Goal: Communication & Community: Answer question/provide support

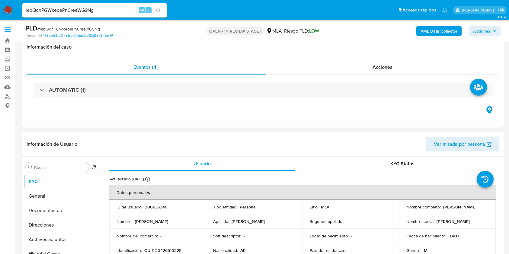
select select "10"
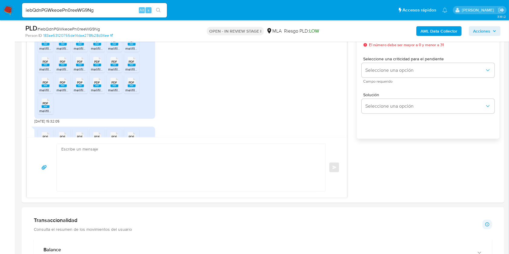
scroll to position [497, 0]
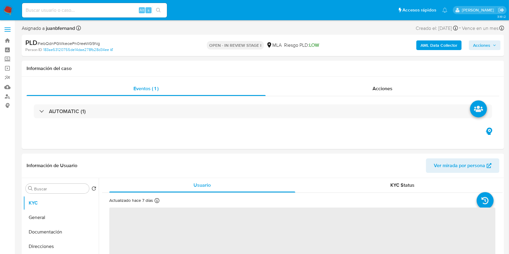
select select "10"
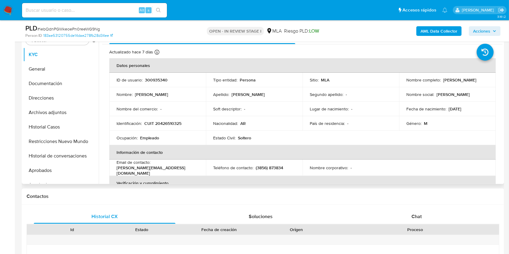
scroll to position [201, 0]
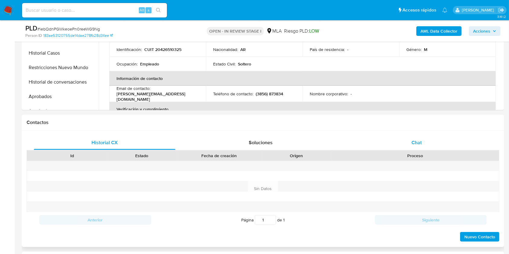
click at [425, 145] on div "Chat" at bounding box center [416, 142] width 141 height 14
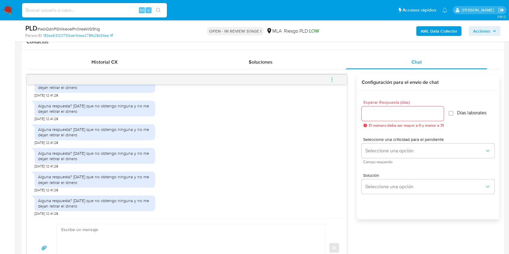
scroll to position [0, 0]
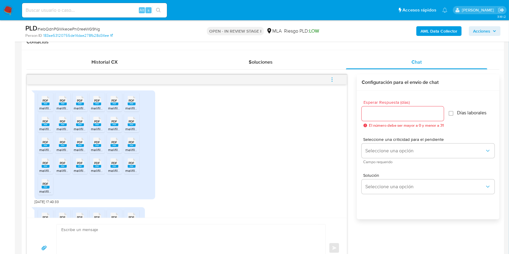
click at [36, 202] on span "29/09/2025 17:40:33" at bounding box center [46, 201] width 24 height 5
drag, startPoint x: 36, startPoint y: 202, endPoint x: 49, endPoint y: 200, distance: 13.4
click at [49, 200] on span "29/09/2025 17:40:33" at bounding box center [46, 201] width 24 height 5
copy span "29/09/2025"
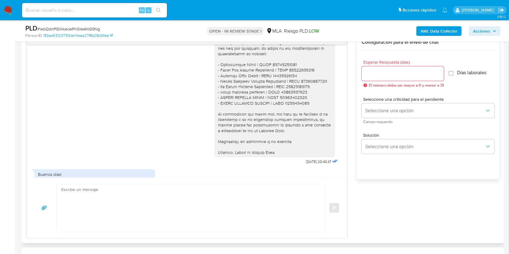
scroll to position [724, 0]
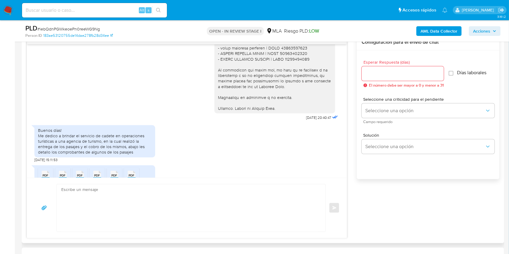
click at [306, 120] on span "26/09/2025 20:40:47" at bounding box center [318, 117] width 25 height 5
drag, startPoint x: 292, startPoint y: 134, endPoint x: 308, endPoint y: 136, distance: 15.5
click at [308, 120] on span "26/09/2025 20:40:47" at bounding box center [318, 117] width 25 height 5
copy span "26/09/2025"
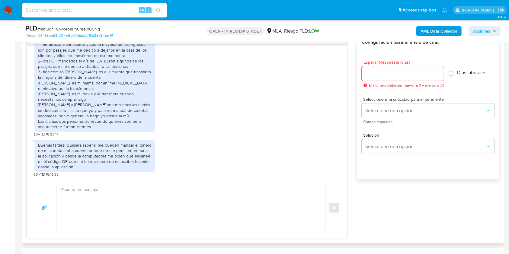
scroll to position [3137, 0]
click at [42, 81] on div "1- me dedico a ser cadete y casi la mayoría de los ingresos son por pasajes que…" at bounding box center [94, 85] width 113 height 88
copy div "pasajes"
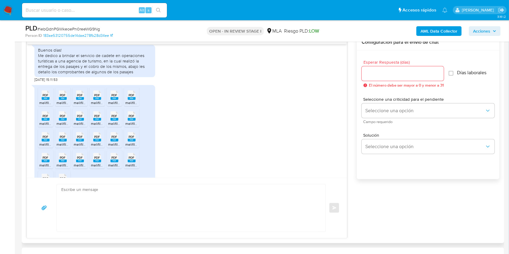
scroll to position [764, 0]
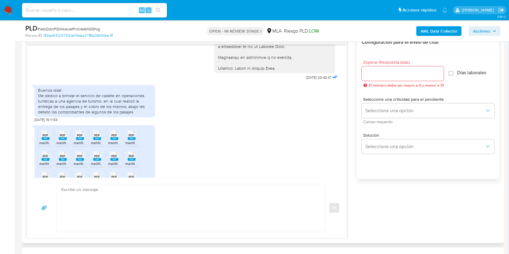
click at [87, 112] on div "Buenos días! Me dedico a brindar el servicio de cadete en operaciones turística…" at bounding box center [94, 100] width 113 height 27
drag, startPoint x: 87, startPoint y: 112, endPoint x: 94, endPoint y: 114, distance: 7.6
click at [94, 114] on div "Buenos días! Me dedico a brindar el servicio de cadete en operaciones turística…" at bounding box center [94, 100] width 113 height 27
copy div "servicio"
click at [97, 115] on div "Buenos días! Me dedico a brindar el servicio de cadete en operaciones turística…" at bounding box center [94, 100] width 113 height 27
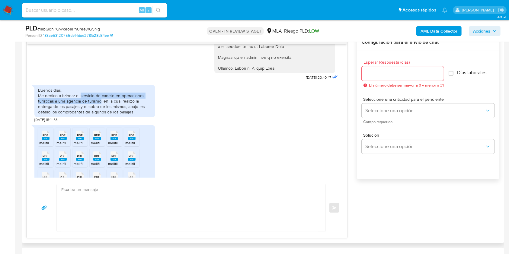
drag, startPoint x: 97, startPoint y: 117, endPoint x: 88, endPoint y: 110, distance: 10.9
click at [88, 110] on div "Buenos días! Me dedico a brindar el servicio de cadete en operaciones turística…" at bounding box center [94, 100] width 113 height 27
copy div "servicio de cadete en operaciones turísticas a una agencia de turismo"
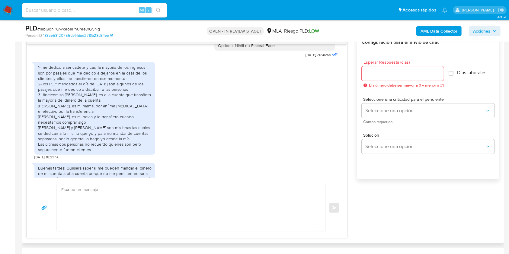
scroll to position [3097, 0]
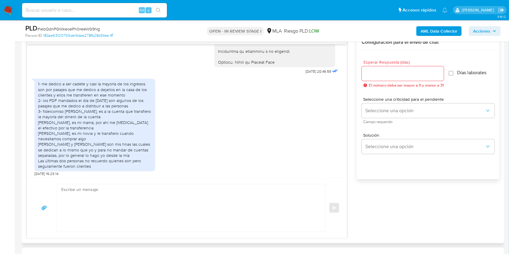
click at [305, 74] on span "29/09/2025 20:46:59" at bounding box center [318, 71] width 26 height 5
drag, startPoint x: 291, startPoint y: 87, endPoint x: 306, endPoint y: 87, distance: 15.4
click at [306, 74] on span "29/09/2025 20:46:59" at bounding box center [318, 71] width 26 height 5
copy span "29/09/2025"
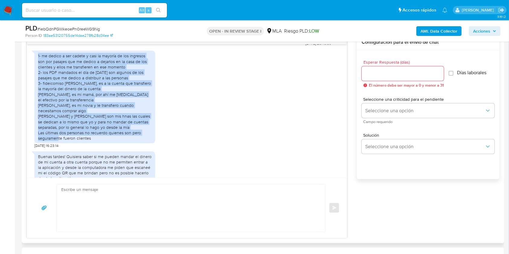
scroll to position [3137, 0]
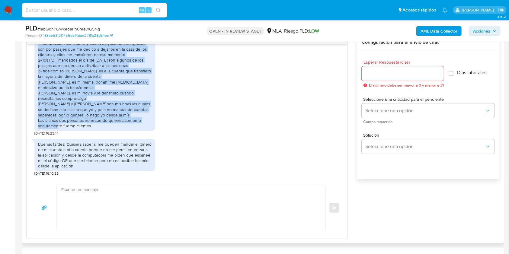
drag, startPoint x: 38, startPoint y: 99, endPoint x: 128, endPoint y: 144, distance: 100.2
click at [128, 128] on div "1- me dedico a ser cadete y casi la mayoría de los ingresos son por pasajes que…" at bounding box center [94, 85] width 113 height 88
copy div "1- me dedico a ser cadete y casi la mayoría de los ingresos son por pasajes que…"
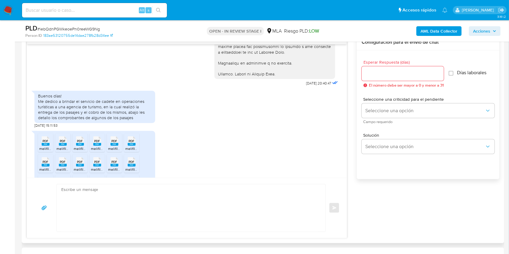
scroll to position [759, 0]
click at [40, 116] on div "Buenos días! Me dedico a brindar el servicio de cadete en operaciones turística…" at bounding box center [94, 105] width 113 height 27
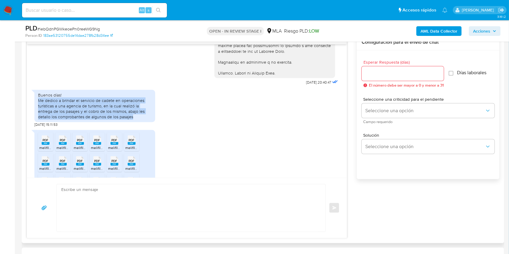
drag, startPoint x: 40, startPoint y: 116, endPoint x: 129, endPoint y: 131, distance: 89.8
click at [129, 120] on div "Buenos días! Me dedico a brindar el servicio de cadete en operaciones turística…" at bounding box center [94, 105] width 113 height 27
copy div "Me dedico a brindar el servicio de cadete en operaciones turísticas a una agenc…"
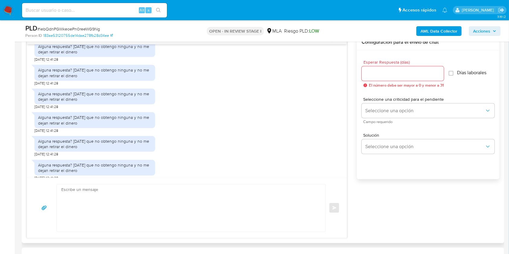
scroll to position [3494, 0]
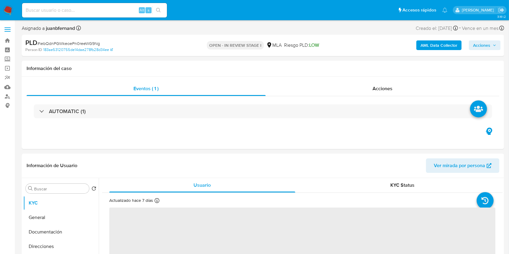
click at [76, 42] on span "# iebQdnPGWkeoePn0reeWG9Ng" at bounding box center [68, 43] width 62 height 6
select select "10"
copy span "iebQdnPGWkeoePn0reeWG9Ng"
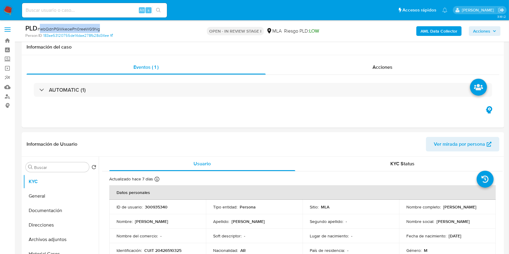
scroll to position [161, 0]
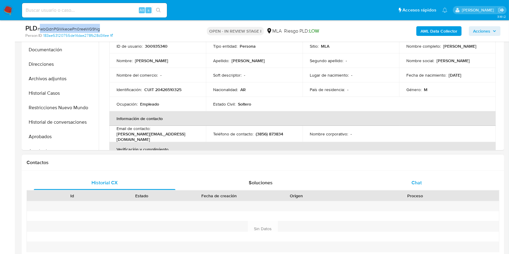
click at [440, 183] on div "Chat" at bounding box center [416, 183] width 141 height 14
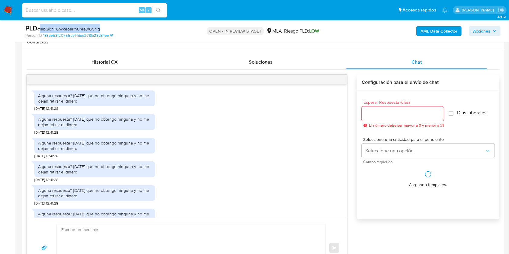
scroll to position [104, 0]
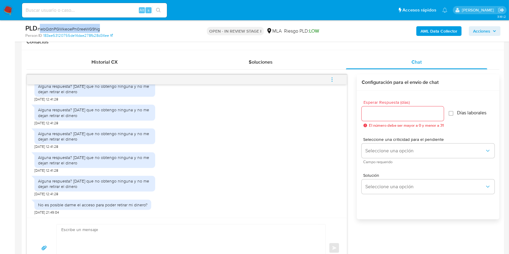
click at [123, 228] on textarea at bounding box center [189, 247] width 256 height 47
paste textarea "Hola XXX, Al analizar tu caso se encontraron algunas inconsistencias, por este …"
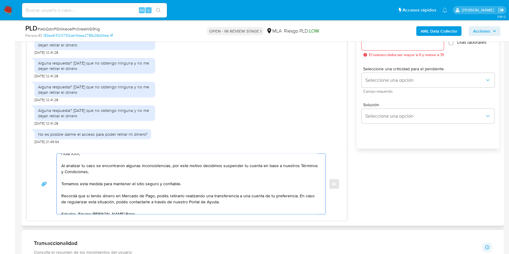
scroll to position [0, 0]
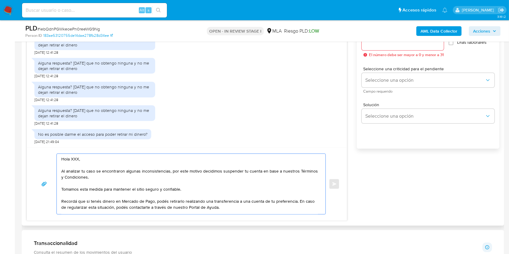
click at [76, 160] on textarea "Hola XXX, Al analizar tu caso se encontraron algunas inconsistencias, por este …" at bounding box center [189, 184] width 256 height 60
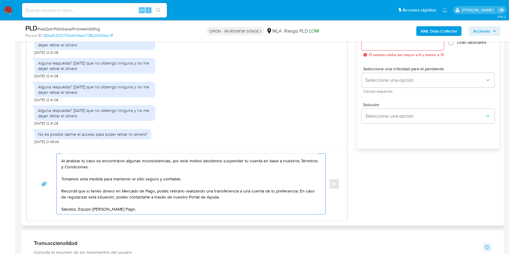
click at [245, 201] on textarea "Hola. Al analizar tu caso se encontraron algunas inconsistencias, por este moti…" at bounding box center [189, 184] width 256 height 60
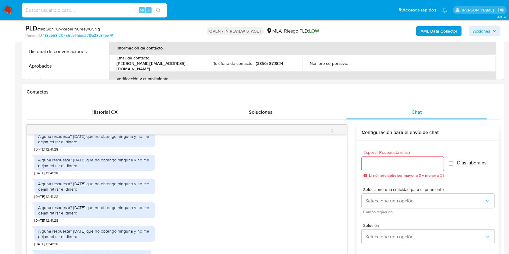
type textarea "Hola. Al analizar tu caso se encontraron algunas inconsistencias, por este moti…"
click at [390, 161] on input "Esperar Respuesta (días)" at bounding box center [402, 164] width 82 height 8
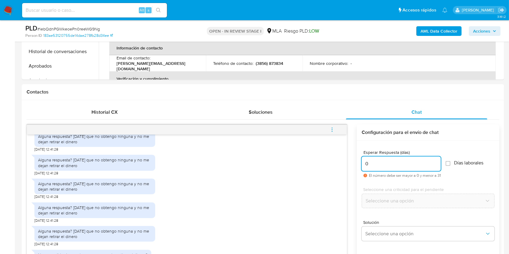
type input "0"
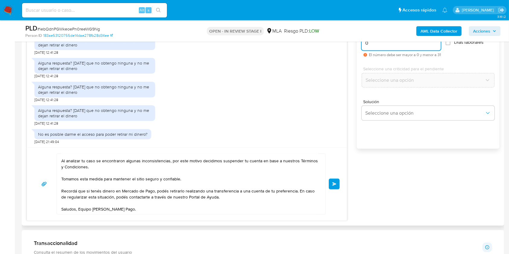
scroll to position [18, 0]
click at [335, 184] on span "Enviar" at bounding box center [334, 184] width 4 height 4
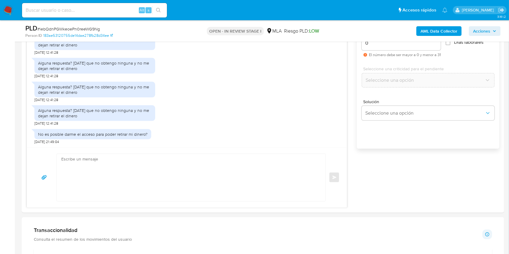
scroll to position [0, 0]
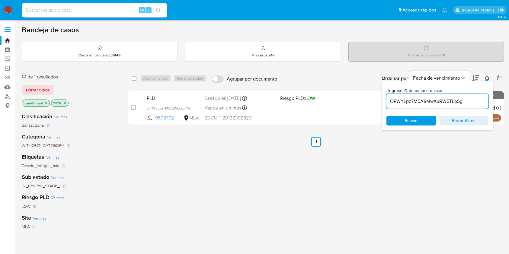
click at [458, 98] on input "OPWYLpz7M5A8MwXuRW5TLoSg" at bounding box center [437, 101] width 102 height 8
paste input "iebQdnPGWkeoePn0reeWG9N"
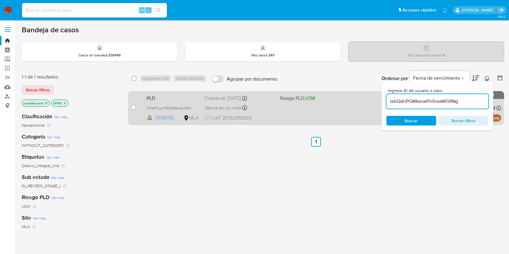
type input "iebQdnPGWkeoePn0reeWG9Ng"
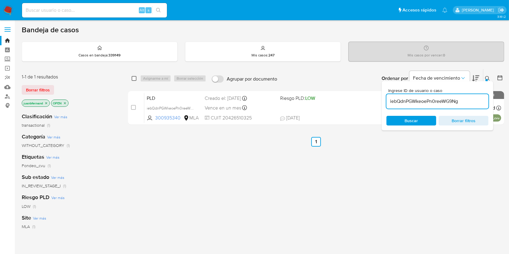
click at [133, 78] on input "checkbox" at bounding box center [134, 78] width 5 height 5
checkbox input "true"
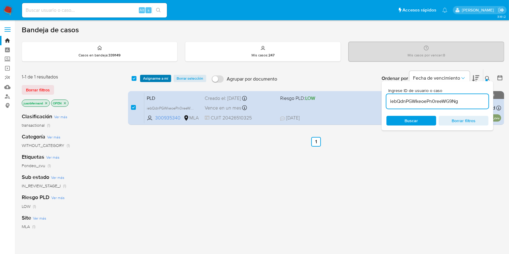
click at [150, 78] on span "Asignarme a mí" at bounding box center [155, 78] width 25 height 6
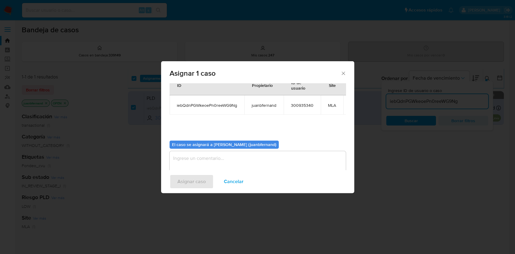
scroll to position [37, 0]
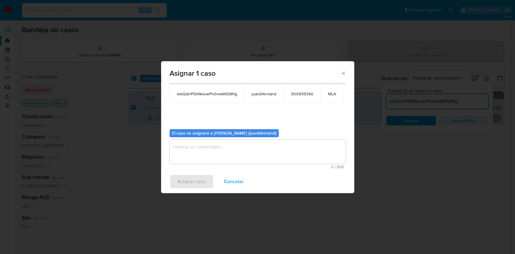
click at [219, 151] on textarea "assign-modal" at bounding box center [258, 152] width 176 height 24
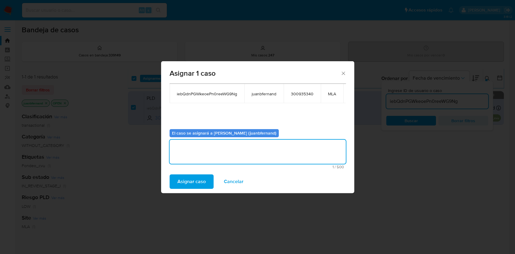
click at [189, 188] on span "Asignar caso" at bounding box center [191, 181] width 28 height 13
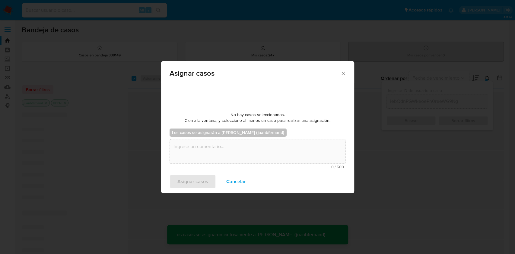
scroll to position [36, 0]
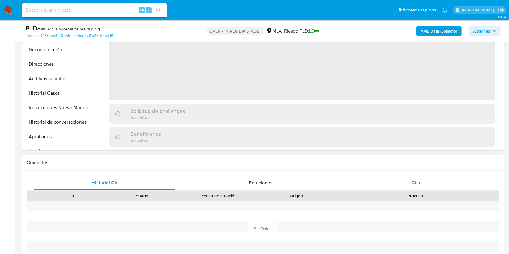
click at [420, 182] on span "Chat" at bounding box center [416, 182] width 10 height 7
select select "10"
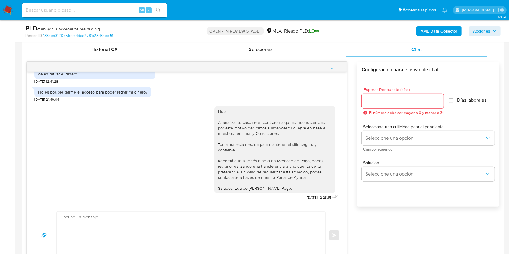
scroll to position [281, 0]
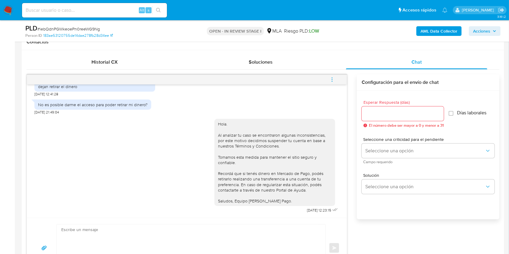
click at [332, 79] on icon "menu-action" at bounding box center [331, 79] width 5 height 5
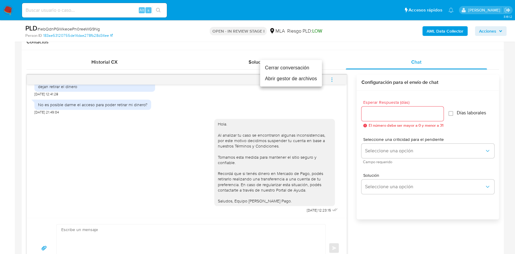
click at [273, 69] on li "Cerrar conversación" at bounding box center [291, 67] width 62 height 11
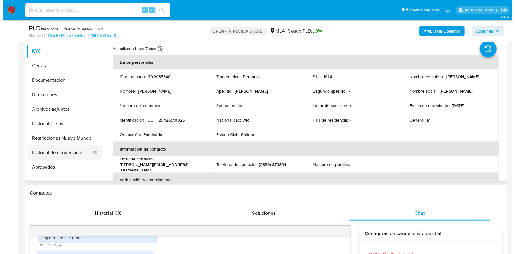
scroll to position [80, 0]
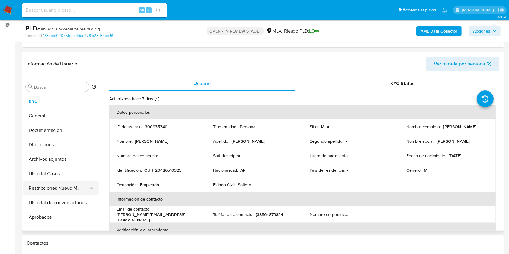
click at [52, 191] on button "Restricciones Nuevo Mundo" at bounding box center [58, 188] width 71 height 14
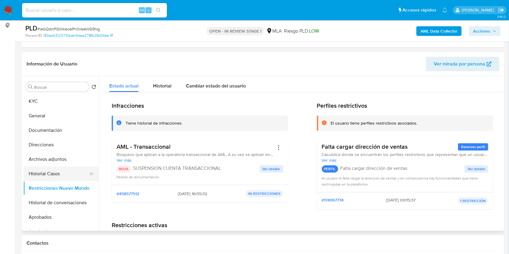
click at [50, 174] on button "Historial Casos" at bounding box center [58, 174] width 71 height 14
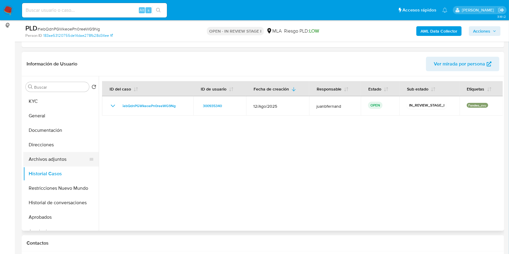
click at [59, 159] on button "Archivos adjuntos" at bounding box center [58, 159] width 71 height 14
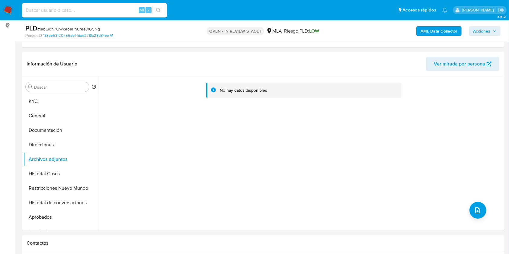
click at [456, 33] on b "AML Data Collector" at bounding box center [438, 31] width 37 height 10
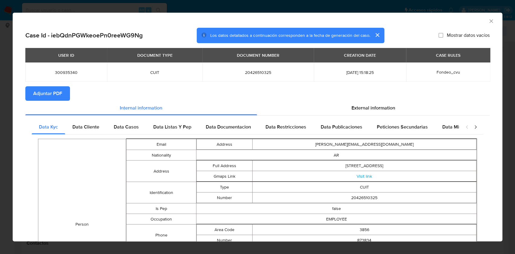
click at [50, 95] on span "Adjuntar PDF" at bounding box center [47, 93] width 29 height 13
click at [489, 22] on icon "Cerrar ventana" at bounding box center [490, 20] width 3 height 3
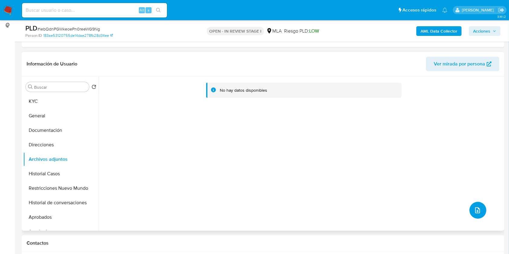
click at [475, 208] on icon "upload-file" at bounding box center [477, 210] width 7 height 7
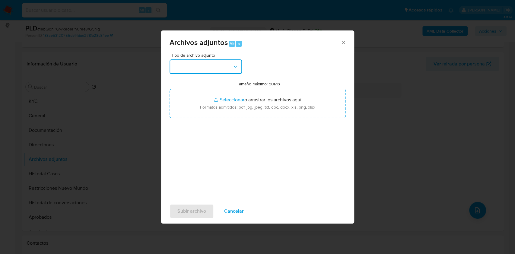
click at [232, 67] on icon "button" at bounding box center [235, 67] width 6 height 6
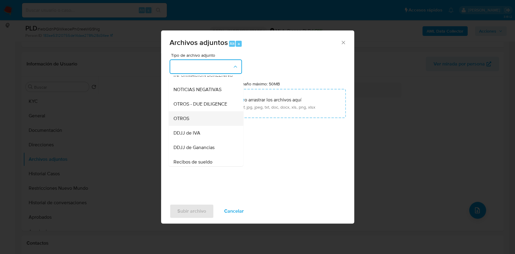
click at [183, 121] on span "OTROS" at bounding box center [181, 119] width 16 height 6
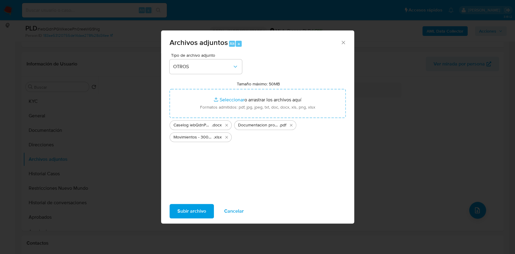
click at [192, 217] on span "Subir archivo" at bounding box center [191, 211] width 29 height 13
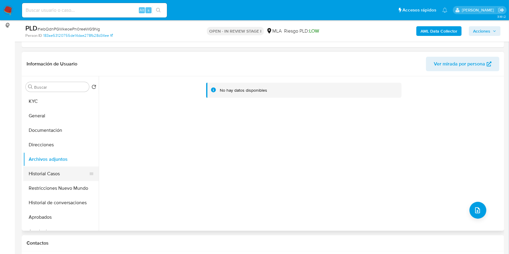
click at [36, 173] on button "Historial Casos" at bounding box center [58, 174] width 71 height 14
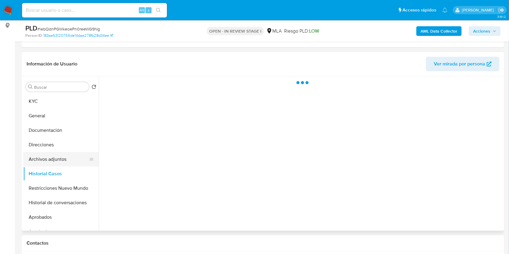
click at [45, 164] on button "Archivos adjuntos" at bounding box center [58, 159] width 71 height 14
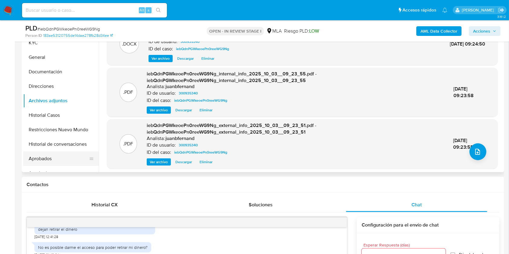
scroll to position [121, 0]
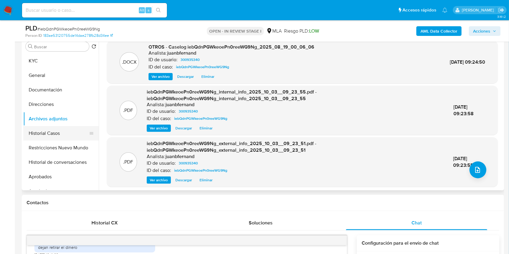
click at [51, 132] on button "Historial Casos" at bounding box center [58, 133] width 71 height 14
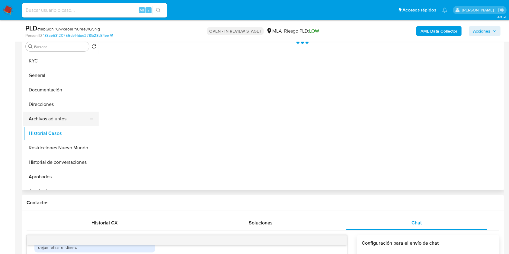
click at [50, 124] on button "Archivos adjuntos" at bounding box center [58, 119] width 71 height 14
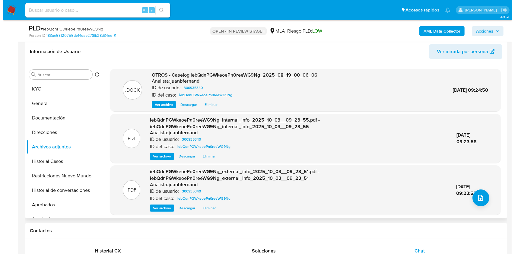
scroll to position [80, 0]
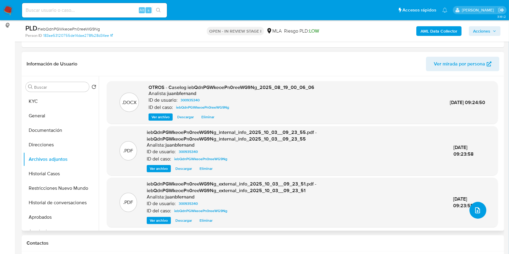
click at [480, 212] on button "upload-file" at bounding box center [477, 210] width 17 height 17
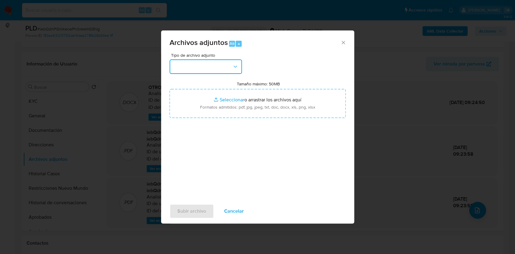
click at [234, 72] on button "button" at bounding box center [206, 66] width 72 height 14
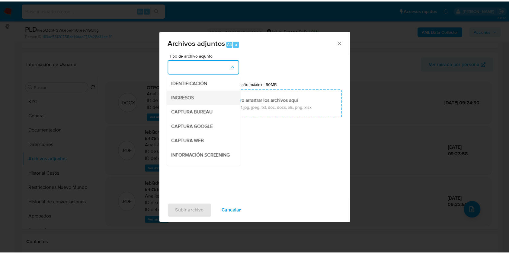
scroll to position [40, 0]
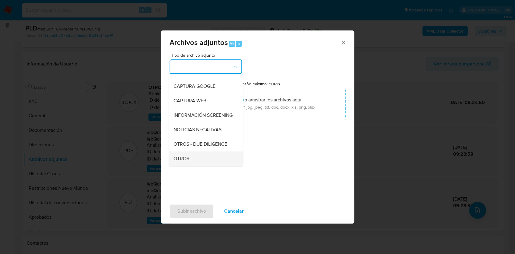
click at [190, 158] on div "OTROS" at bounding box center [204, 158] width 62 height 14
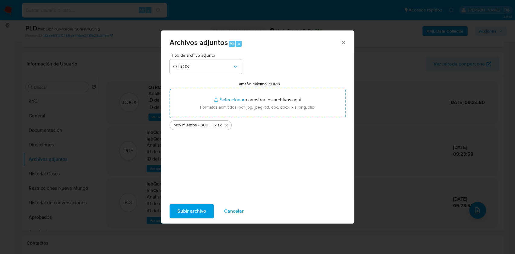
click at [184, 208] on span "Subir archivo" at bounding box center [191, 211] width 29 height 13
click at [345, 43] on icon "Cerrar" at bounding box center [343, 43] width 6 height 6
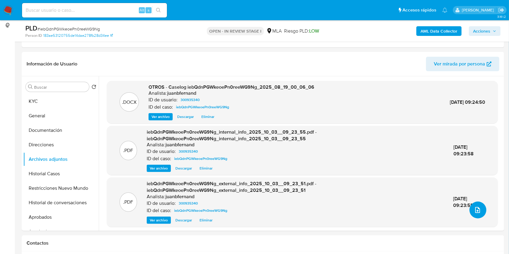
scroll to position [2, 0]
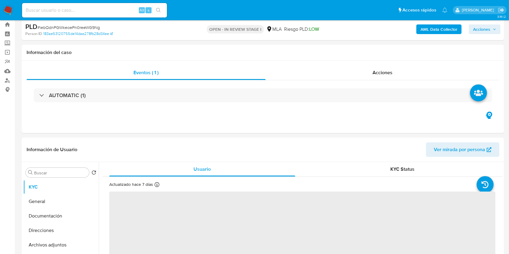
scroll to position [80, 0]
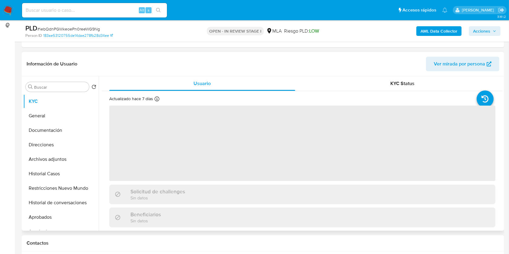
select select "10"
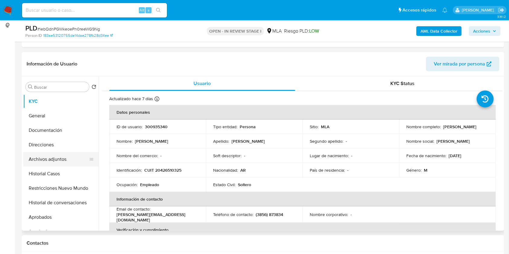
click at [58, 160] on button "Archivos adjuntos" at bounding box center [58, 159] width 71 height 14
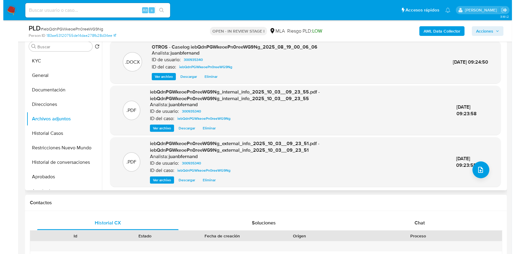
scroll to position [0, 0]
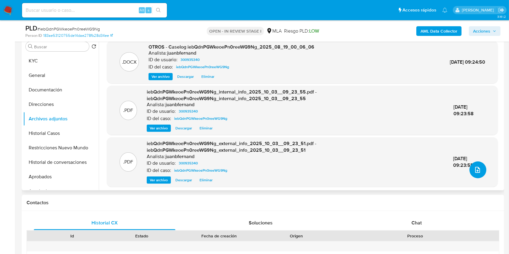
click at [477, 173] on button "upload-file" at bounding box center [477, 169] width 17 height 17
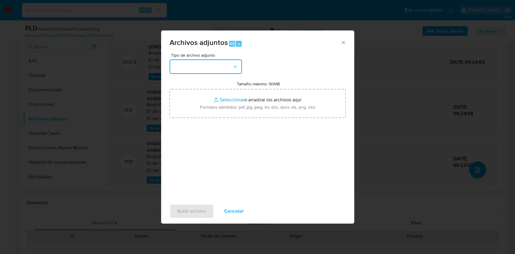
drag, startPoint x: 235, startPoint y: 69, endPoint x: 226, endPoint y: 71, distance: 9.2
click at [234, 69] on icon "button" at bounding box center [235, 67] width 6 height 6
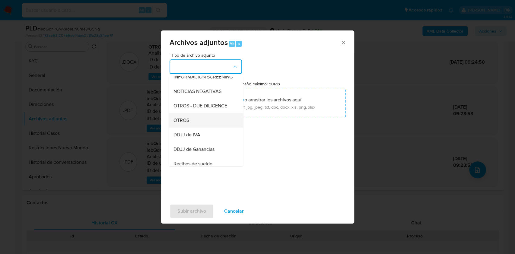
scroll to position [80, 0]
click at [185, 122] on span "OTROS" at bounding box center [181, 119] width 16 height 6
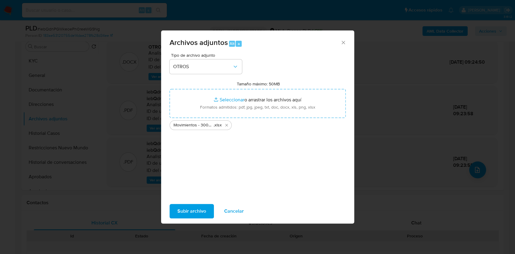
click at [189, 211] on span "Subir archivo" at bounding box center [191, 211] width 29 height 13
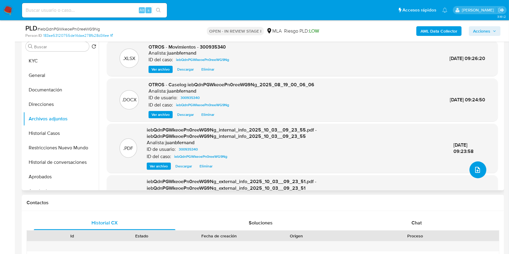
click at [477, 168] on icon "upload-file" at bounding box center [477, 169] width 7 height 7
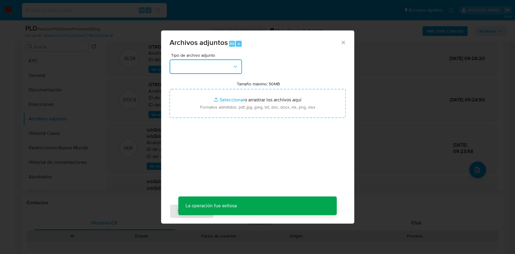
click at [205, 69] on button "button" at bounding box center [206, 66] width 72 height 14
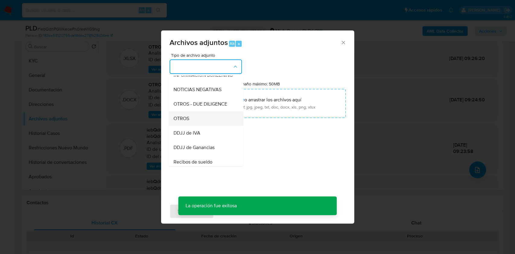
click at [193, 125] on div "OTROS" at bounding box center [204, 118] width 62 height 14
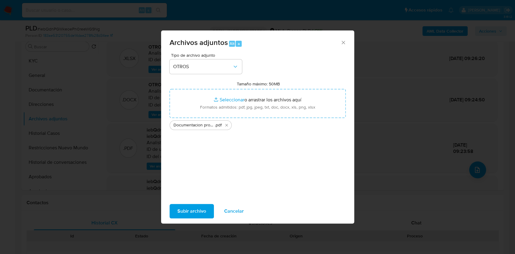
click at [198, 212] on span "Subir archivo" at bounding box center [191, 211] width 29 height 13
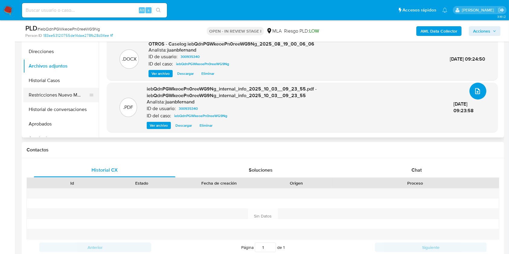
scroll to position [161, 0]
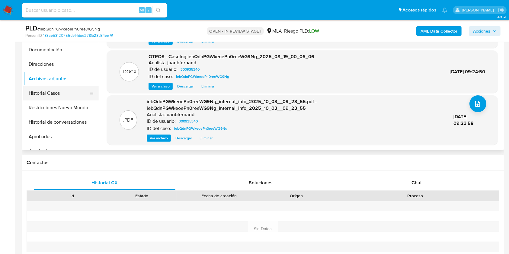
drag, startPoint x: 65, startPoint y: 95, endPoint x: 64, endPoint y: 88, distance: 7.4
click at [65, 94] on button "Historial Casos" at bounding box center [58, 93] width 71 height 14
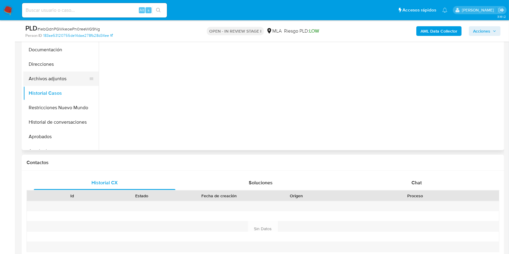
scroll to position [0, 0]
click at [61, 76] on button "Archivos adjuntos" at bounding box center [58, 78] width 71 height 14
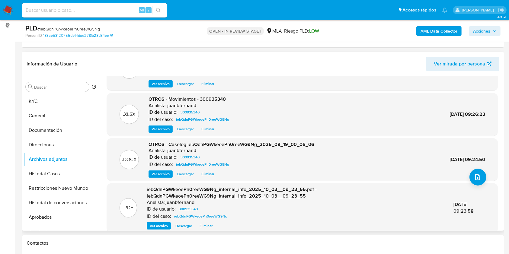
scroll to position [57, 0]
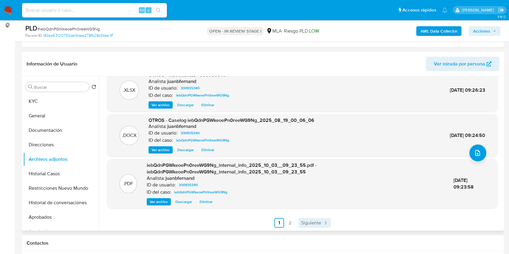
click at [315, 221] on span "Siguiente" at bounding box center [311, 222] width 20 height 5
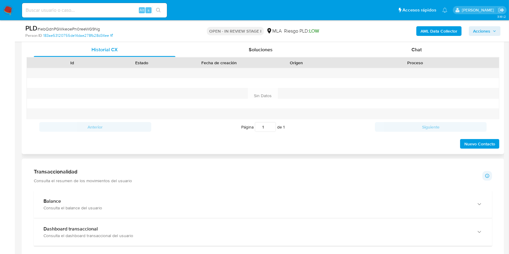
scroll to position [281, 0]
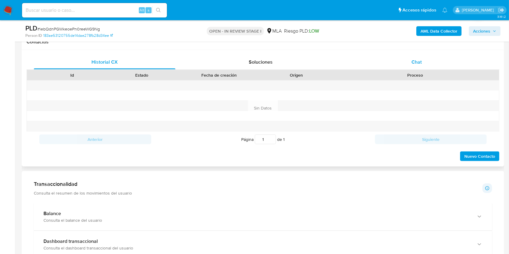
click at [434, 61] on div "Chat" at bounding box center [416, 62] width 141 height 14
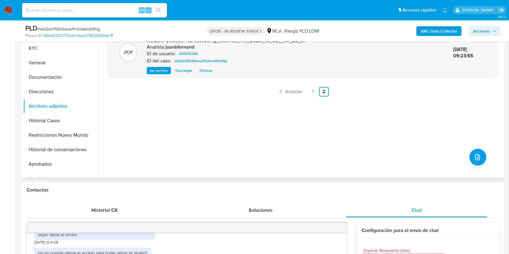
scroll to position [121, 0]
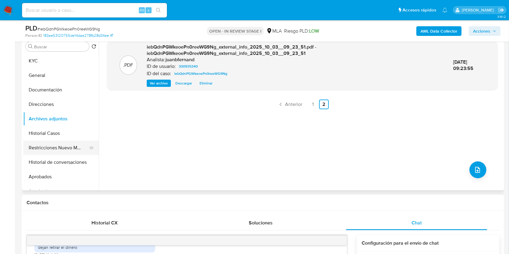
click at [58, 146] on button "Restricciones Nuevo Mundo" at bounding box center [58, 148] width 71 height 14
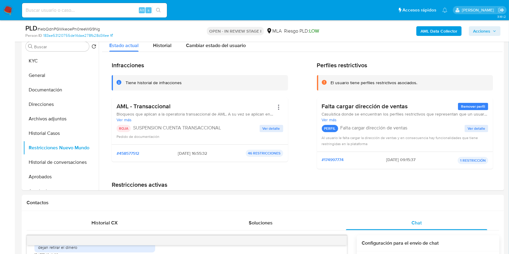
click at [491, 35] on span "Acciones" at bounding box center [484, 31] width 23 height 8
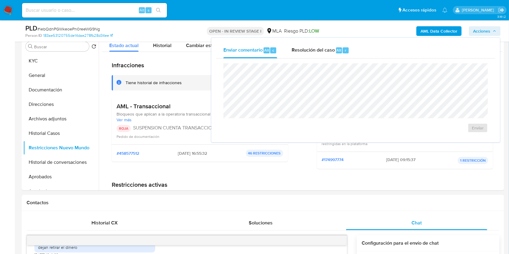
drag, startPoint x: 319, startPoint y: 53, endPoint x: 318, endPoint y: 60, distance: 7.3
click at [319, 53] on span "Resolución del caso" at bounding box center [312, 49] width 43 height 7
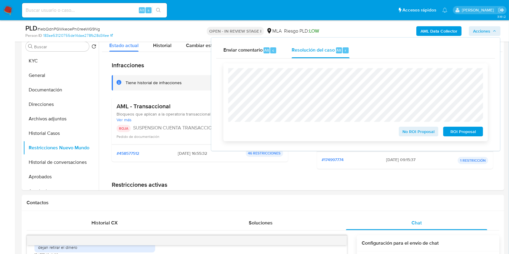
click at [454, 132] on span "ROI Proposal" at bounding box center [462, 131] width 31 height 8
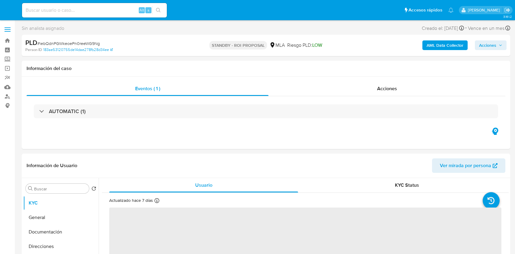
select select "10"
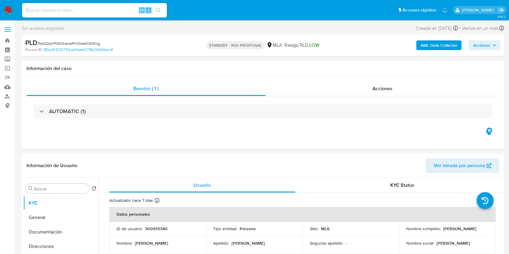
click at [118, 12] on input at bounding box center [94, 10] width 145 height 8
paste input "Cfr75Ivew8Pyp7KBMPTQ7LkO"
type input "Cfr75Ivew8Pyp7KBMPTQ7LkO"
click at [156, 12] on icon "search-icon" at bounding box center [158, 10] width 5 height 5
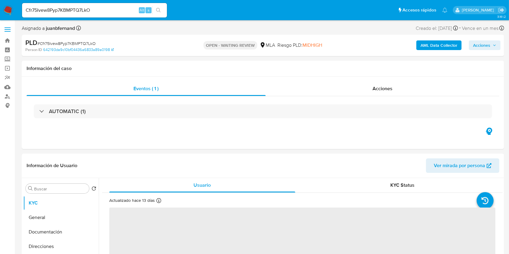
select select "10"
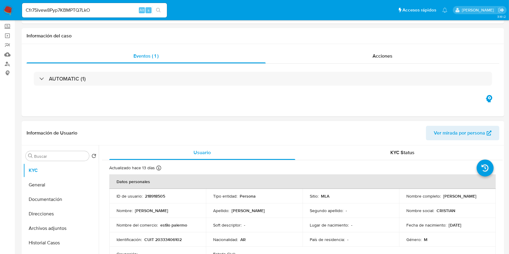
scroll to position [161, 0]
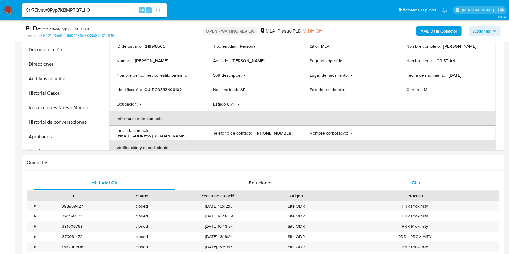
click at [439, 183] on div "Chat" at bounding box center [416, 183] width 141 height 14
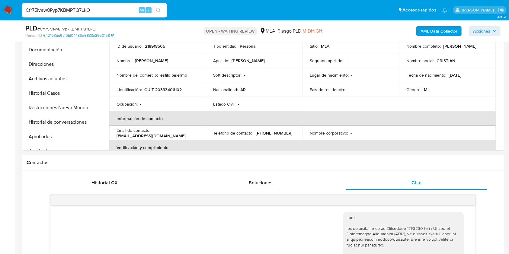
scroll to position [389, 0]
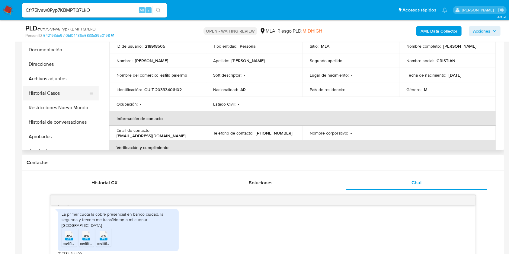
click at [36, 87] on button "Historial Casos" at bounding box center [58, 93] width 71 height 14
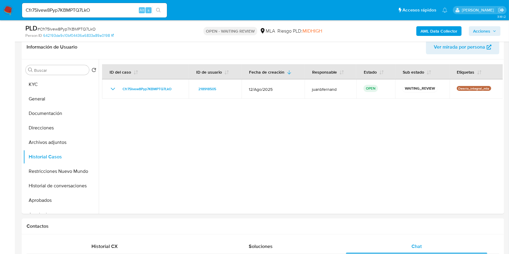
scroll to position [40, 0]
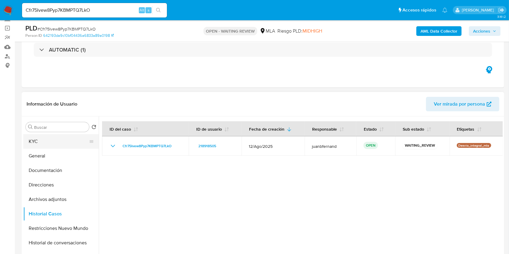
drag, startPoint x: 38, startPoint y: 141, endPoint x: 41, endPoint y: 141, distance: 3.6
click at [38, 141] on button "KYC" at bounding box center [58, 141] width 71 height 14
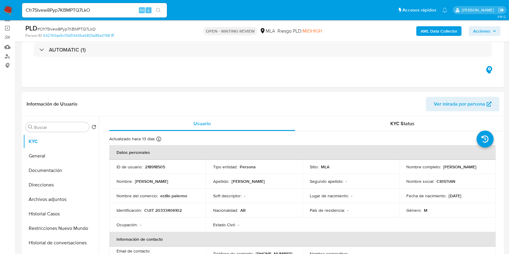
click at [258, 11] on ul "Pausado Ver notificaciones Cfr75Ivew8Pyp7KBMPTQ7LkO Alt s Accesos rápidos Presi…" at bounding box center [234, 9] width 431 height 15
click at [256, 9] on ul "Pausado Ver notificaciones Cfr75Ivew8Pyp7KBMPTQ7LkO Alt s Accesos rápidos Presi…" at bounding box center [234, 9] width 431 height 15
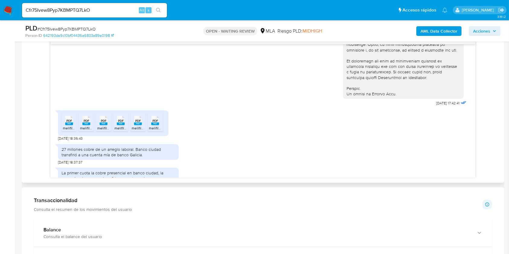
scroll to position [309, 0]
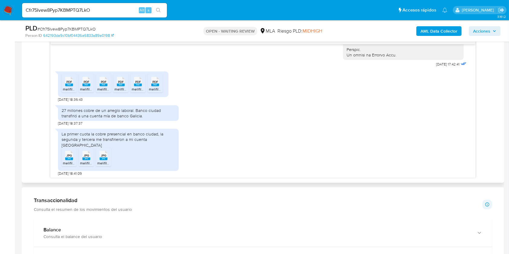
click at [58, 102] on span "19/08/2025 18:36:43" at bounding box center [70, 99] width 25 height 5
drag, startPoint x: 58, startPoint y: 110, endPoint x: 73, endPoint y: 109, distance: 14.8
click at [73, 102] on span "19/08/2025 18:36:43" at bounding box center [70, 99] width 25 height 5
copy span "[DATE]"
click at [136, 119] on div "27 millones cobre de un arreglo laboral. Banco ciudad transfirió a una cuenta m…" at bounding box center [118, 113] width 113 height 11
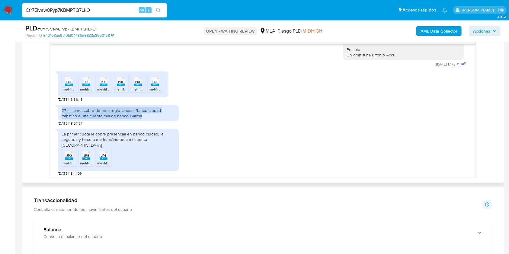
drag, startPoint x: 136, startPoint y: 126, endPoint x: 53, endPoint y: 121, distance: 82.8
click at [53, 121] on div "18/08/2025 17:42:41 PDF PDF melifile6201641625936110279.pdf PDF PDF melifile620…" at bounding box center [262, 110] width 424 height 133
copy div "27 millones cobre de un arreglo laboral. Banco ciudad transfirió a una cuenta m…"
click at [156, 148] on div "La primer cuota la cobre presencial en banco ciudad, la segunda y tercera me tr…" at bounding box center [118, 139] width 113 height 17
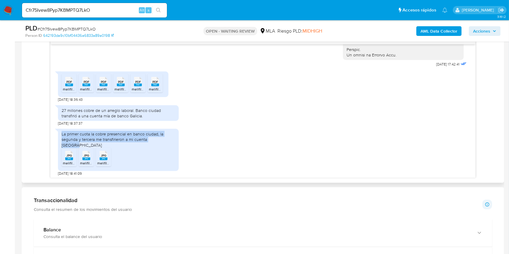
drag, startPoint x: 156, startPoint y: 152, endPoint x: 60, endPoint y: 142, distance: 96.1
click at [60, 142] on div "La primer cuota la cobre presencial en banco ciudad, la segunda y tercera me tr…" at bounding box center [118, 150] width 121 height 42
copy div "La primer cuota la cobre presencial en banco ciudad, la segunda y tercera me tr…"
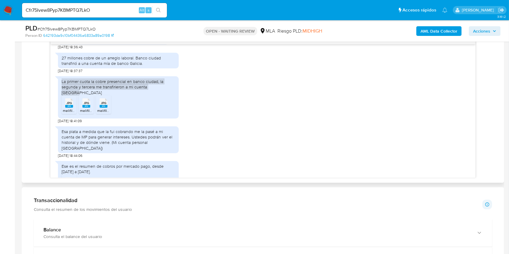
scroll to position [389, 0]
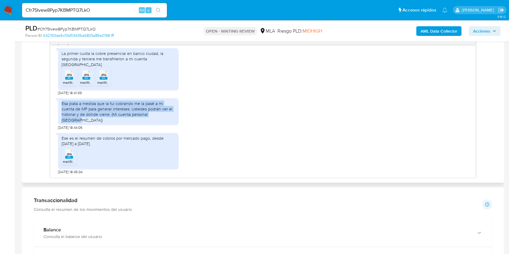
drag, startPoint x: 160, startPoint y: 120, endPoint x: 61, endPoint y: 108, distance: 100.3
click at [61, 108] on div "Esa plata a medida que la fui cobrando me la pasé a mi cuenta de MP para genera…" at bounding box center [118, 111] width 121 height 27
click at [64, 108] on div "Esa plata a medida que la fui cobrando me la pasé a mi cuenta de MP para genera…" at bounding box center [118, 112] width 113 height 22
drag, startPoint x: 64, startPoint y: 108, endPoint x: 160, endPoint y: 123, distance: 97.8
click at [160, 123] on div "Esa plata a medida que la fui cobrando me la pasé a mi cuenta de MP para genera…" at bounding box center [118, 111] width 121 height 27
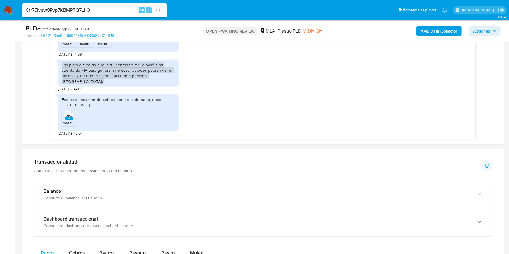
scroll to position [322, 0]
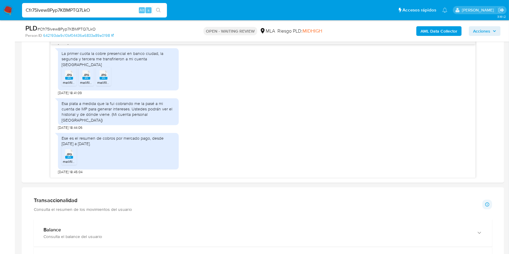
click at [107, 10] on input "Cfr75Ivew8Pyp7KBMPTQ7LkO" at bounding box center [94, 10] width 145 height 8
click at [91, 27] on span "# Cfr75Ivew8Pyp7KBMPTQ7LkO" at bounding box center [66, 29] width 58 height 6
copy span "Cfr75Ivew8Pyp7KBMPTQ7LkO"
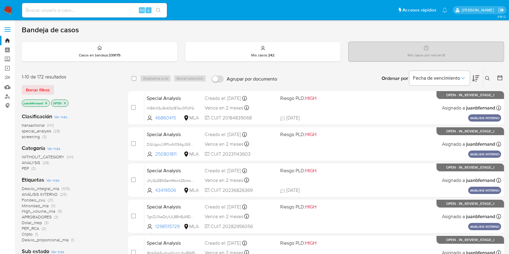
click at [490, 77] on icon at bounding box center [487, 78] width 5 height 5
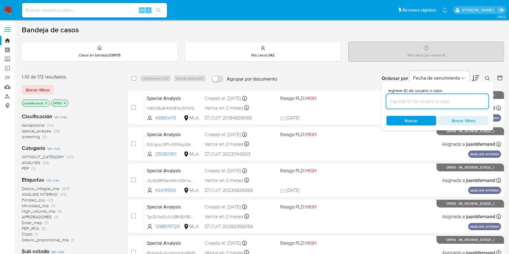
click at [415, 102] on input at bounding box center [437, 101] width 102 height 8
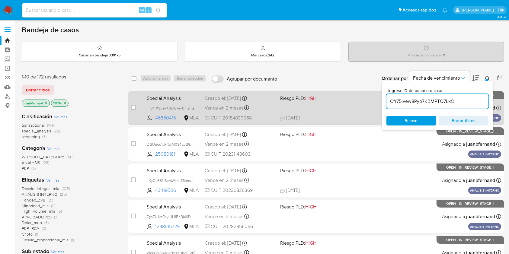
type input "Cfr75Ivew8Pyp7KBMPTQ7LkO"
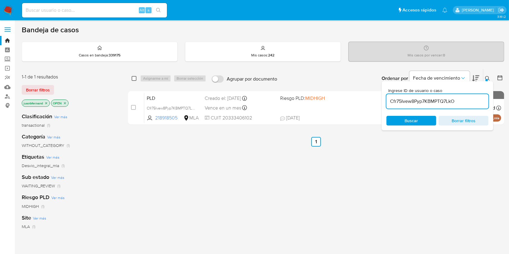
click at [134, 79] on input "checkbox" at bounding box center [134, 78] width 5 height 5
checkbox input "true"
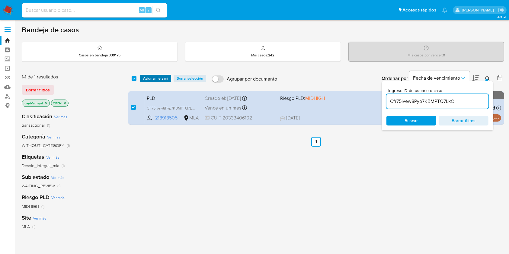
click at [156, 78] on span "Asignarme a mí" at bounding box center [155, 78] width 25 height 6
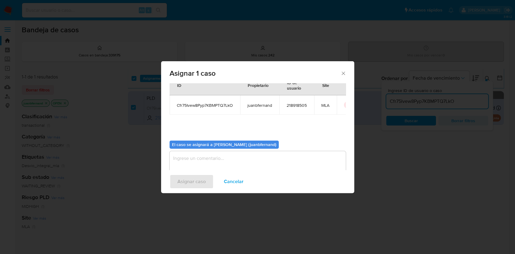
scroll to position [31, 0]
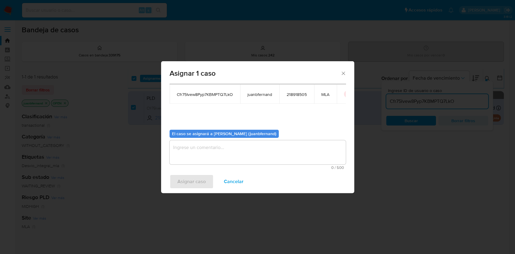
click at [225, 151] on textarea "assign-modal" at bounding box center [258, 152] width 176 height 24
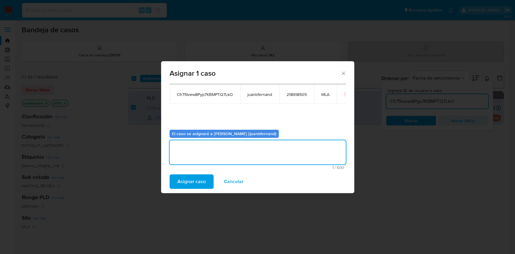
click at [197, 183] on span "Asignar caso" at bounding box center [191, 181] width 28 height 13
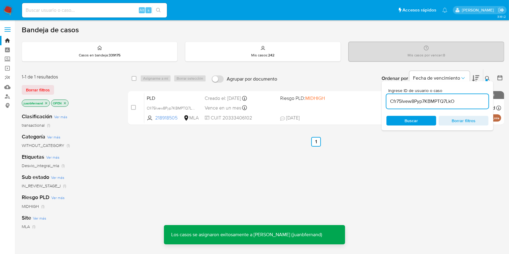
click at [449, 98] on input "Cfr75Ivew8Pyp7KBMPTQ7LkO" at bounding box center [437, 101] width 102 height 8
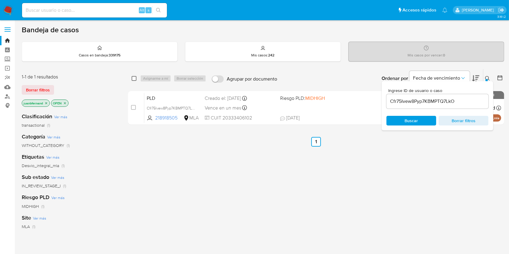
click at [133, 79] on input "checkbox" at bounding box center [134, 78] width 5 height 5
checkbox input "true"
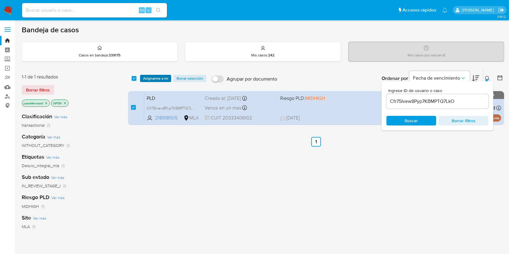
click at [148, 80] on span "Asignarme a mí" at bounding box center [155, 78] width 25 height 6
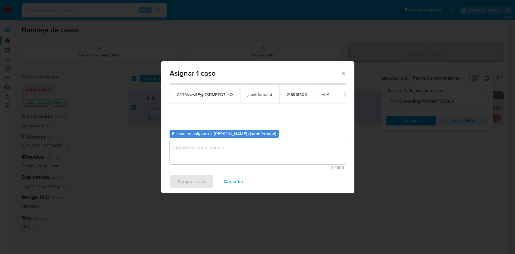
click at [209, 157] on textarea "assign-modal" at bounding box center [258, 152] width 176 height 24
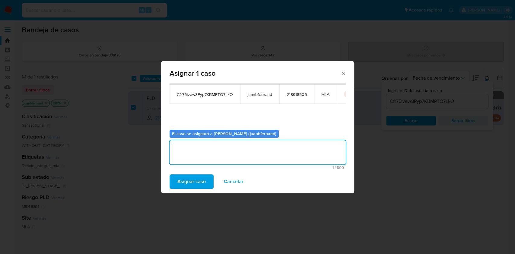
click at [197, 178] on span "Asignar caso" at bounding box center [191, 181] width 28 height 13
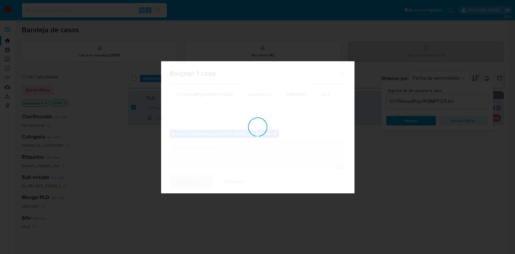
checkbox input "false"
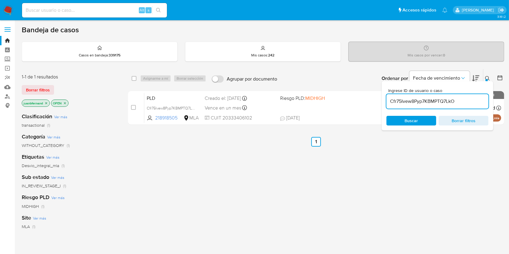
click at [457, 100] on input "Cfr75Ivew8Pyp7KBMPTQ7LkO" at bounding box center [437, 101] width 102 height 8
paste input "unfgtGUxs7SI3jMPGe7mt6dY"
type input "unfgtGUxs7SI3jMPGe7mt6dY"
click at [133, 78] on input "checkbox" at bounding box center [134, 78] width 5 height 5
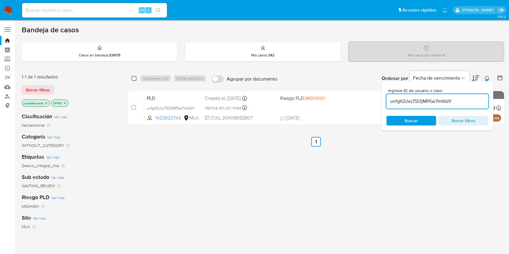
checkbox input "true"
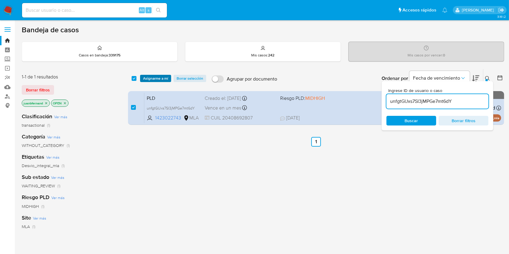
click at [152, 78] on span "Asignarme a mí" at bounding box center [155, 78] width 25 height 6
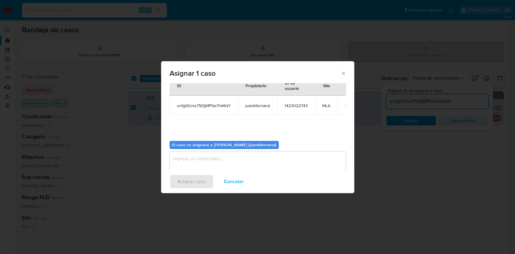
scroll to position [31, 0]
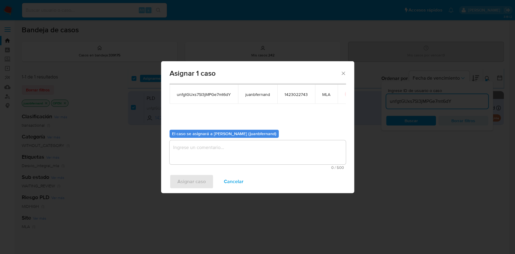
click at [197, 153] on textarea "assign-modal" at bounding box center [258, 152] width 176 height 24
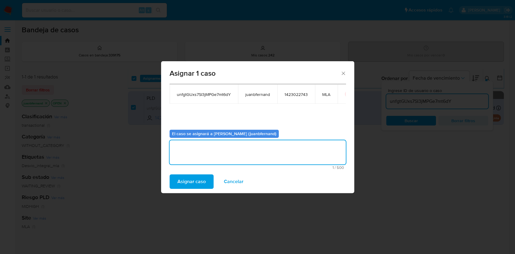
click at [182, 184] on span "Asignar caso" at bounding box center [191, 181] width 28 height 13
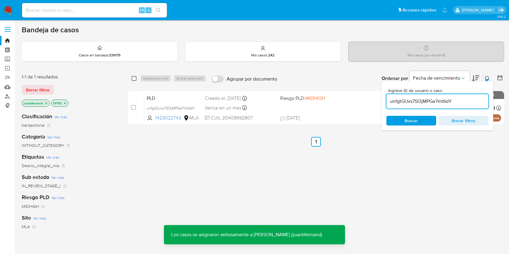
click at [133, 79] on input "checkbox" at bounding box center [134, 78] width 5 height 5
checkbox input "true"
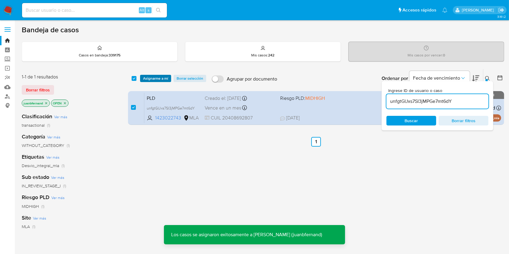
click at [153, 78] on span "Asignarme a mí" at bounding box center [155, 78] width 25 height 6
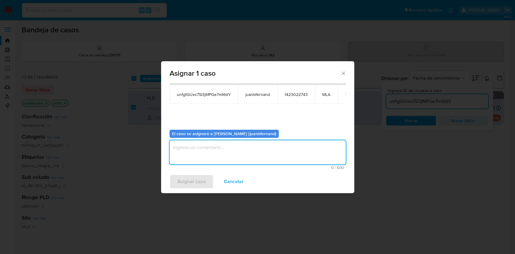
click at [191, 158] on textarea "assign-modal" at bounding box center [258, 152] width 176 height 24
click at [200, 179] on span "Asignar caso" at bounding box center [191, 181] width 28 height 13
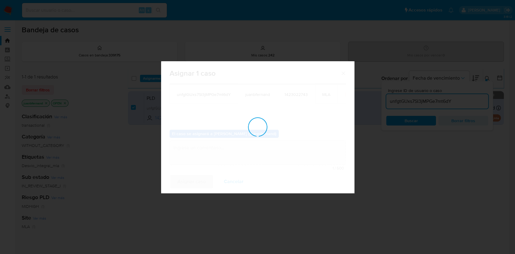
checkbox input "false"
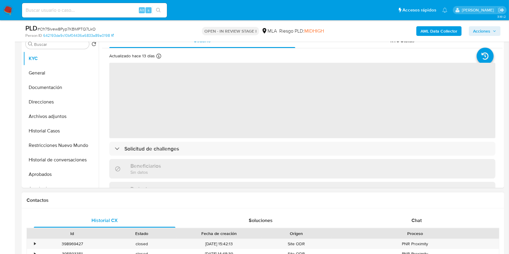
select select "10"
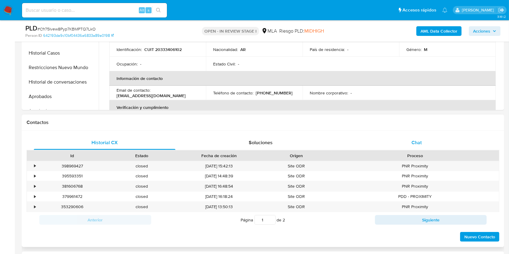
click at [430, 144] on div "Chat" at bounding box center [416, 142] width 141 height 14
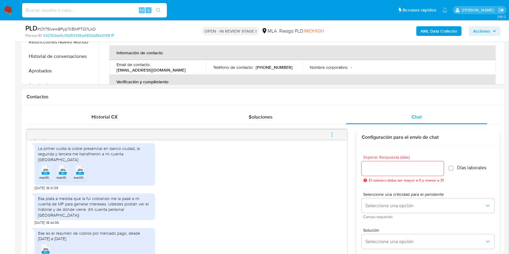
scroll to position [281, 0]
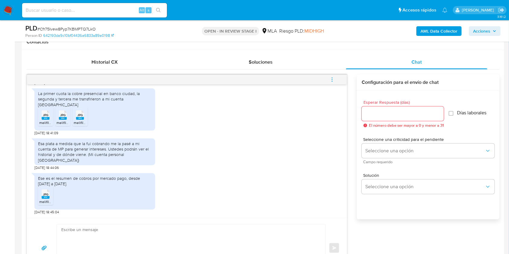
click at [112, 235] on textarea at bounding box center [189, 247] width 256 height 47
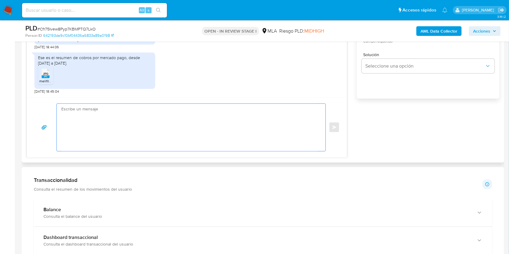
paste textarea "Hola. ¡Muchas gracias por tu respuesta! Confirmamos la recepción de la document…"
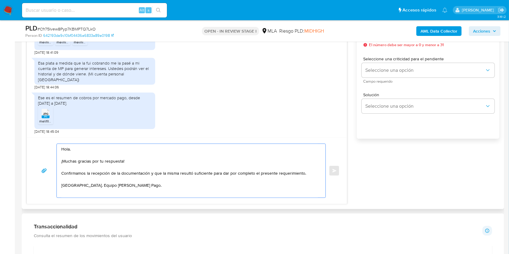
scroll to position [322, 0]
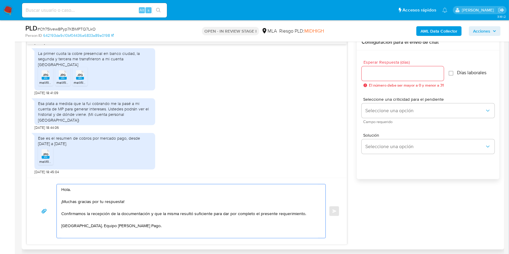
type textarea "Hola. ¡Muchas gracias por tu respuesta! Confirmamos la recepción de la document…"
click at [386, 70] on input "Esperar Respuesta (días)" at bounding box center [402, 74] width 82 height 8
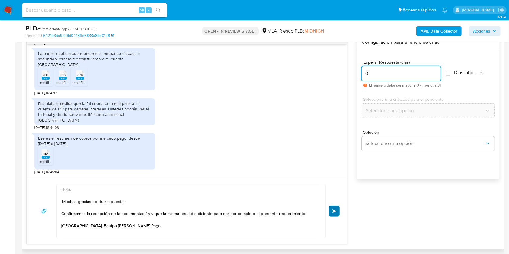
type input "0"
click at [336, 208] on button "Enviar" at bounding box center [333, 211] width 11 height 11
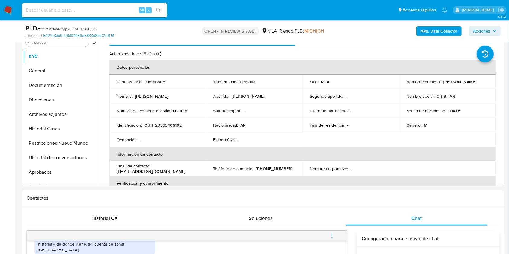
scroll to position [121, 0]
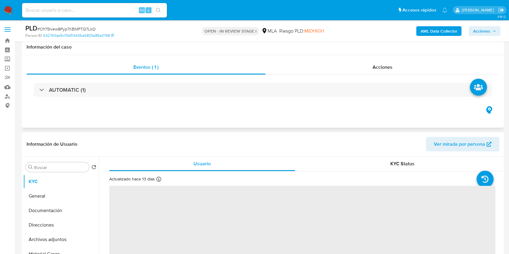
scroll to position [201, 0]
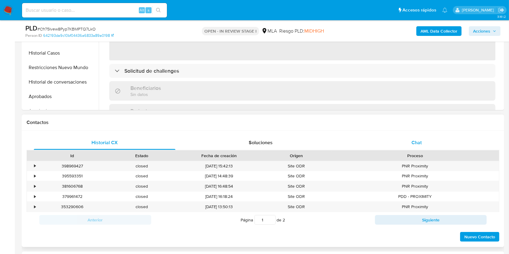
click at [450, 145] on div "Chat" at bounding box center [416, 142] width 141 height 14
select select "10"
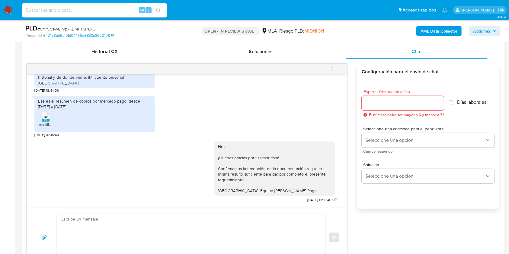
scroll to position [241, 0]
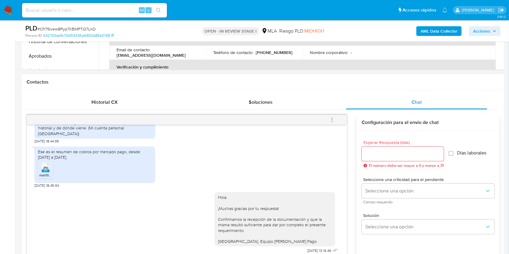
click at [334, 116] on span "menu-action" at bounding box center [331, 120] width 5 height 14
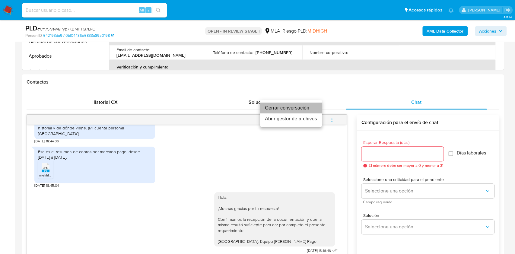
click at [288, 108] on li "Cerrar conversación" at bounding box center [291, 108] width 62 height 11
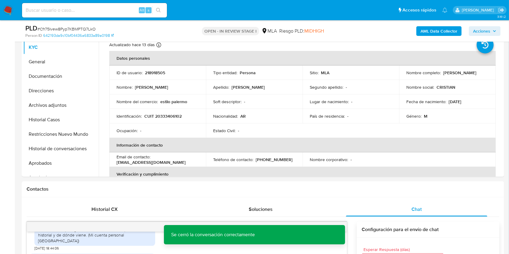
scroll to position [40, 0]
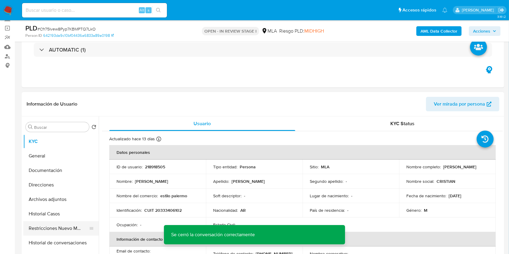
click at [49, 228] on button "Restricciones Nuevo Mundo" at bounding box center [58, 228] width 71 height 14
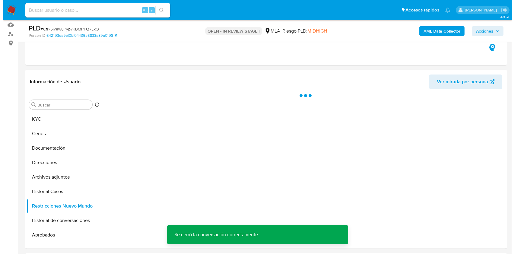
scroll to position [80, 0]
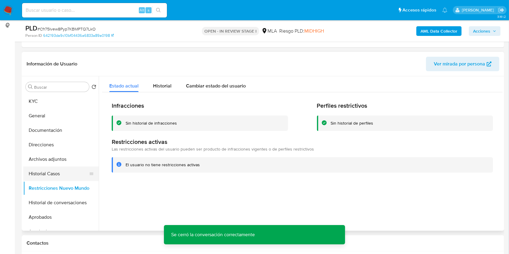
click at [51, 177] on button "Historial Casos" at bounding box center [58, 174] width 71 height 14
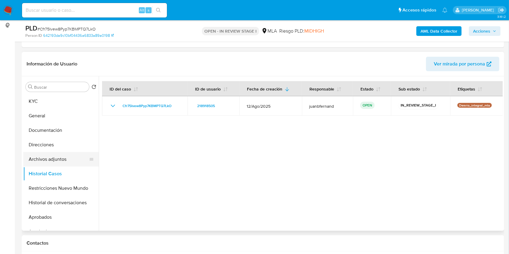
click at [54, 160] on button "Archivos adjuntos" at bounding box center [58, 159] width 71 height 14
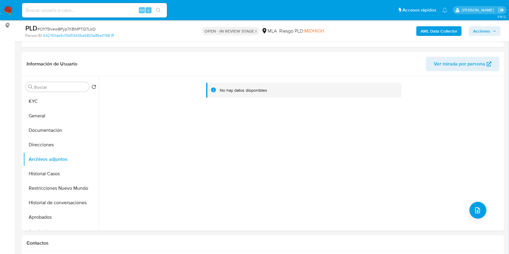
click at [441, 33] on b "AML Data Collector" at bounding box center [438, 31] width 37 height 10
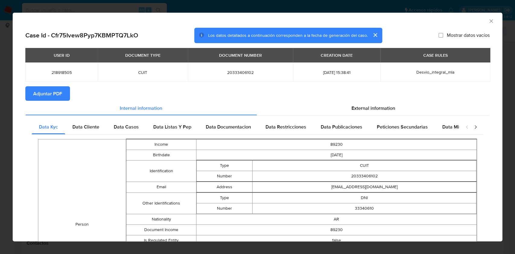
click at [48, 91] on span "Adjuntar PDF" at bounding box center [47, 93] width 29 height 13
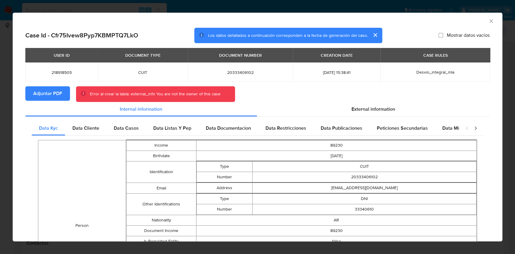
click at [488, 21] on icon "Cerrar ventana" at bounding box center [491, 21] width 6 height 6
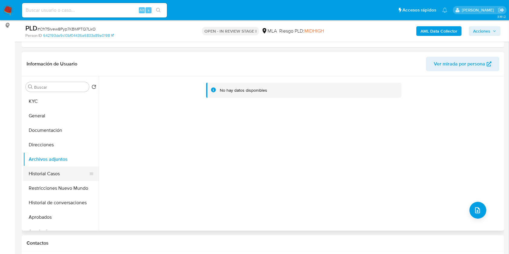
click at [53, 168] on button "Historial Casos" at bounding box center [58, 174] width 71 height 14
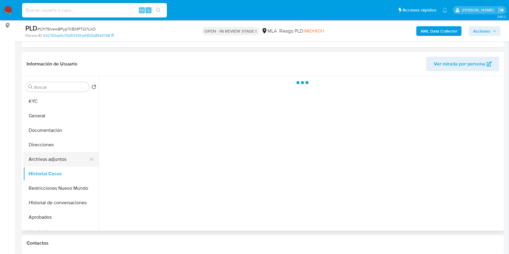
click at [54, 154] on button "Archivos adjuntos" at bounding box center [58, 159] width 71 height 14
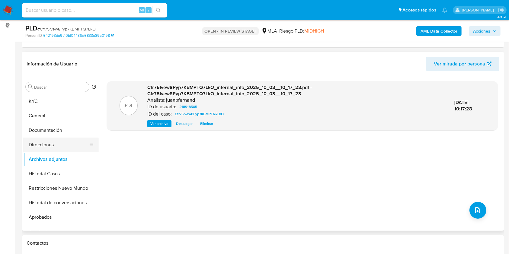
click at [65, 146] on button "Direcciones" at bounding box center [58, 145] width 71 height 14
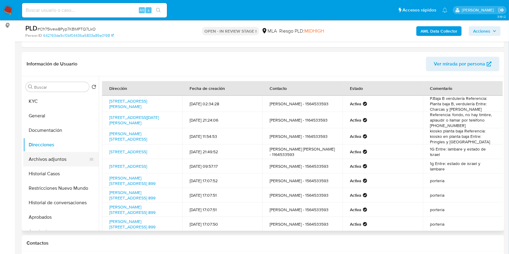
click at [58, 158] on button "Archivos adjuntos" at bounding box center [58, 159] width 71 height 14
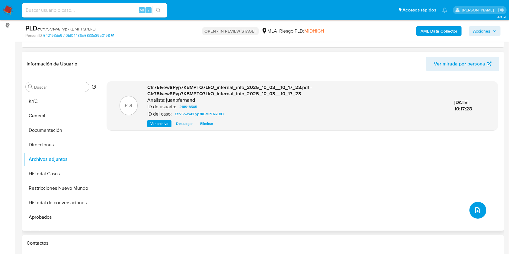
click at [481, 212] on button "upload-file" at bounding box center [477, 210] width 17 height 17
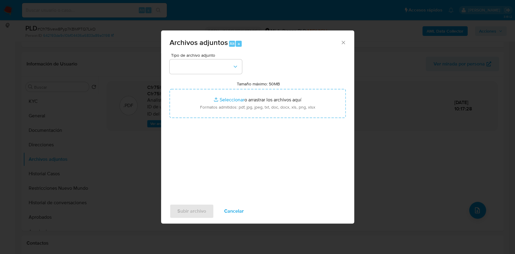
click at [341, 42] on icon "Cerrar" at bounding box center [343, 43] width 6 height 6
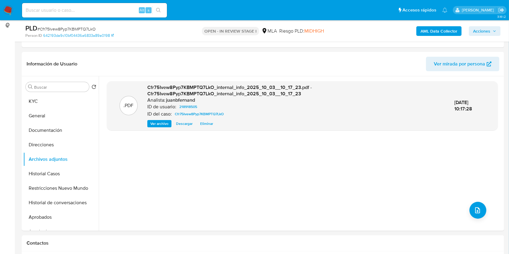
click at [451, 32] on b "AML Data Collector" at bounding box center [438, 31] width 37 height 10
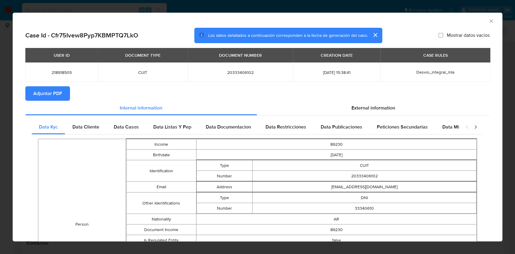
click at [66, 98] on button "Adjuntar PDF" at bounding box center [47, 93] width 45 height 14
click at [489, 21] on icon "Cerrar ventana" at bounding box center [490, 20] width 3 height 3
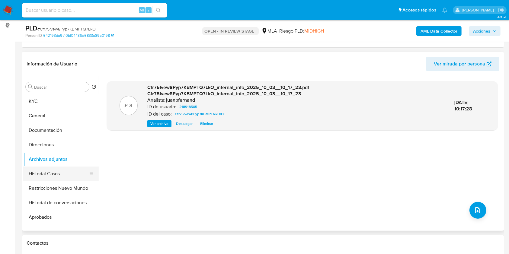
click at [46, 172] on button "Historial Casos" at bounding box center [58, 174] width 71 height 14
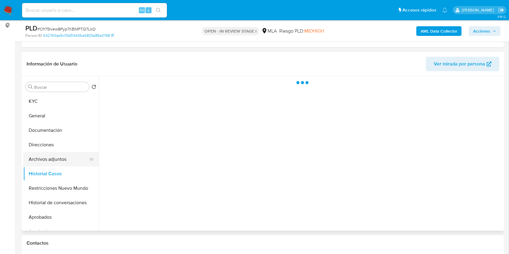
click at [57, 159] on button "Archivos adjuntos" at bounding box center [58, 159] width 71 height 14
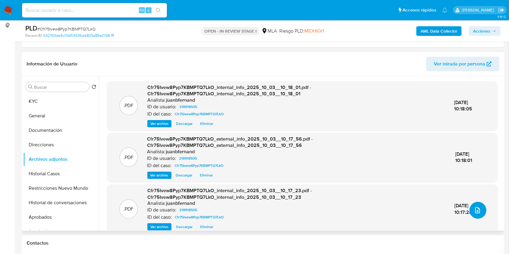
click at [470, 208] on button "upload-file" at bounding box center [477, 210] width 17 height 17
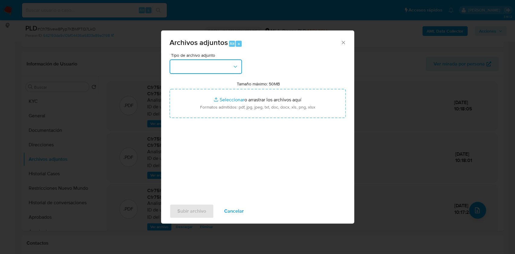
click at [210, 64] on button "button" at bounding box center [206, 66] width 72 height 14
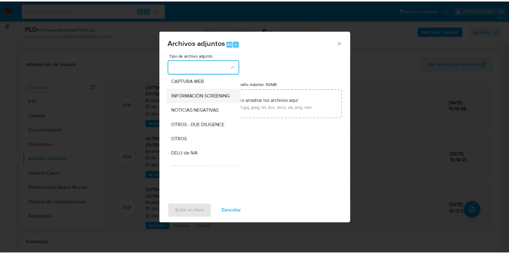
scroll to position [121, 0]
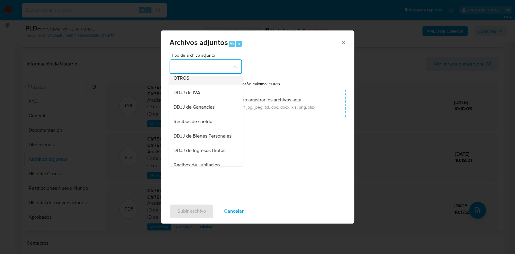
click at [202, 82] on div "OTROS" at bounding box center [204, 78] width 62 height 14
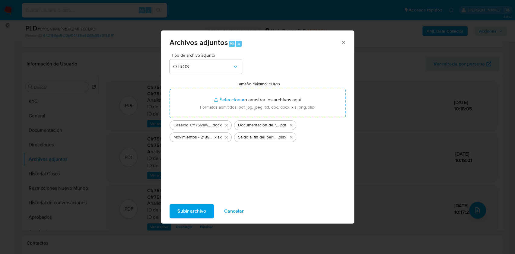
click at [193, 209] on span "Subir archivo" at bounding box center [191, 211] width 29 height 13
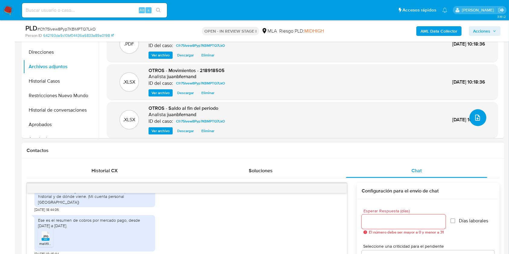
scroll to position [281, 0]
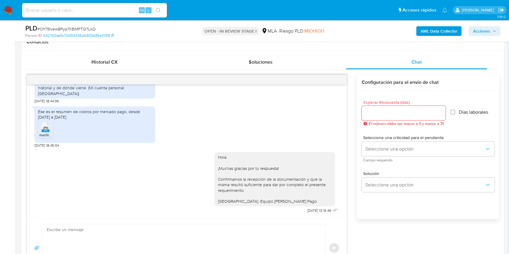
click at [496, 31] on button "Acciones" at bounding box center [484, 31] width 32 height 10
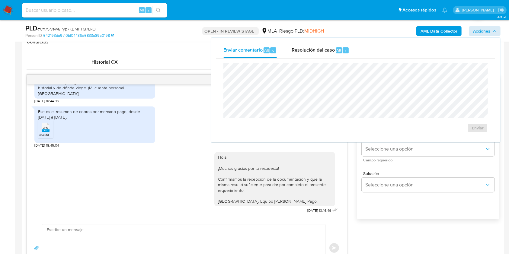
click at [335, 49] on div "Resolución del caso Alt r" at bounding box center [320, 51] width 58 height 16
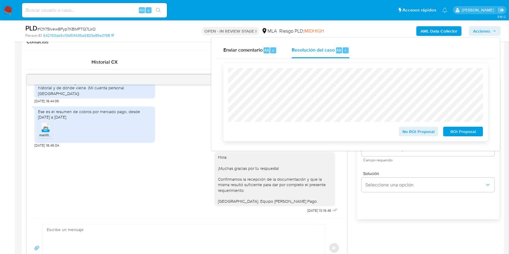
click at [415, 128] on span "No ROI Proposal" at bounding box center [418, 131] width 31 height 8
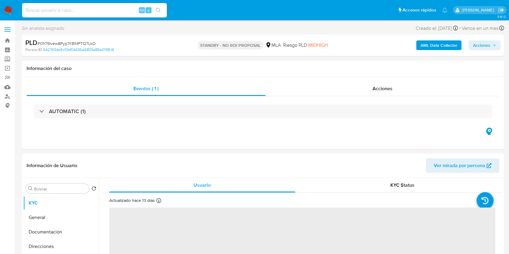
select select "10"
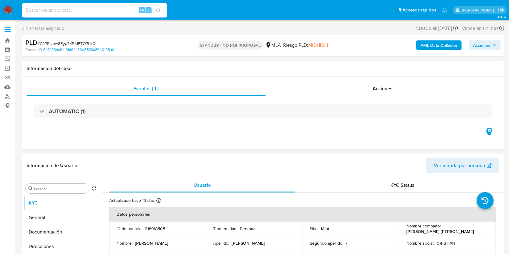
click at [97, 8] on input at bounding box center [94, 10] width 145 height 8
paste input "unfgtGUxs7SI3jMPGe7mt6dY"
type input "unfgtGUxs7SI3jMPGe7mt6dY"
click at [155, 11] on button "search-icon" at bounding box center [158, 10] width 12 height 8
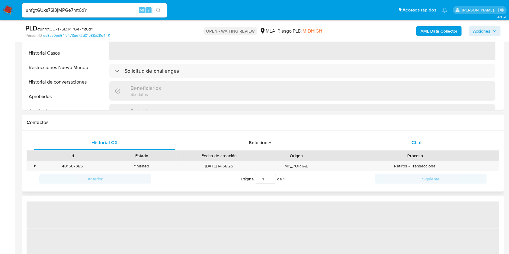
select select "10"
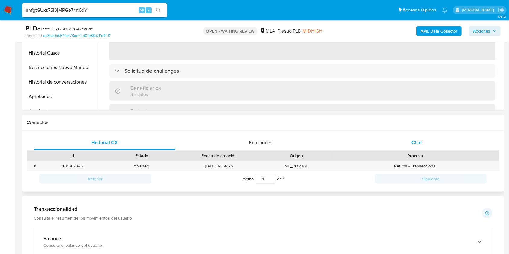
click at [458, 147] on div "Chat" at bounding box center [416, 142] width 141 height 14
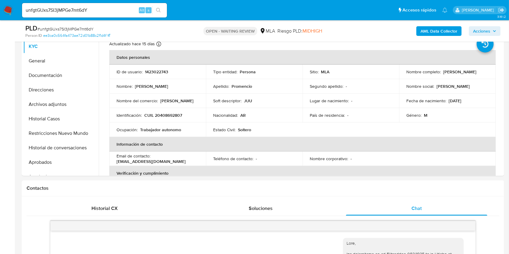
scroll to position [121, 0]
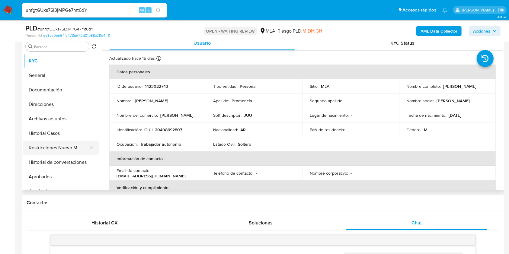
click at [46, 143] on button "Restricciones Nuevo Mundo" at bounding box center [58, 148] width 71 height 14
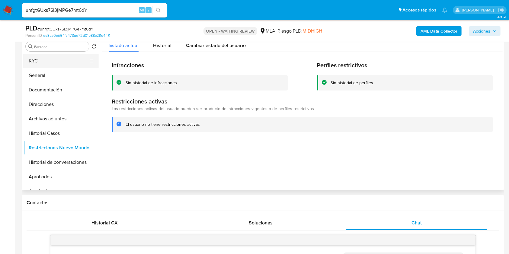
click at [44, 59] on button "KYC" at bounding box center [58, 61] width 71 height 14
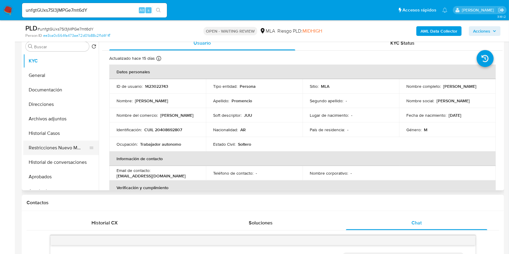
click at [53, 149] on button "Restricciones Nuevo Mundo" at bounding box center [58, 148] width 71 height 14
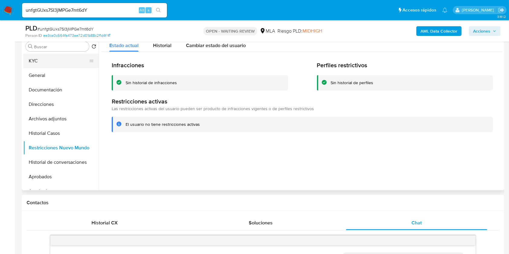
click at [37, 55] on button "KYC" at bounding box center [58, 61] width 71 height 14
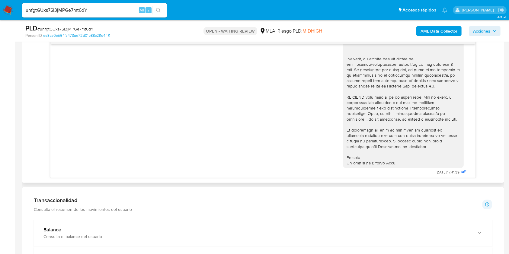
scroll to position [241, 0]
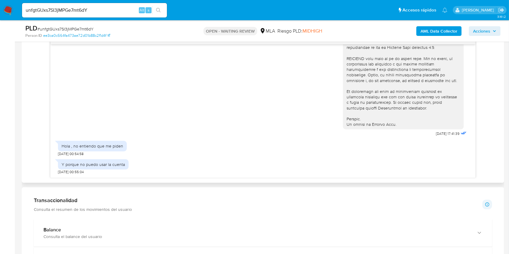
click at [436, 136] on span "[DATE] 17:41:39" at bounding box center [448, 133] width 24 height 5
drag, startPoint x: 424, startPoint y: 144, endPoint x: 434, endPoint y: 144, distance: 10.6
click at [436, 136] on span "[DATE] 17:41:39" at bounding box center [448, 133] width 24 height 5
copy span "18/08/2025"
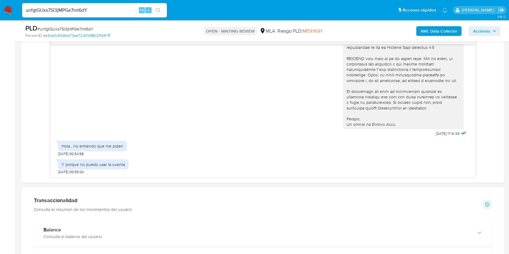
click at [110, 8] on input "unfgtGUxs7SI3jMPGe7mt6dY" at bounding box center [94, 10] width 145 height 8
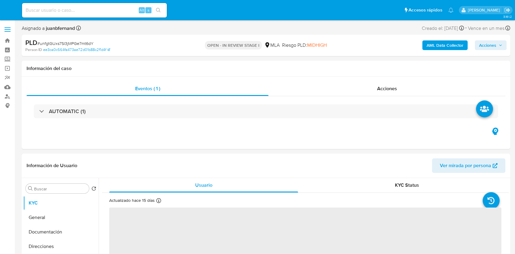
select select "10"
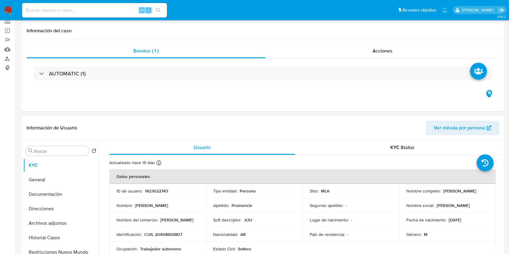
scroll to position [201, 0]
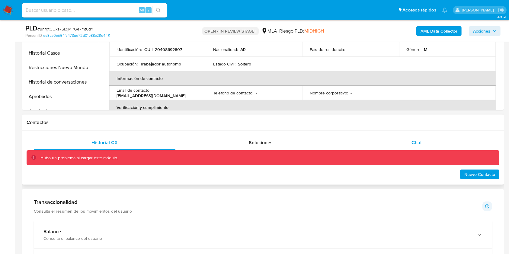
click at [422, 144] on div "Chat" at bounding box center [416, 142] width 141 height 14
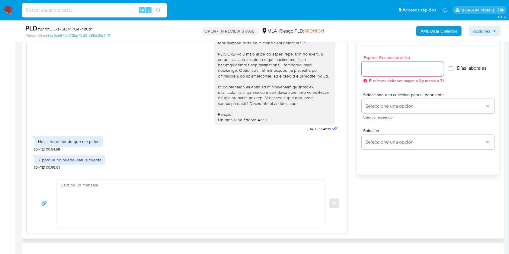
scroll to position [362, 0]
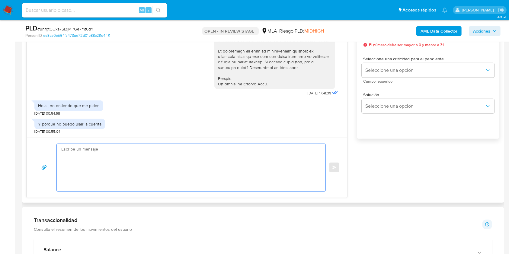
click at [117, 170] on textarea at bounding box center [189, 167] width 256 height 47
paste textarea "Hola XXX, Muchas gracias por tu respuesta. Analizamos tu caso y verificamos que…"
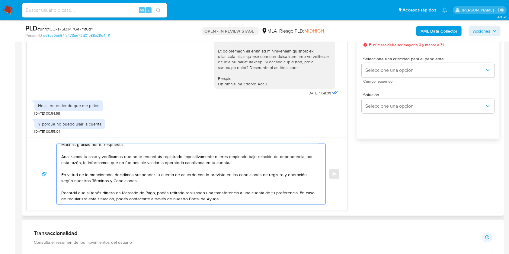
scroll to position [0, 0]
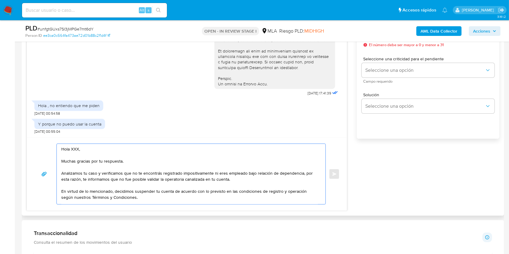
click at [85, 148] on textarea "Hola XXX, Muchas gracias por tu respuesta. Analizamos tu caso y verificamos que…" at bounding box center [189, 174] width 256 height 60
click at [72, 148] on textarea "Hola XXX, Muchas gracias por tu respuesta. Analizamos tu caso y verificamos que…" at bounding box center [189, 174] width 256 height 60
click at [82, 164] on textarea "Hola. Muchas gracias por tu respuesta. Analizamos tu caso y verificamos que no …" at bounding box center [189, 174] width 256 height 60
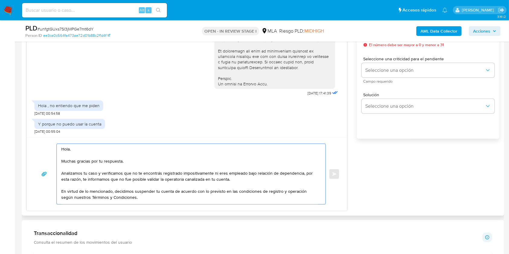
click at [82, 164] on textarea "Hola. Muchas gracias por tu respuesta. Analizamos tu caso y verificamos que no …" at bounding box center [189, 174] width 256 height 60
click at [92, 161] on textarea "Hola. Muchas gracias por tu respuesta. Analizamos tu caso y verificamos que no …" at bounding box center [189, 174] width 256 height 60
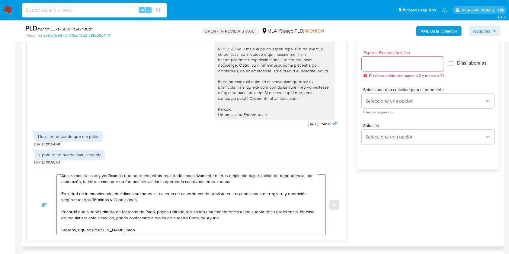
scroll to position [281, 0]
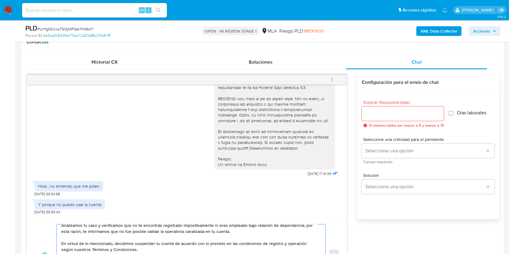
type textarea "Hola. Analizamos tu caso y verificamos que no te encontrás registrado impositiv…"
click at [389, 110] on input "Esperar Respuesta (días)" at bounding box center [402, 114] width 82 height 8
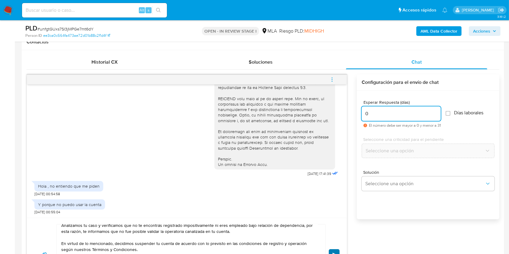
type input "0"
click at [332, 251] on button "Enviar" at bounding box center [333, 254] width 11 height 11
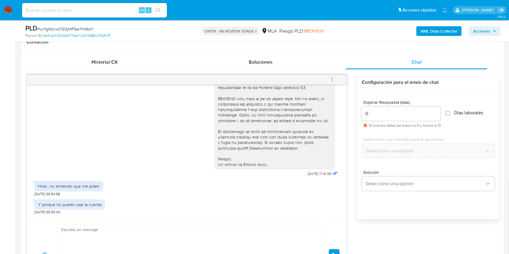
scroll to position [361, 0]
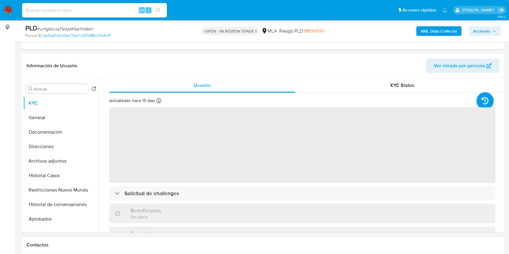
scroll to position [161, 0]
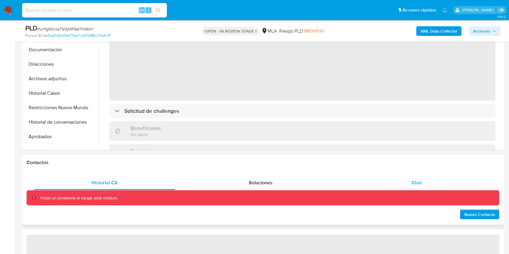
select select "10"
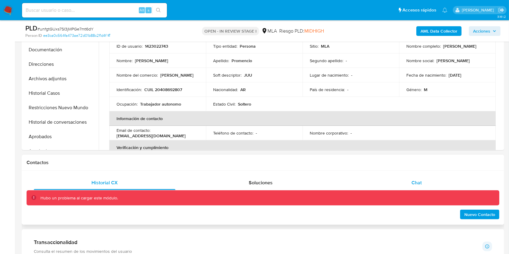
click at [445, 180] on div "Chat" at bounding box center [416, 183] width 141 height 14
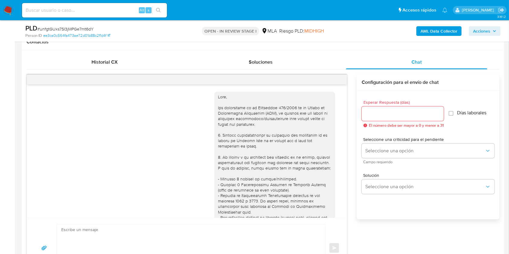
scroll to position [361, 0]
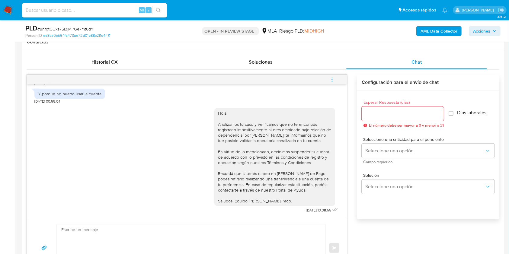
click at [338, 79] on button "menu-action" at bounding box center [332, 79] width 20 height 14
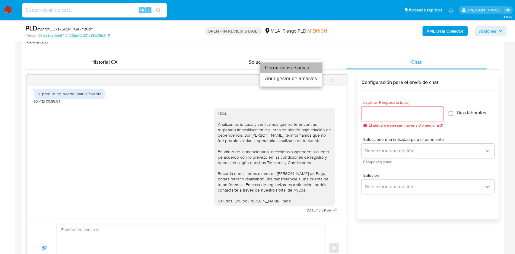
click at [286, 69] on li "Cerrar conversación" at bounding box center [291, 67] width 62 height 11
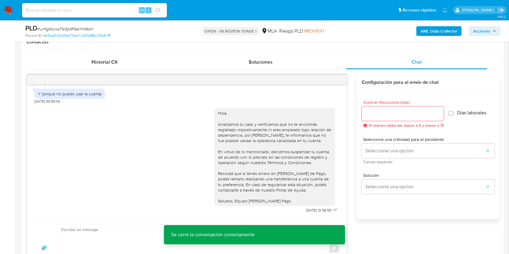
scroll to position [80, 0]
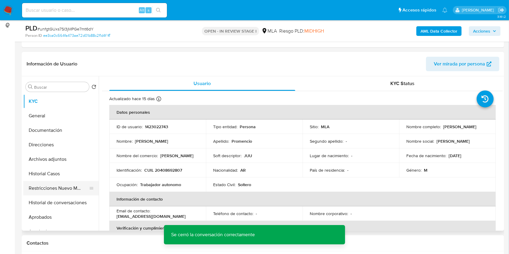
click at [40, 188] on button "Restricciones Nuevo Mundo" at bounding box center [58, 188] width 71 height 14
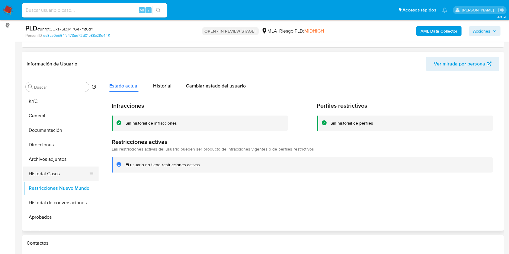
click at [49, 175] on button "Historial Casos" at bounding box center [58, 174] width 71 height 14
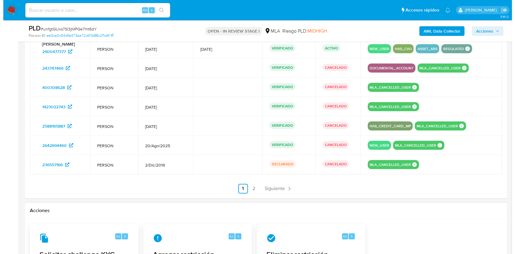
scroll to position [1086, 0]
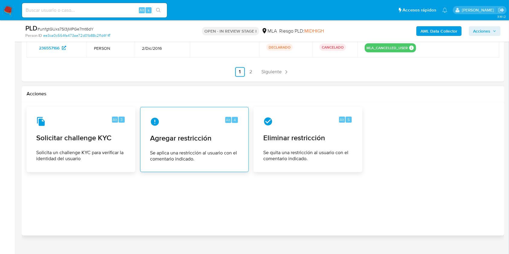
click at [203, 151] on span "Se aplica una restricción al usuario con el comentario indicado." at bounding box center [194, 156] width 89 height 12
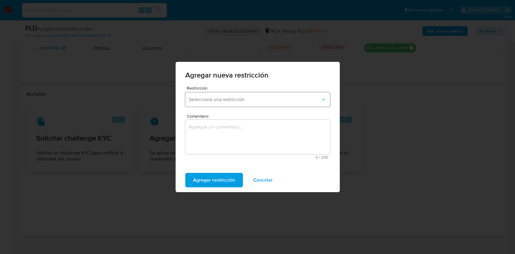
click at [219, 102] on span "Seleccione una restricción" at bounding box center [255, 100] width 132 height 6
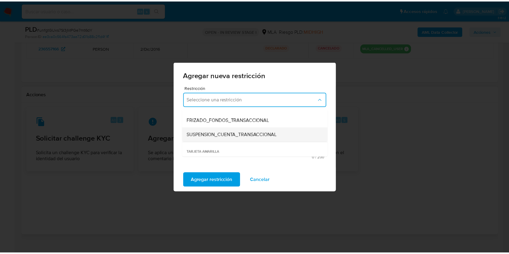
scroll to position [80, 0]
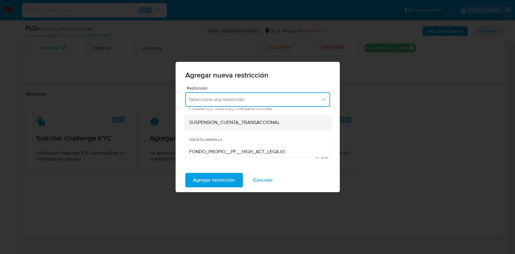
click at [228, 122] on span "SUSPENSION_CUENTA_TRANSACCIONAL" at bounding box center [234, 122] width 91 height 6
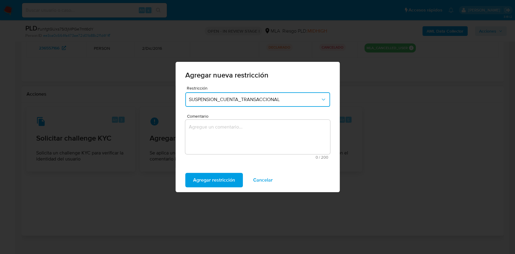
click at [237, 143] on textarea "Comentario" at bounding box center [257, 137] width 145 height 34
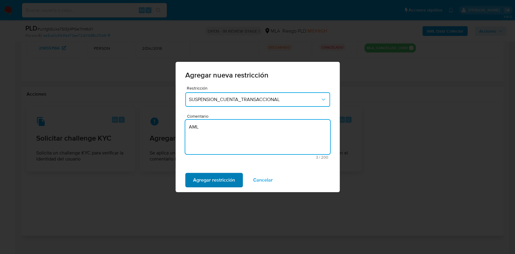
type textarea "AML"
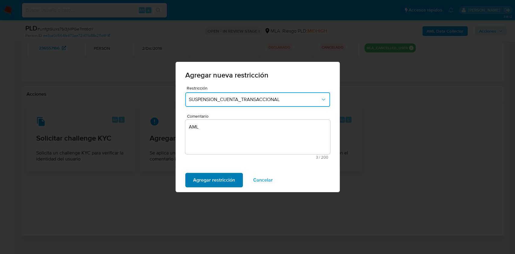
click at [228, 176] on span "Agregar restricción" at bounding box center [214, 179] width 42 height 13
click at [202, 181] on span "Confirmar" at bounding box center [204, 179] width 22 height 13
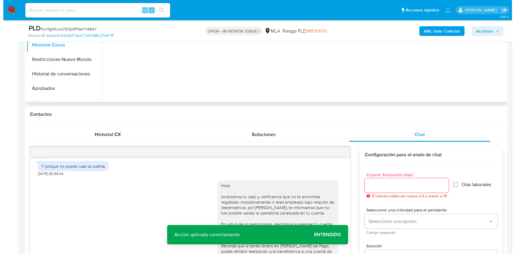
scroll to position [121, 0]
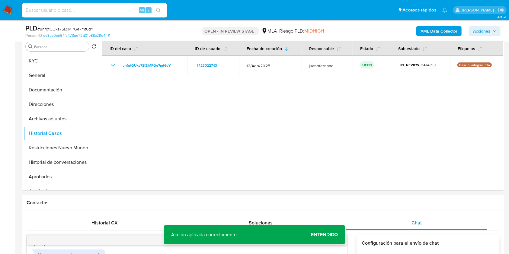
drag, startPoint x: 322, startPoint y: 234, endPoint x: 305, endPoint y: 231, distance: 17.8
click at [322, 235] on span "Entendido" at bounding box center [324, 235] width 27 height 0
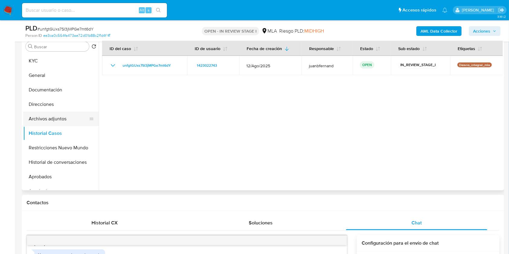
click at [53, 119] on button "Archivos adjuntos" at bounding box center [58, 119] width 71 height 14
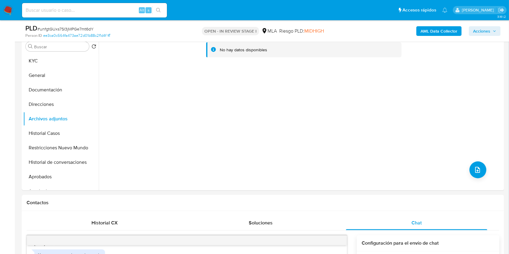
click at [442, 31] on b "AML Data Collector" at bounding box center [438, 31] width 37 height 10
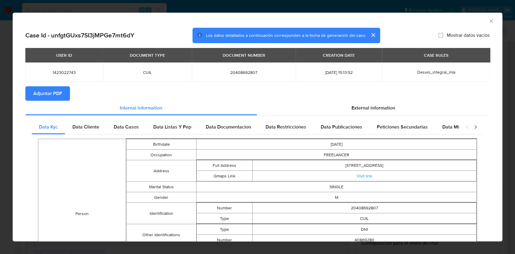
click at [488, 23] on icon "Cerrar ventana" at bounding box center [491, 21] width 6 height 6
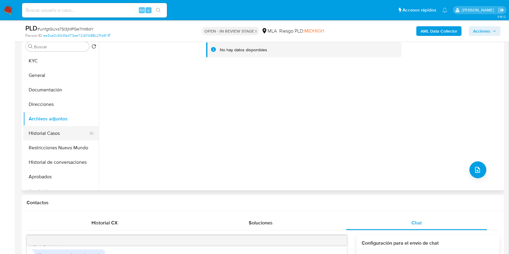
click at [55, 133] on button "Historial Casos" at bounding box center [58, 133] width 71 height 14
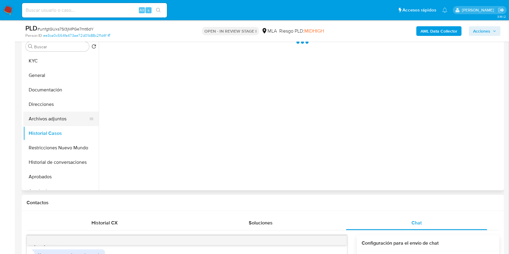
click at [54, 119] on button "Archivos adjuntos" at bounding box center [58, 119] width 71 height 14
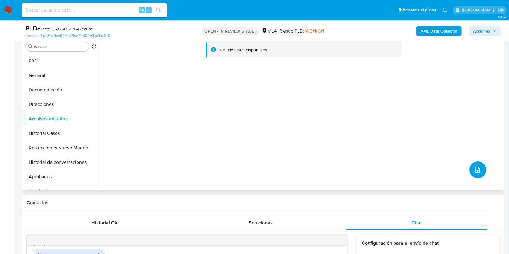
click at [474, 168] on icon "upload-file" at bounding box center [477, 169] width 7 height 7
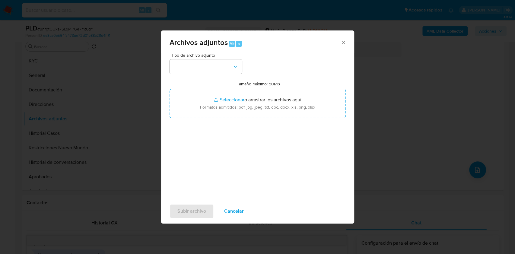
click at [210, 74] on div "Tipo de archivo adjunto Tamaño máximo: 50MB Seleccionar archivos Seleccionar o …" at bounding box center [258, 124] width 176 height 142
click at [215, 71] on button "button" at bounding box center [206, 66] width 72 height 14
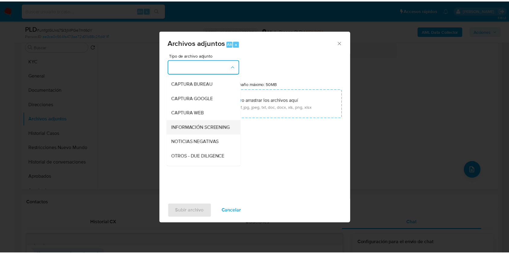
scroll to position [40, 0]
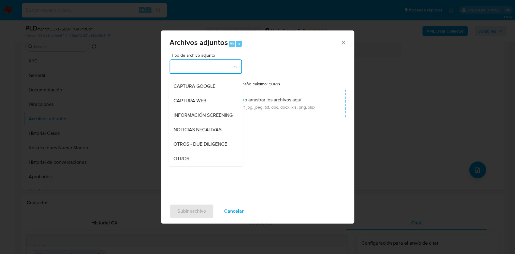
click at [205, 160] on div "OTROS" at bounding box center [204, 158] width 62 height 14
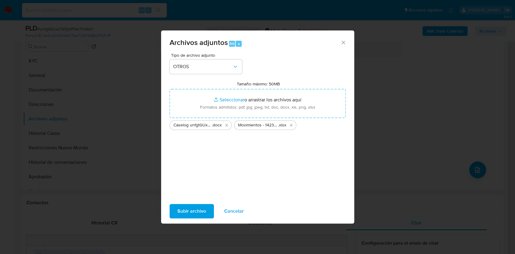
click at [198, 210] on span "Subir archivo" at bounding box center [191, 211] width 29 height 13
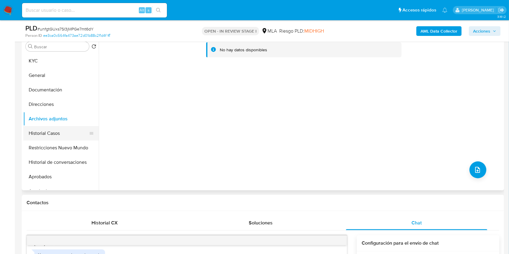
click at [61, 139] on button "Historial Casos" at bounding box center [58, 133] width 71 height 14
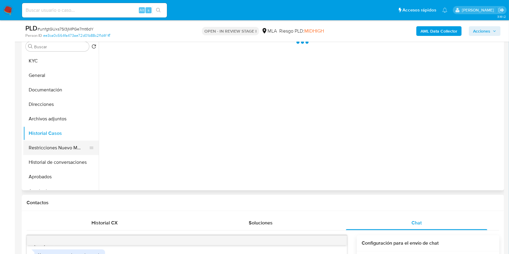
click at [64, 146] on button "Restricciones Nuevo Mundo" at bounding box center [58, 148] width 71 height 14
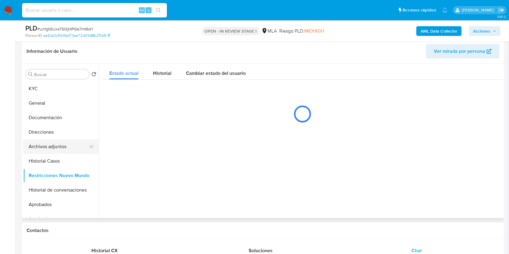
scroll to position [80, 0]
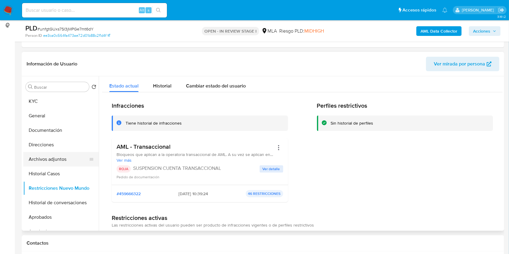
click at [51, 156] on button "Archivos adjuntos" at bounding box center [58, 159] width 71 height 14
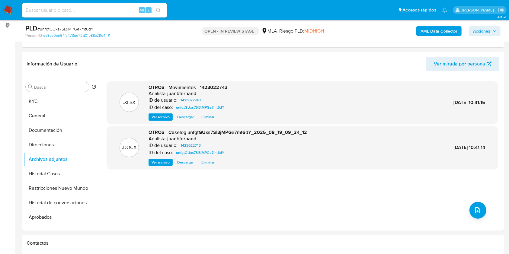
click at [437, 33] on b "AML Data Collector" at bounding box center [438, 31] width 37 height 10
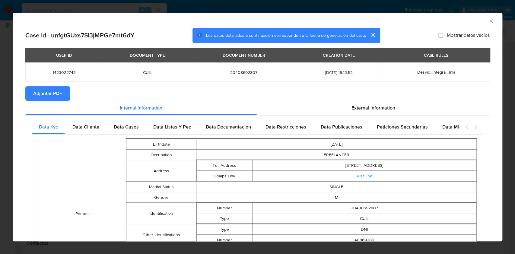
click at [68, 98] on button "Adjuntar PDF" at bounding box center [47, 93] width 45 height 14
click at [489, 21] on icon "Cerrar ventana" at bounding box center [490, 20] width 3 height 3
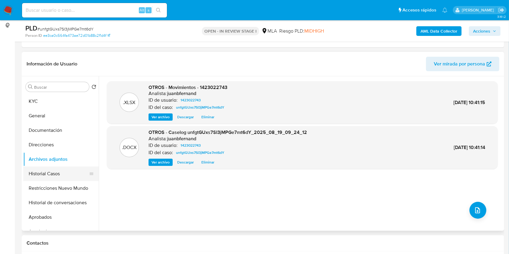
click at [69, 174] on button "Historial Casos" at bounding box center [58, 174] width 71 height 14
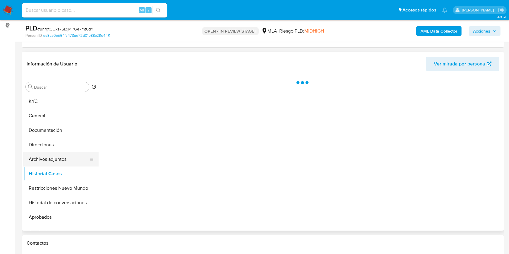
click at [67, 160] on button "Archivos adjuntos" at bounding box center [58, 159] width 71 height 14
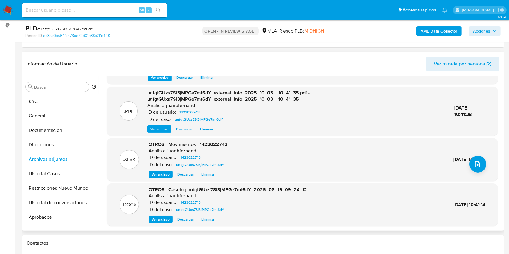
scroll to position [47, 0]
drag, startPoint x: 487, startPoint y: 33, endPoint x: 482, endPoint y: 35, distance: 5.2
click at [487, 33] on span "Acciones" at bounding box center [481, 31] width 17 height 10
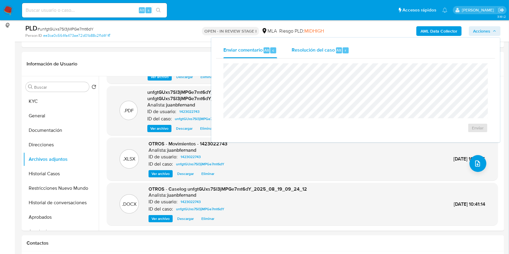
drag, startPoint x: 322, startPoint y: 45, endPoint x: 319, endPoint y: 52, distance: 7.7
click at [322, 46] on div "Resolución del caso Alt r" at bounding box center [320, 51] width 58 height 16
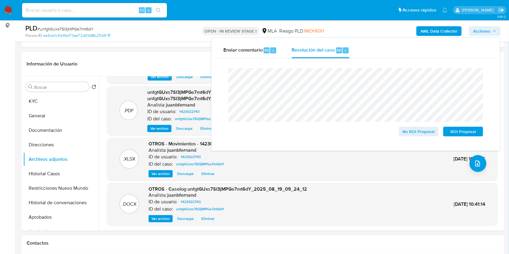
scroll to position [201, 0]
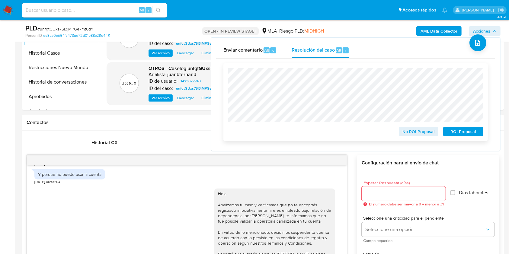
click at [464, 129] on span "ROI Proposal" at bounding box center [462, 131] width 31 height 8
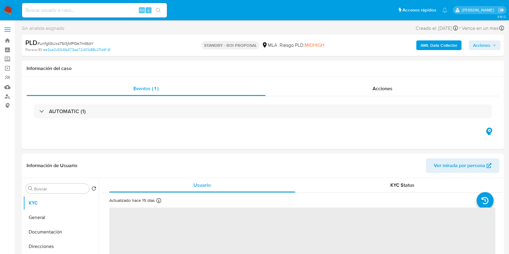
select select "10"
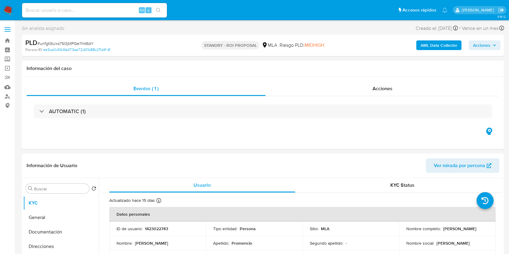
click at [102, 6] on div "Alt s" at bounding box center [94, 10] width 145 height 14
click at [111, 8] on input at bounding box center [94, 10] width 145 height 8
paste input "DhJ8w7Z3t6KzRq4mGUsYY2FT"
type input "DhJ8w7Z3t6KzRq4mGUsYY2FT"
click at [157, 7] on button "search-icon" at bounding box center [158, 10] width 12 height 8
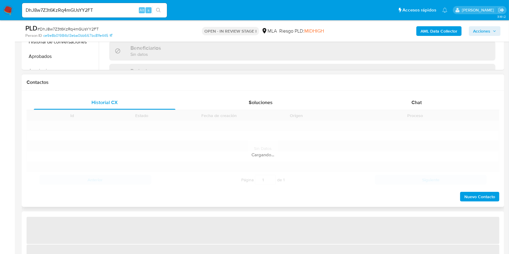
scroll to position [241, 0]
select select "10"
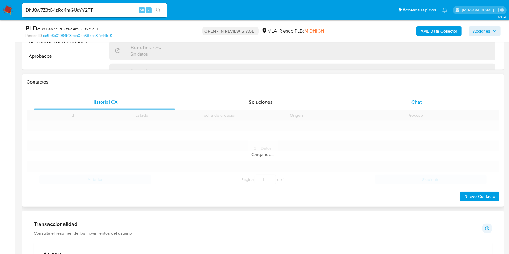
click at [424, 103] on div "Chat" at bounding box center [416, 102] width 141 height 14
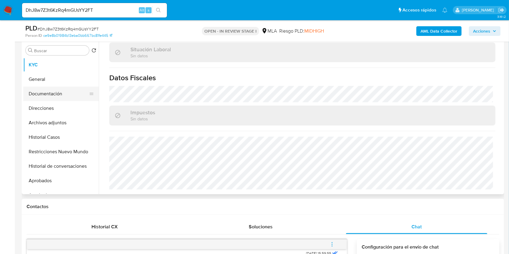
scroll to position [99, 0]
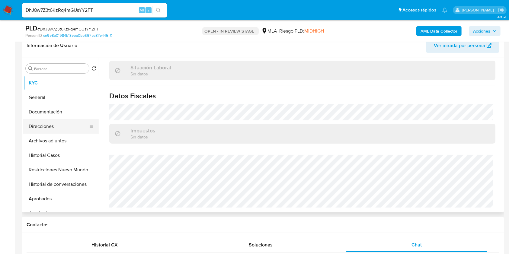
click at [44, 128] on button "Direcciones" at bounding box center [58, 126] width 71 height 14
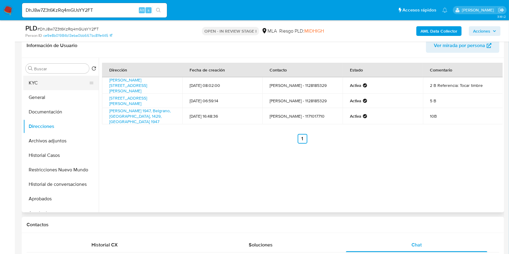
click at [52, 81] on button "KYC" at bounding box center [58, 83] width 71 height 14
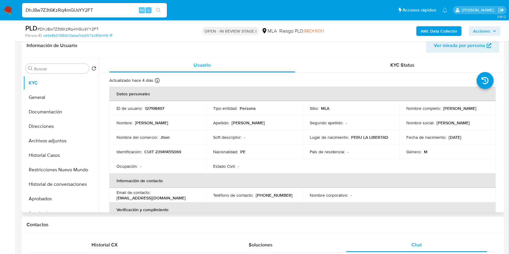
click at [174, 151] on p "CUIT 23941455069" at bounding box center [162, 151] width 37 height 5
copy p "23941455069"
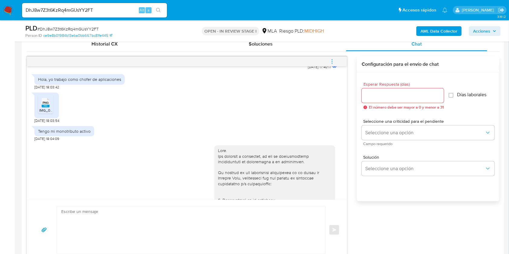
scroll to position [317, 0]
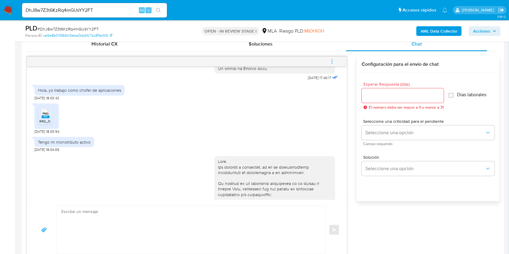
click at [35, 100] on span "20/08/2025 18:03:42" at bounding box center [46, 98] width 25 height 5
drag, startPoint x: 35, startPoint y: 107, endPoint x: 49, endPoint y: 110, distance: 14.2
click at [49, 100] on span "20/08/2025 18:03:42" at bounding box center [46, 98] width 25 height 5
copy span "20/08/2025"
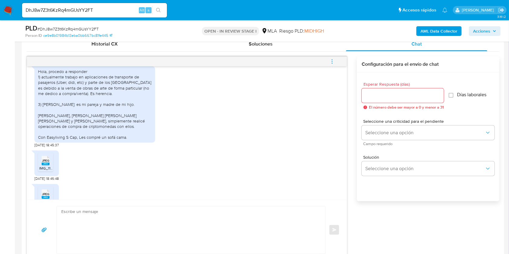
scroll to position [760, 0]
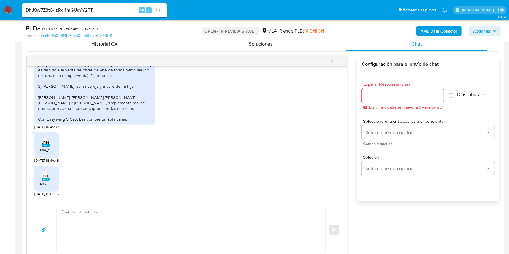
click at [36, 127] on span "26/09/2025 18:45:37" at bounding box center [46, 127] width 24 height 5
drag, startPoint x: 36, startPoint y: 127, endPoint x: 51, endPoint y: 127, distance: 14.8
click at [51, 127] on span "26/09/2025 18:45:37" at bounding box center [46, 127] width 24 height 5
copy span "26/09/2025"
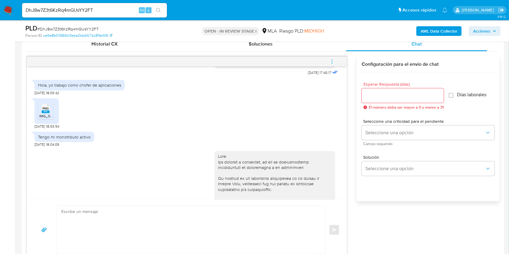
scroll to position [277, 0]
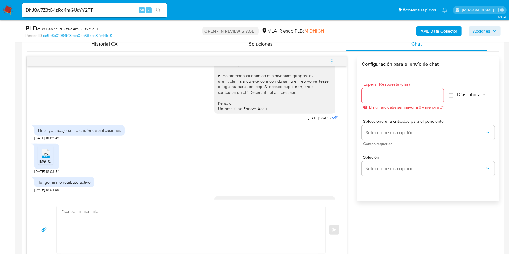
click at [35, 141] on span "20/08/2025 18:03:42" at bounding box center [46, 138] width 25 height 5
drag, startPoint x: 35, startPoint y: 149, endPoint x: 46, endPoint y: 149, distance: 10.9
click at [46, 141] on span "20/08/2025 18:03:42" at bounding box center [46, 138] width 25 height 5
copy span "20/08/2025"
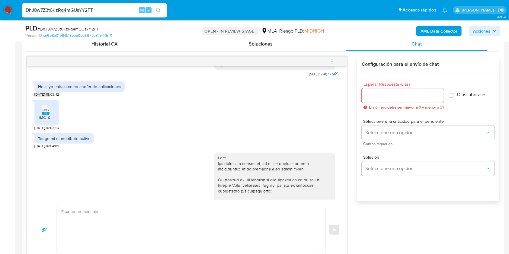
scroll to position [317, 0]
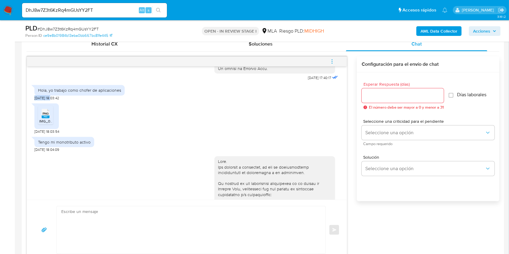
click at [42, 93] on div "Hola, yo trabajo como chofer de aplicaciones" at bounding box center [79, 89] width 83 height 5
drag, startPoint x: 42, startPoint y: 101, endPoint x: 113, endPoint y: 99, distance: 70.9
click at [113, 93] on div "Hola, yo trabajo como chofer de aplicaciones" at bounding box center [79, 89] width 83 height 5
copy div "Hola, yo trabajo como chofer de aplicaciones"
click at [42, 145] on div "Tengo mi monotributo activo" at bounding box center [64, 141] width 52 height 5
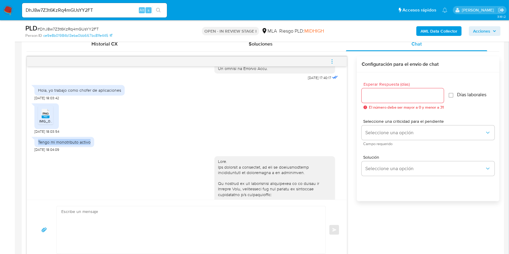
drag, startPoint x: 42, startPoint y: 152, endPoint x: 81, endPoint y: 152, distance: 39.2
click at [81, 145] on div "Tengo mi monotributo activo" at bounding box center [64, 141] width 52 height 5
copy div "Tengo mi monotributo activo"
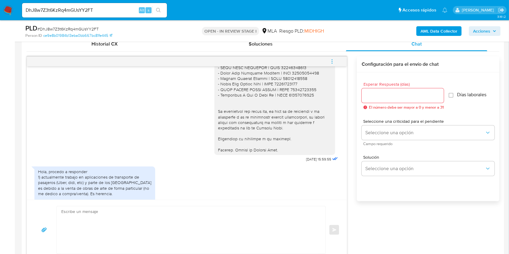
scroll to position [679, 0]
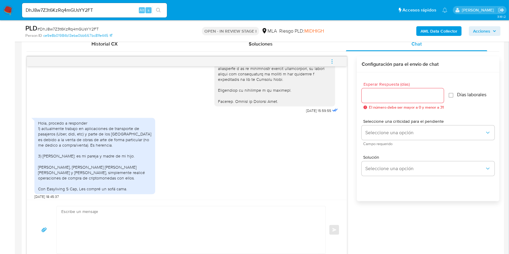
click at [306, 113] on span "26/09/2025 15:59:55" at bounding box center [318, 110] width 25 height 5
drag, startPoint x: 294, startPoint y: 120, endPoint x: 304, endPoint y: 122, distance: 10.3
click at [306, 113] on span "26/09/2025 15:59:55" at bounding box center [318, 110] width 25 height 5
copy span "26/09/2025"
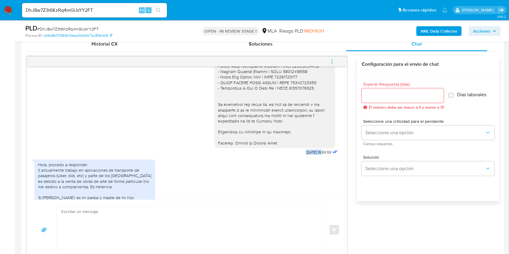
scroll to position [724, 0]
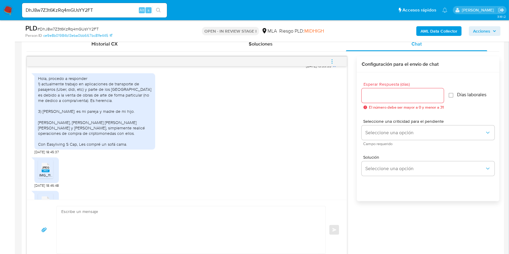
click at [122, 147] on div "Hola, procedo a responder 1) actualmente trabajo en aplicaciones de transporte …" at bounding box center [94, 111] width 113 height 71
drag, startPoint x: 122, startPoint y: 156, endPoint x: 29, endPoint y: 94, distance: 111.5
click at [29, 94] on div "18/08/2025 17:40:17 Hola, yo trabajo como chofer de aplicaciones 20/08/2025 18:…" at bounding box center [187, 132] width 320 height 133
copy div "1) actualmente trabajo en aplicaciones de transporte de pasajeros (Uber, didi, …"
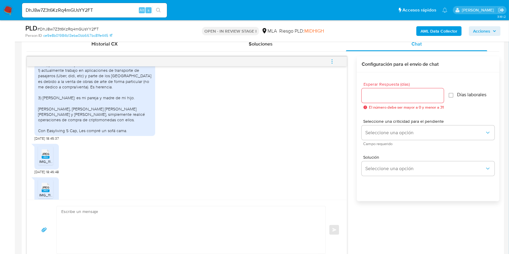
scroll to position [760, 0]
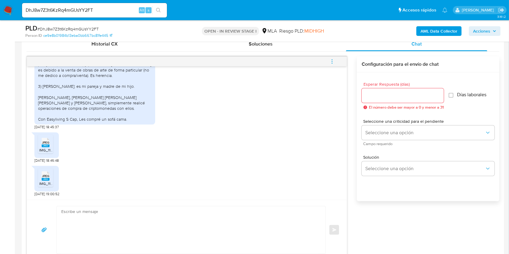
click at [175, 166] on div "JPEG JPEG IMG_1123.jpeg 26/09/2025 19:00:52" at bounding box center [186, 179] width 305 height 33
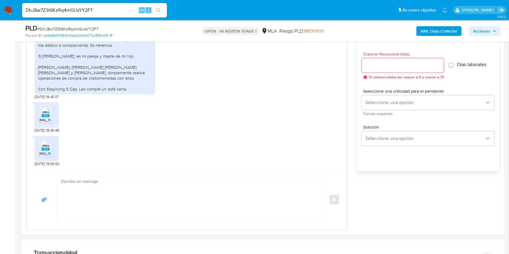
scroll to position [300, 0]
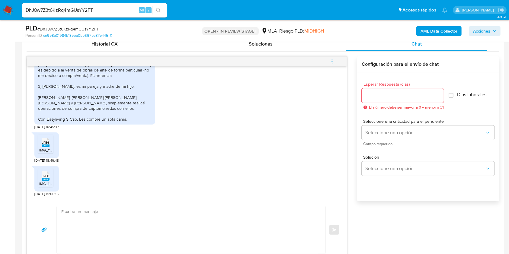
click at [98, 221] on textarea at bounding box center [189, 229] width 256 height 47
paste textarea "Hola, Muchas gracias por la respuesta. Analizamos tu caso y notamos que la info…"
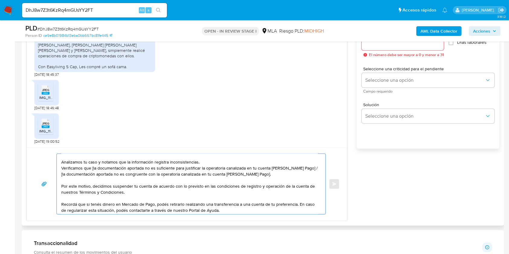
scroll to position [0, 0]
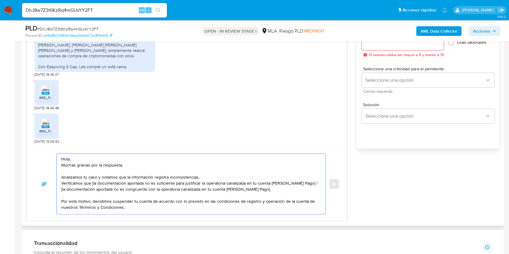
click at [93, 184] on textarea "Hola, Muchas gracias por la respuesta. Analizamos tu caso y notamos que la info…" at bounding box center [189, 184] width 256 height 60
drag, startPoint x: 256, startPoint y: 189, endPoint x: 317, endPoint y: 199, distance: 62.3
click at [303, 185] on textarea "Hola, Muchas gracias por la respuesta. Analizamos tu caso y notamos que la info…" at bounding box center [189, 184] width 256 height 60
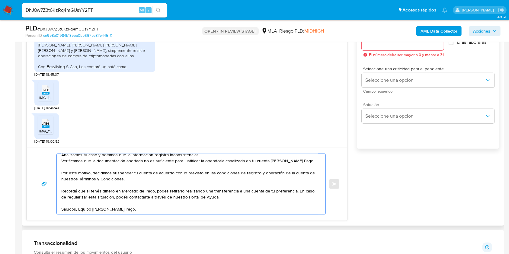
scroll to position [312, 0]
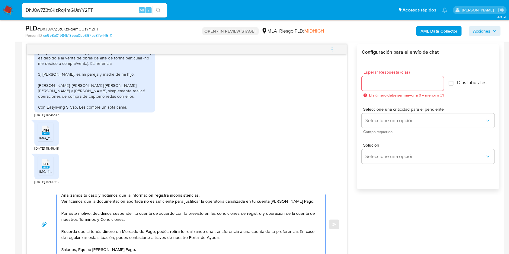
type textarea "Hola, Muchas gracias por la respuesta. Analizamos tu caso y notamos que la info…"
click at [386, 87] on input "Esperar Respuesta (días)" at bounding box center [402, 84] width 82 height 8
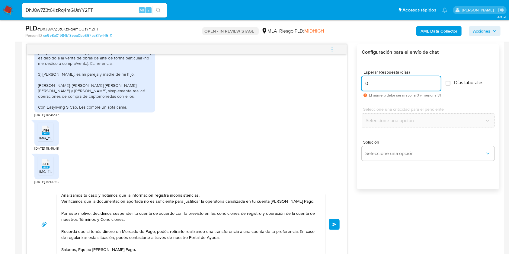
type input "0"
click at [86, 27] on span "# DhJ8w7Z3t6KzRq4mGUsYY2FT" at bounding box center [67, 29] width 61 height 6
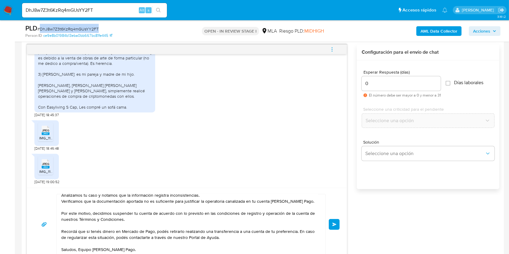
click at [86, 27] on span "# DhJ8w7Z3t6KzRq4mGUsYY2FT" at bounding box center [67, 29] width 61 height 6
copy span "DhJ8w7Z3t6KzRq4mGUsYY2FT"
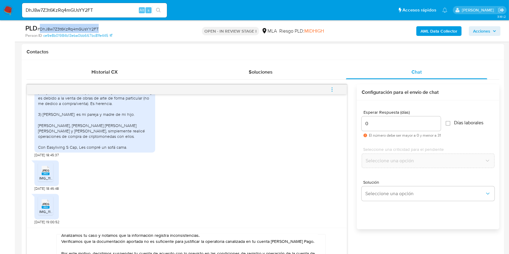
scroll to position [352, 0]
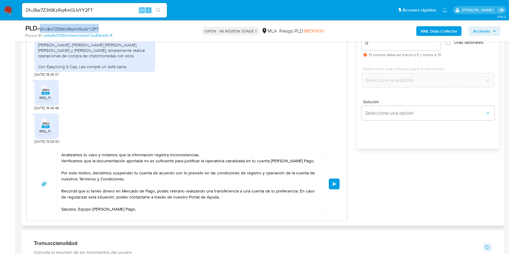
click at [335, 183] on span "Enviar" at bounding box center [334, 184] width 4 height 4
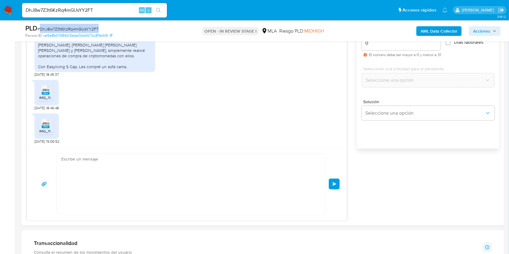
scroll to position [881, 0]
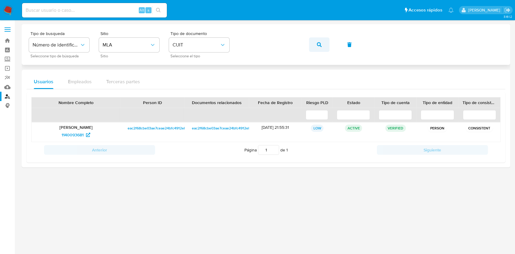
click at [311, 46] on button "button" at bounding box center [319, 44] width 21 height 14
click at [75, 134] on span "331044806" at bounding box center [72, 135] width 21 height 10
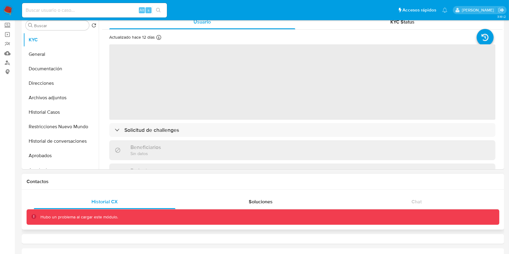
scroll to position [80, 0]
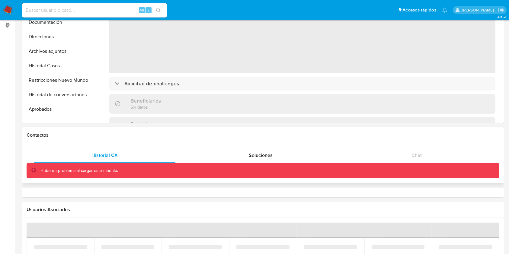
select select "10"
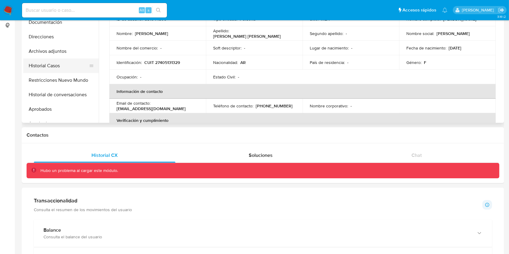
click at [37, 65] on button "Historial Casos" at bounding box center [58, 66] width 71 height 14
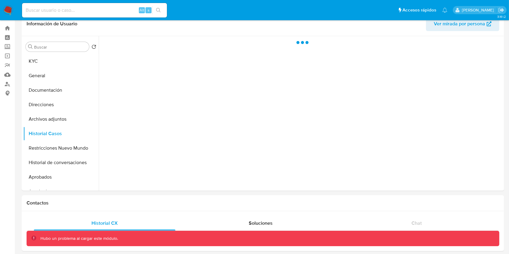
scroll to position [0, 0]
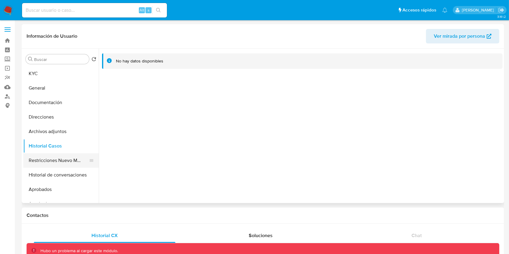
click at [57, 162] on button "Restricciones Nuevo Mundo" at bounding box center [58, 160] width 71 height 14
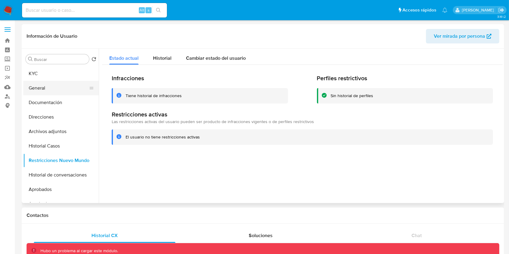
click at [61, 84] on button "General" at bounding box center [58, 88] width 71 height 14
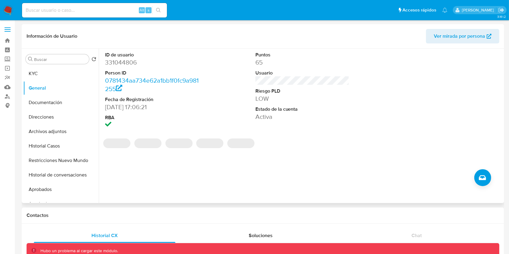
click at [56, 64] on div "Buscar Volver al orden por defecto KYC General Documentación Direcciones Archiv…" at bounding box center [60, 126] width 75 height 154
click at [53, 71] on button "KYC" at bounding box center [58, 73] width 71 height 14
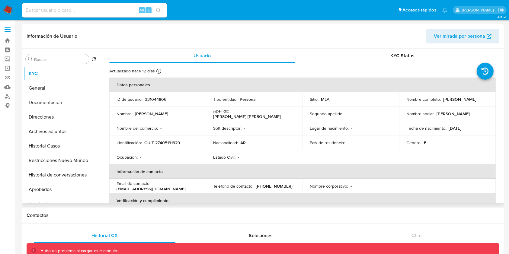
scroll to position [281, 0]
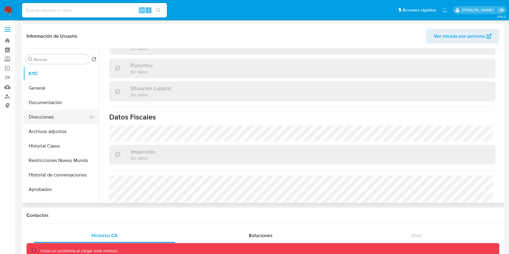
click at [54, 117] on button "Direcciones" at bounding box center [58, 117] width 71 height 14
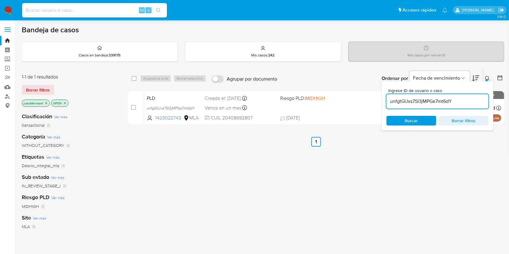
click at [467, 97] on input "unfgtGUxs7SI3jMPGe7mt6dY" at bounding box center [437, 101] width 102 height 8
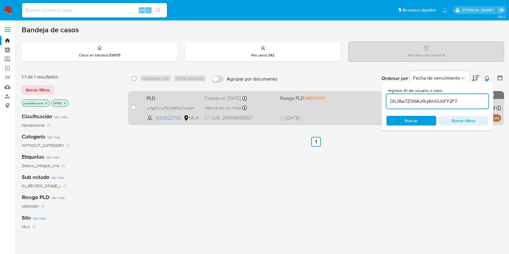
type input "DhJ8w7Z3t6KzRq4mGUsYY2FT"
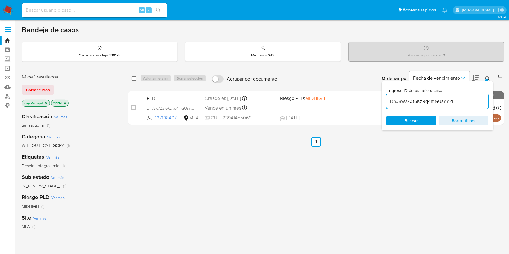
click at [134, 77] on input "checkbox" at bounding box center [134, 78] width 5 height 5
checkbox input "true"
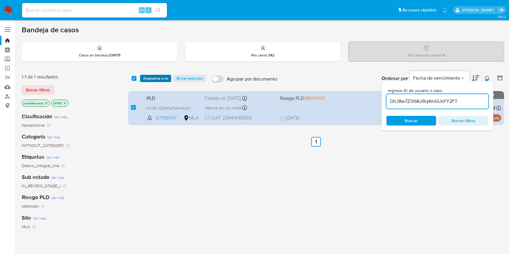
click at [151, 78] on span "Asignarme a mí" at bounding box center [155, 78] width 25 height 6
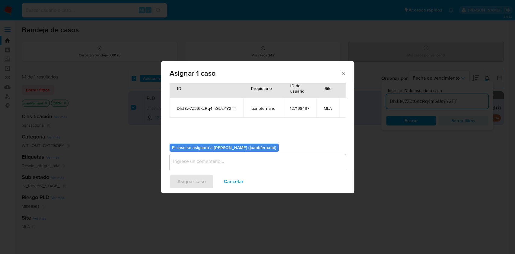
scroll to position [31, 0]
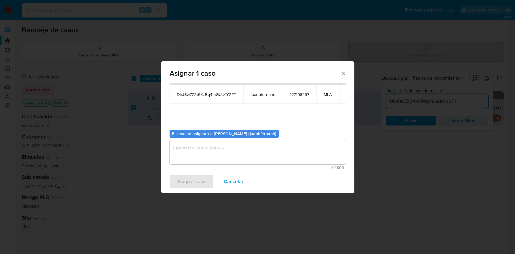
click at [194, 140] on div "El caso se asignará a [PERSON_NAME] (juanbfernand) 0 / 500 500 caracteres resta…" at bounding box center [258, 147] width 176 height 45
click at [198, 151] on textarea "assign-modal" at bounding box center [258, 152] width 176 height 24
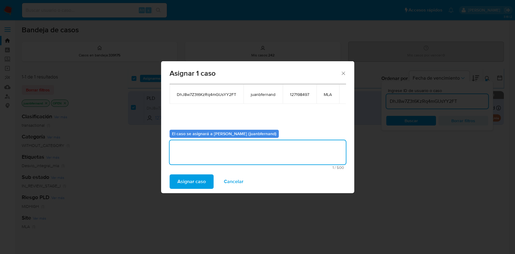
click at [195, 180] on span "Asignar caso" at bounding box center [191, 181] width 28 height 13
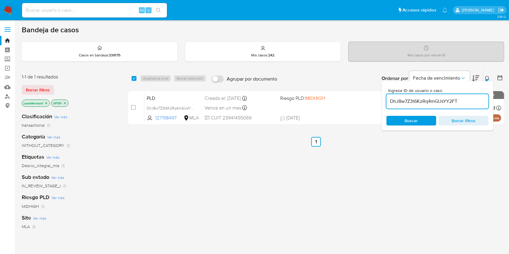
click at [440, 103] on input "DhJ8w7Z3t6KzRq4mGUsYY2FT" at bounding box center [437, 101] width 102 height 8
paste input "QZj8GBfFFgJa0sdDbHO80LGN"
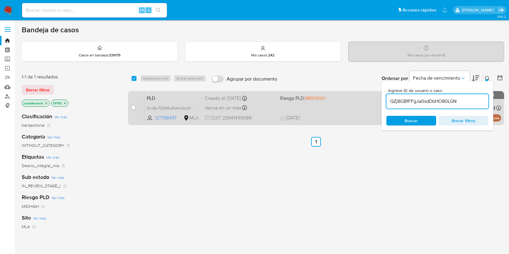
type input "QZj8GBfFFgJa0sdDbHO80LGN"
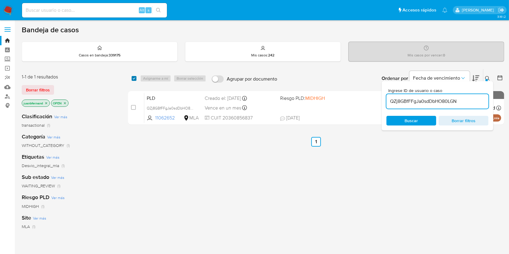
click at [133, 78] on input "checkbox" at bounding box center [134, 78] width 5 height 5
checkbox input "true"
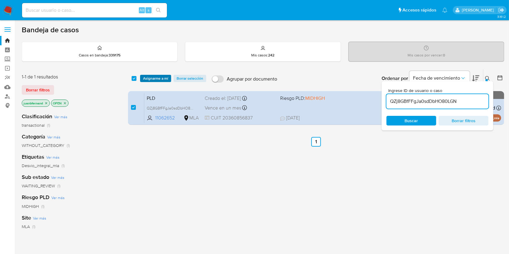
click at [159, 79] on span "Asignarme a mí" at bounding box center [155, 78] width 25 height 6
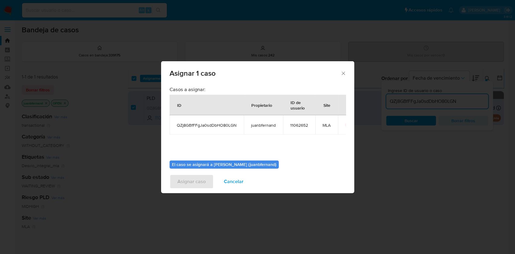
scroll to position [31, 0]
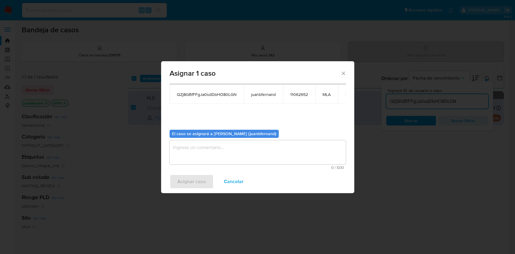
click at [217, 151] on textarea "assign-modal" at bounding box center [258, 152] width 176 height 24
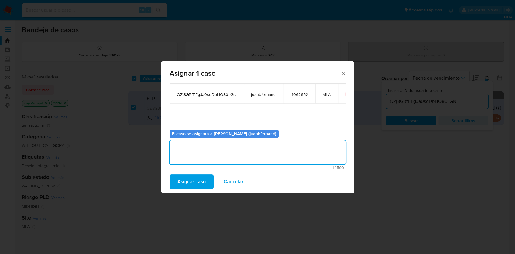
click at [198, 178] on span "Asignar caso" at bounding box center [191, 181] width 28 height 13
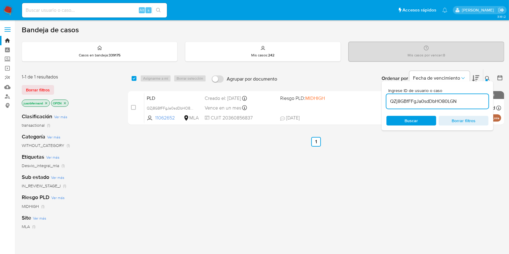
click at [431, 98] on input "QZj8GBfFFgJa0sdDbHO80LGN" at bounding box center [437, 101] width 102 height 8
paste input "KBgXBxypLx0xLIa4BjKJ20s"
type input "KBgXBxypLx0xLIa4BjKJ20sN"
click at [137, 78] on div "select-all-cases-checkbox" at bounding box center [135, 78] width 7 height 7
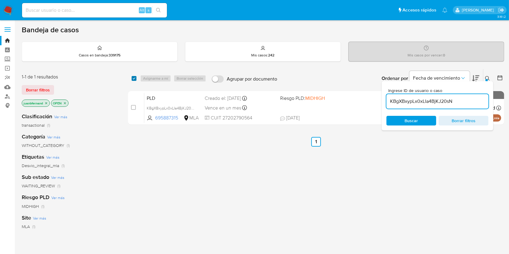
click at [135, 79] on input "checkbox" at bounding box center [134, 78] width 5 height 5
checkbox input "true"
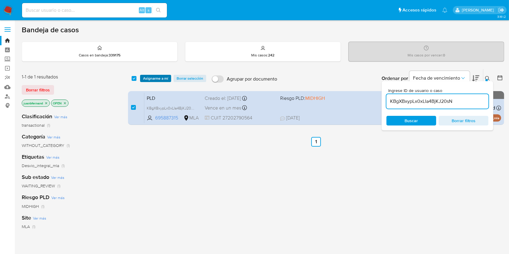
click at [154, 77] on span "Asignarme a mí" at bounding box center [155, 78] width 25 height 6
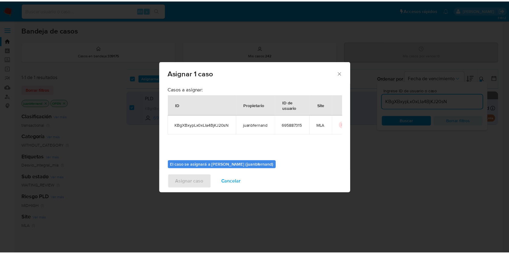
scroll to position [31, 0]
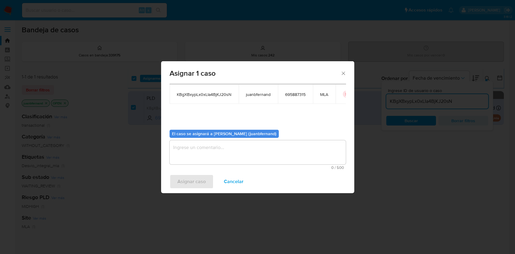
click at [226, 157] on textarea "assign-modal" at bounding box center [258, 152] width 176 height 24
click at [205, 175] on button "Asignar caso" at bounding box center [192, 181] width 44 height 14
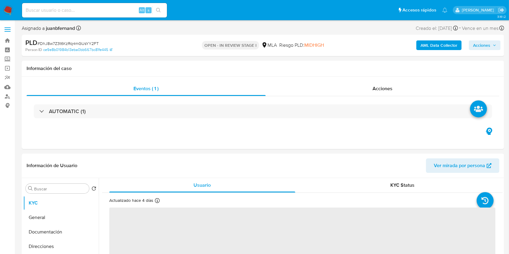
select select "10"
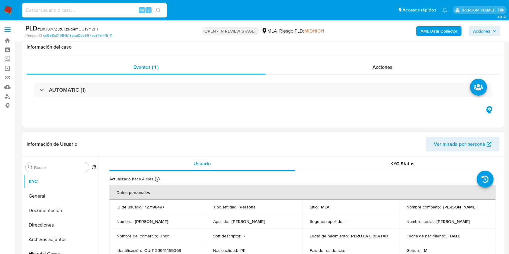
scroll to position [241, 0]
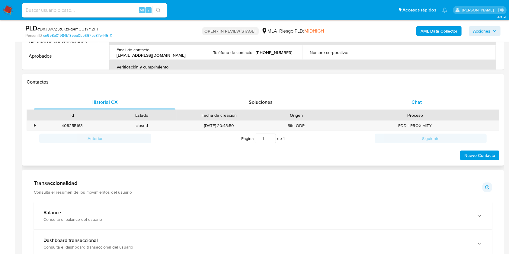
click at [440, 101] on div "Chat" at bounding box center [416, 102] width 141 height 14
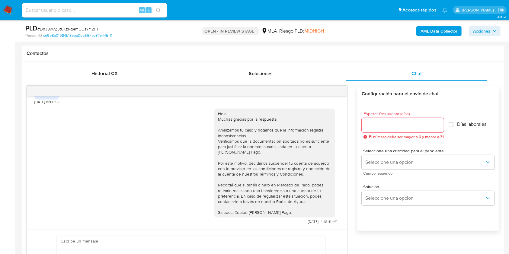
scroll to position [281, 0]
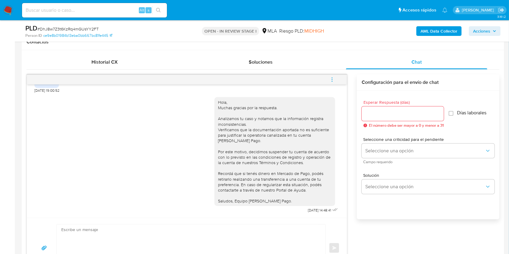
click at [328, 77] on button "menu-action" at bounding box center [332, 79] width 20 height 14
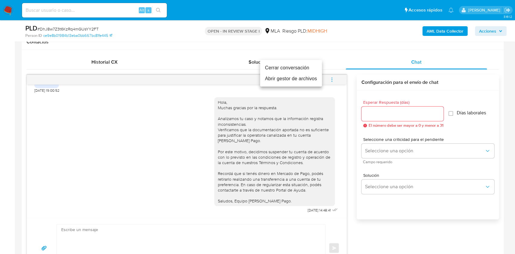
click at [290, 64] on li "Cerrar conversación" at bounding box center [291, 67] width 62 height 11
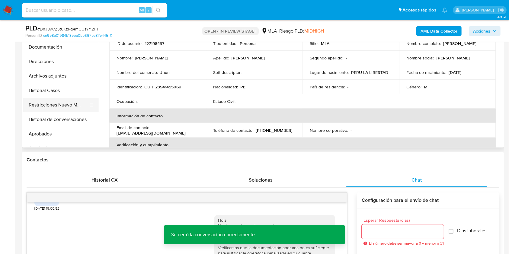
scroll to position [121, 0]
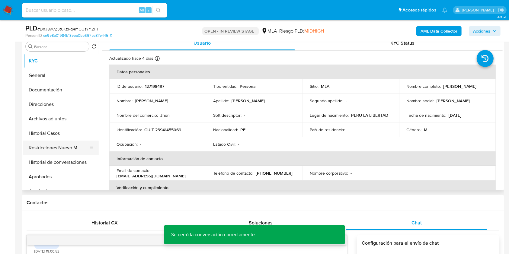
click at [46, 148] on button "Restricciones Nuevo Mundo" at bounding box center [58, 148] width 71 height 14
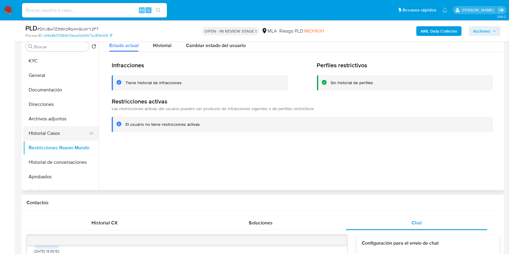
click at [48, 133] on button "Historial Casos" at bounding box center [58, 133] width 71 height 14
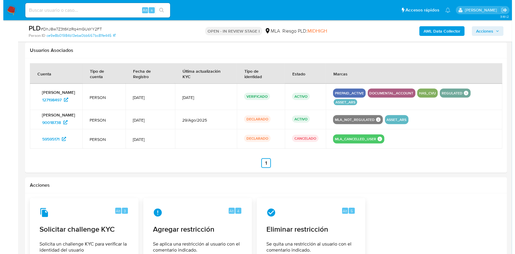
scroll to position [885, 0]
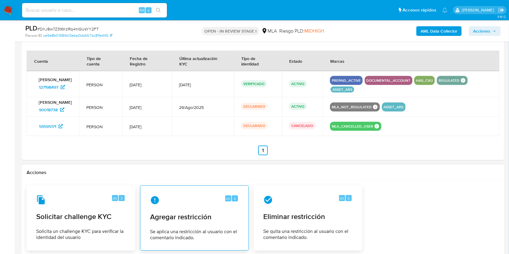
click at [197, 225] on div "Alt 4 Agregar restricción Se aplica una restricción al usuario con el comentari…" at bounding box center [194, 218] width 98 height 55
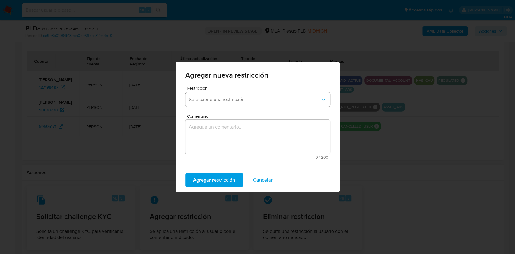
click at [221, 99] on span "Seleccione una restricción" at bounding box center [255, 100] width 132 height 6
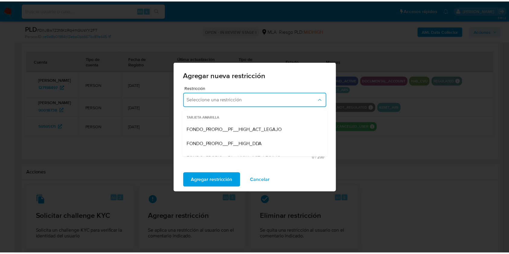
scroll to position [80, 0]
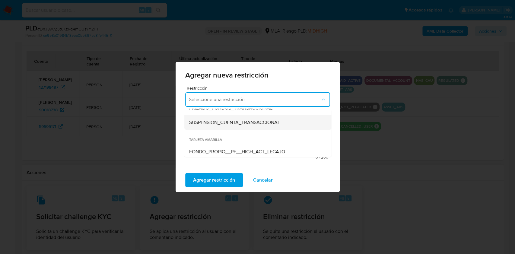
click at [224, 122] on span "SUSPENSION_CUENTA_TRANSACCIONAL" at bounding box center [234, 122] width 91 height 6
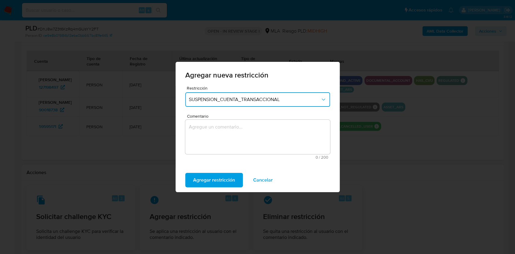
click at [228, 136] on textarea "Comentario" at bounding box center [257, 137] width 145 height 34
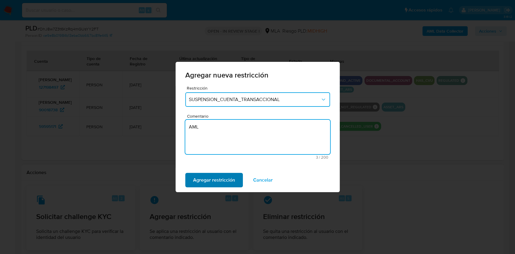
type textarea "AML"
drag, startPoint x: 230, startPoint y: 180, endPoint x: 232, endPoint y: 175, distance: 5.5
click at [232, 175] on span "Agregar restricción" at bounding box center [214, 179] width 42 height 13
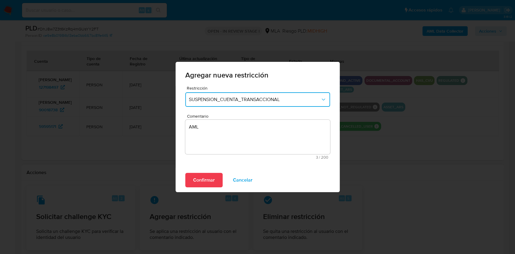
click at [214, 177] on button "Confirmar" at bounding box center [203, 180] width 37 height 14
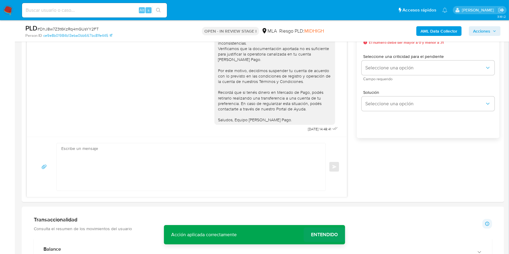
scroll to position [362, 0]
click at [327, 235] on span "Entendido" at bounding box center [324, 235] width 27 height 0
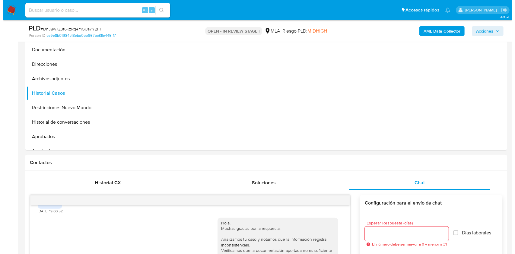
scroll to position [80, 0]
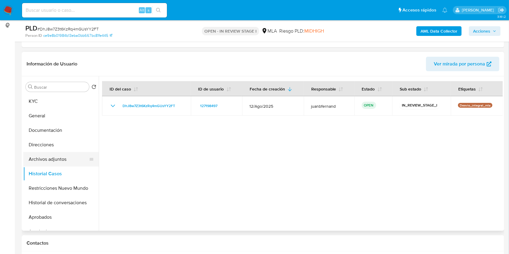
click at [55, 156] on button "Archivos adjuntos" at bounding box center [58, 159] width 71 height 14
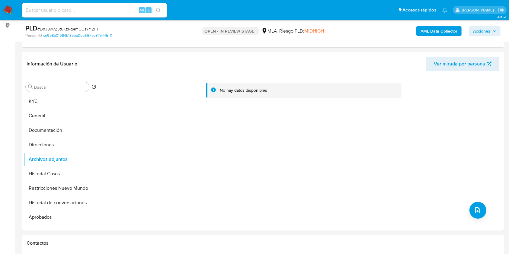
click at [439, 28] on b "AML Data Collector" at bounding box center [438, 31] width 37 height 10
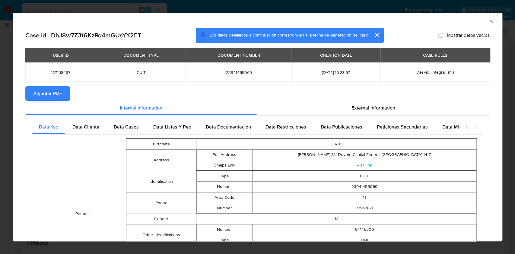
click at [44, 91] on span "Adjuntar PDF" at bounding box center [47, 93] width 29 height 13
click at [488, 21] on icon "Cerrar ventana" at bounding box center [491, 21] width 6 height 6
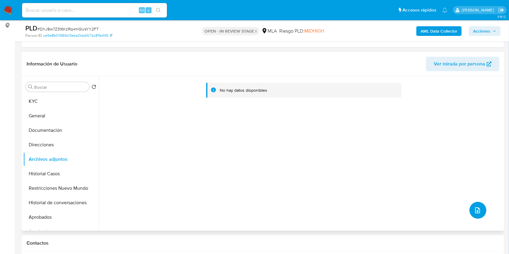
click at [475, 211] on icon "upload-file" at bounding box center [477, 210] width 5 height 6
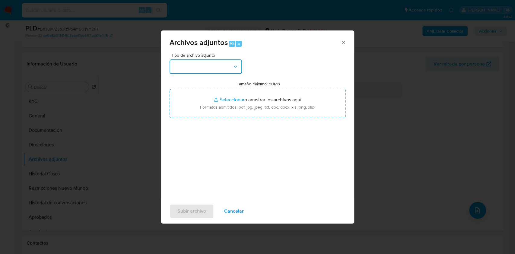
click at [230, 64] on button "button" at bounding box center [206, 66] width 72 height 14
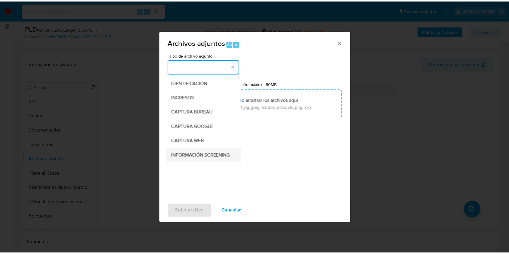
scroll to position [40, 0]
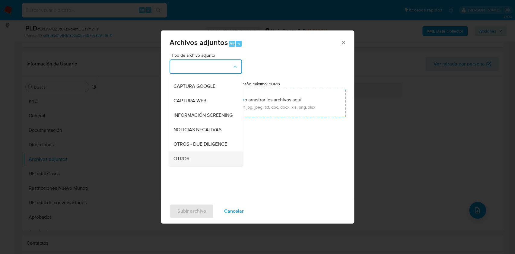
click at [190, 163] on div "OTROS" at bounding box center [204, 158] width 62 height 14
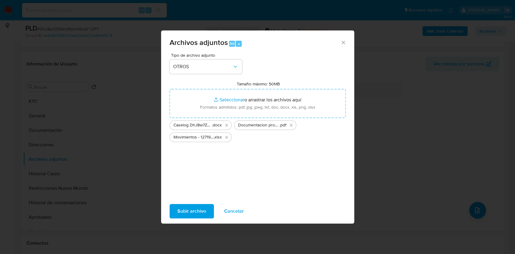
click at [187, 211] on span "Subir archivo" at bounding box center [191, 211] width 29 height 13
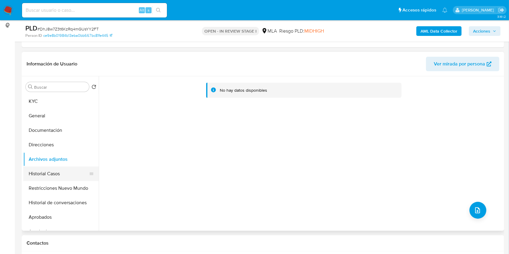
click at [68, 176] on button "Historial Casos" at bounding box center [58, 174] width 71 height 14
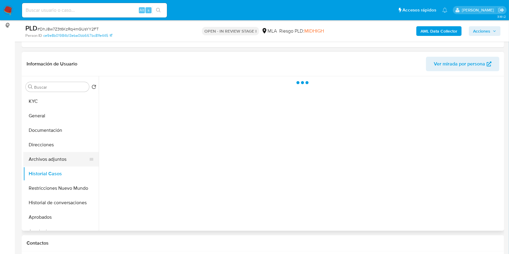
click at [67, 159] on button "Archivos adjuntos" at bounding box center [58, 159] width 71 height 14
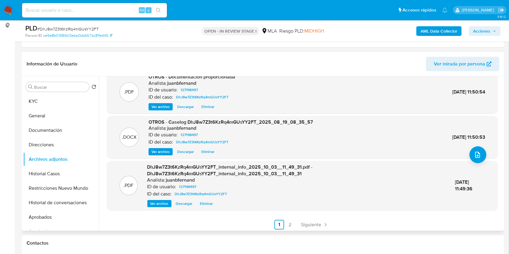
scroll to position [57, 0]
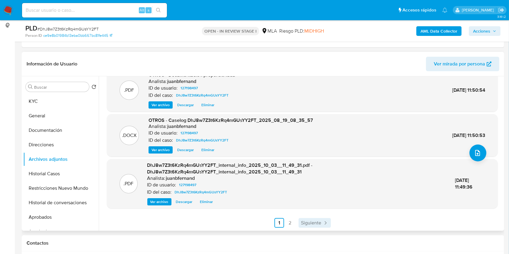
click at [302, 223] on span "Siguiente" at bounding box center [311, 222] width 20 height 5
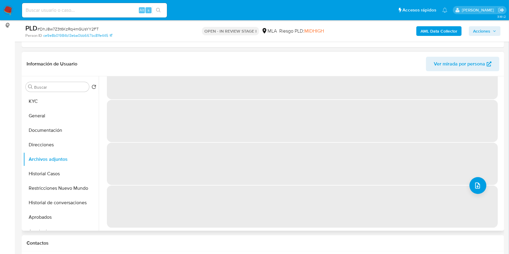
scroll to position [0, 0]
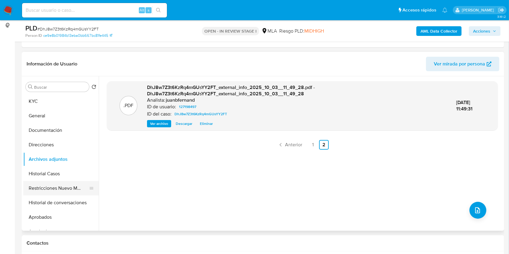
click at [48, 182] on button "Restricciones Nuevo Mundo" at bounding box center [58, 188] width 71 height 14
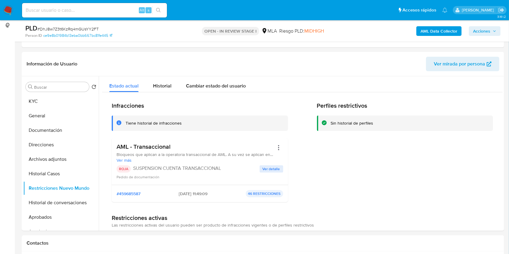
click at [490, 31] on span "Acciones" at bounding box center [481, 31] width 17 height 10
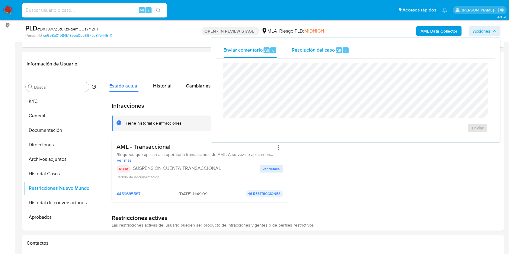
click at [313, 47] on span "Resolución del caso" at bounding box center [312, 49] width 43 height 7
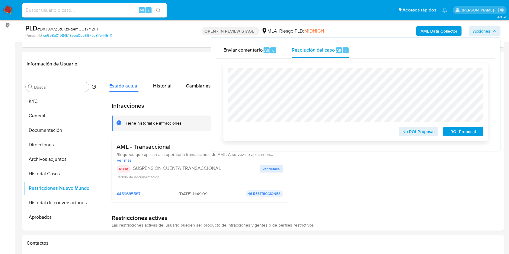
click at [468, 132] on span "ROI Proposal" at bounding box center [462, 131] width 31 height 8
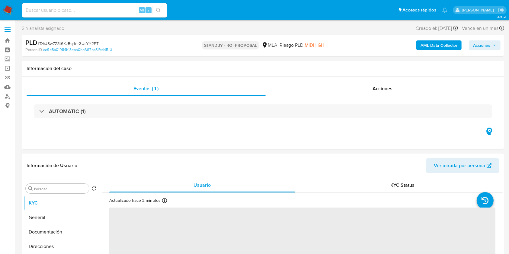
select select "10"
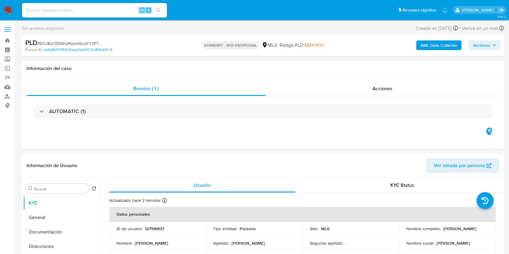
click at [77, 14] on input at bounding box center [94, 10] width 145 height 8
paste input "9jAuB1gzzhQWjxgNM9lNfwiX"
type input "9jAuB1gzzhQWjxgNM9lNfwiX"
click at [163, 12] on button "search-icon" at bounding box center [158, 10] width 12 height 8
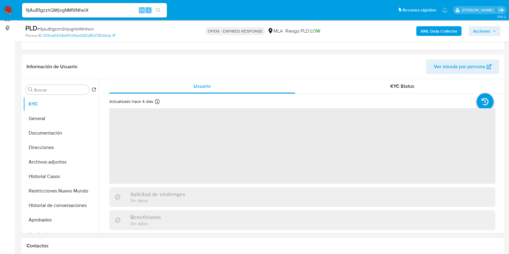
scroll to position [201, 0]
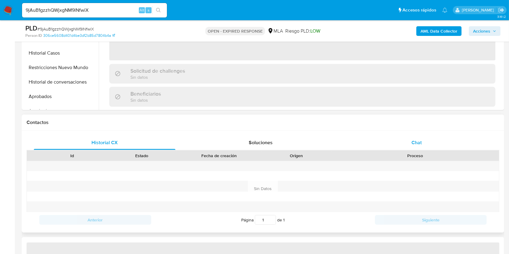
drag, startPoint x: 430, startPoint y: 146, endPoint x: 422, endPoint y: 146, distance: 7.2
click at [430, 146] on div "Chat" at bounding box center [416, 142] width 141 height 14
select select "10"
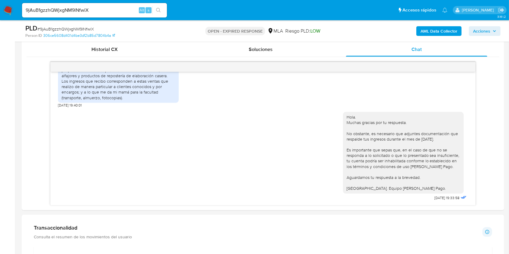
scroll to position [281, 0]
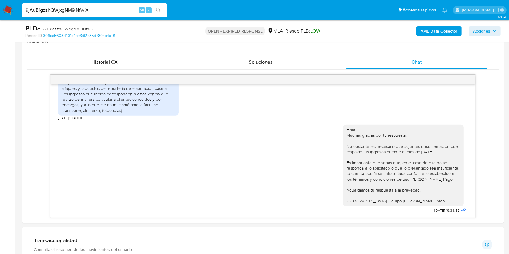
click at [92, 8] on input "9jAuB1gzzhQWjxgNM9lNfwiX" at bounding box center [94, 10] width 145 height 8
paste input "paSC8uh25X2GCZitJverXUJU"
type input "paSC8uh25X2GCZitJverXUJU"
click at [161, 8] on button "search-icon" at bounding box center [158, 10] width 12 height 8
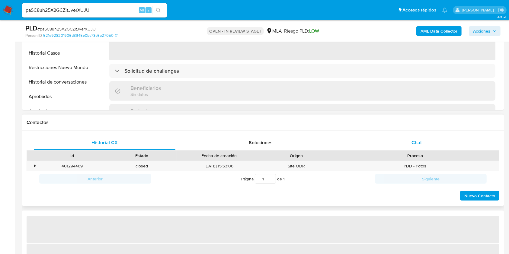
click at [412, 143] on span "Chat" at bounding box center [416, 142] width 10 height 7
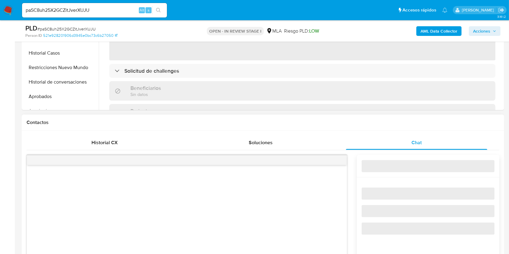
select select "10"
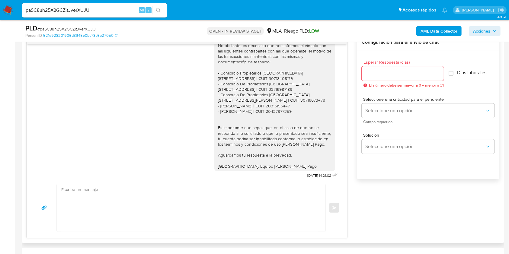
scroll to position [378, 0]
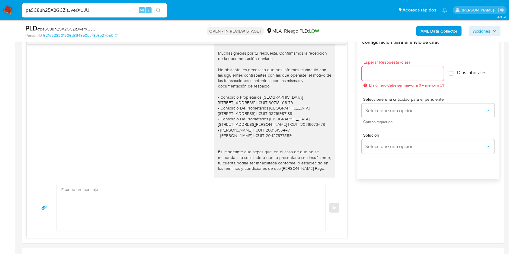
click at [106, 11] on input "paSC8uh25X2GCZitJverXUJU" at bounding box center [94, 10] width 145 height 8
paste input "QZj8GBfFFgJa0sdDbHO80LGN"
type input "QZj8GBfFFgJa0sdDbHO80LGN"
drag, startPoint x: 153, startPoint y: 10, endPoint x: 157, endPoint y: 9, distance: 4.0
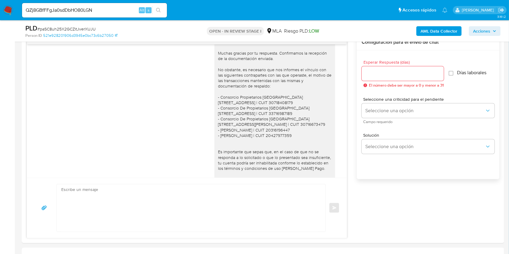
click at [157, 9] on button "search-icon" at bounding box center [158, 10] width 12 height 8
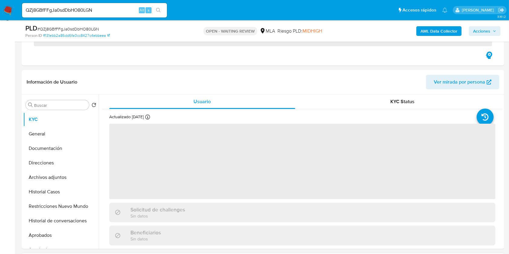
scroll to position [161, 0]
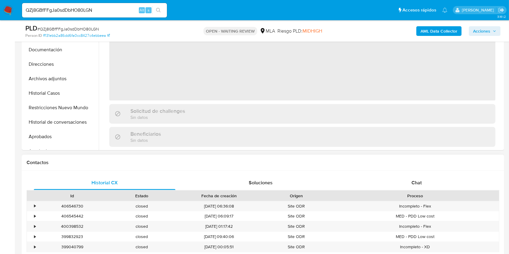
click at [437, 198] on div "Proceso" at bounding box center [414, 196] width 159 height 6
drag, startPoint x: 437, startPoint y: 187, endPoint x: 297, endPoint y: 178, distance: 140.5
click at [437, 186] on div "Chat" at bounding box center [416, 183] width 141 height 14
select select "10"
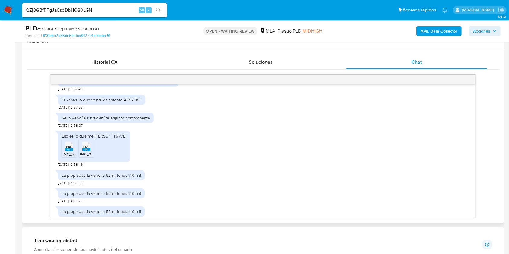
scroll to position [402, 0]
click at [68, 148] on span "PNG" at bounding box center [69, 146] width 6 height 4
click at [90, 155] on span "IMG_0001.png" at bounding box center [92, 152] width 24 height 5
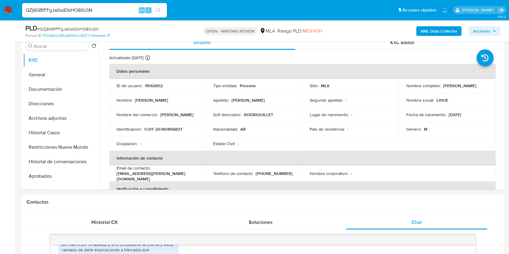
scroll to position [121, 0]
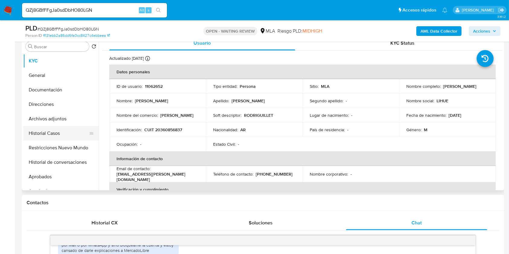
click at [46, 133] on button "Historial Casos" at bounding box center [58, 133] width 71 height 14
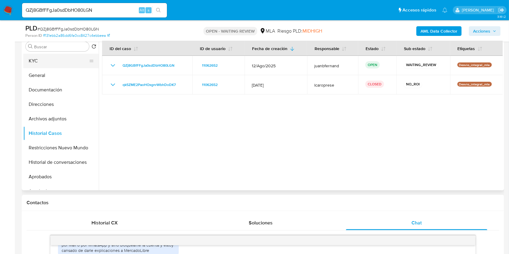
click at [41, 62] on button "KYC" at bounding box center [58, 61] width 71 height 14
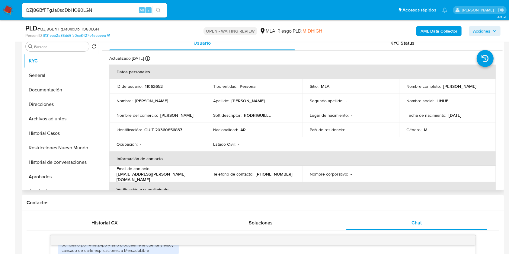
click at [160, 177] on p "[EMAIL_ADDRESS][PERSON_NAME][DOMAIN_NAME]" at bounding box center [156, 176] width 80 height 11
click at [157, 174] on p "[EMAIL_ADDRESS][PERSON_NAME][DOMAIN_NAME]" at bounding box center [156, 176] width 80 height 11
drag, startPoint x: 157, startPoint y: 174, endPoint x: 119, endPoint y: 176, distance: 37.7
click at [119, 176] on p "[EMAIL_ADDRESS][PERSON_NAME][DOMAIN_NAME]" at bounding box center [156, 176] width 80 height 11
copy p "[EMAIL_ADDRESS][PERSON_NAME][DOMAIN_NAME]"
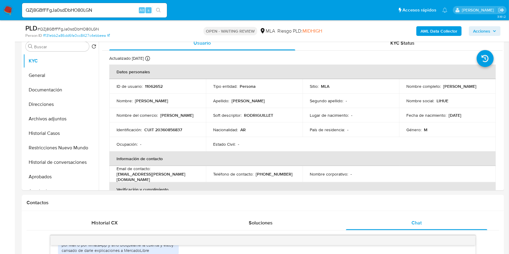
click at [119, 9] on input "QZj8GBfFFgJa0sdDbHO80LGN" at bounding box center [94, 10] width 145 height 8
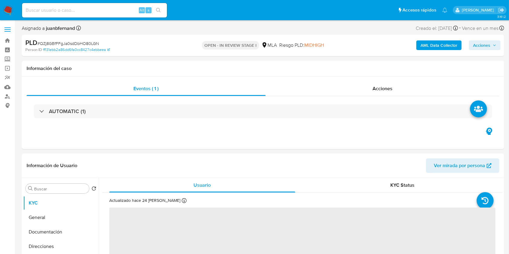
select select "10"
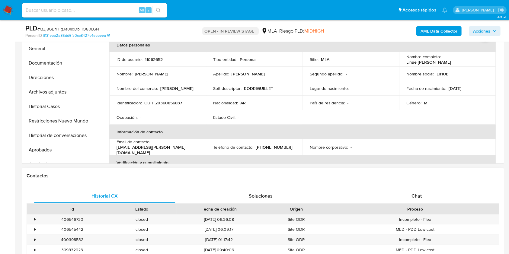
scroll to position [201, 0]
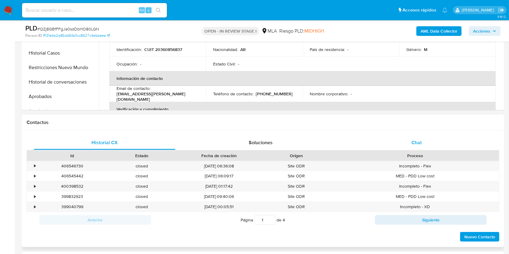
click at [422, 137] on div "Chat" at bounding box center [416, 142] width 141 height 14
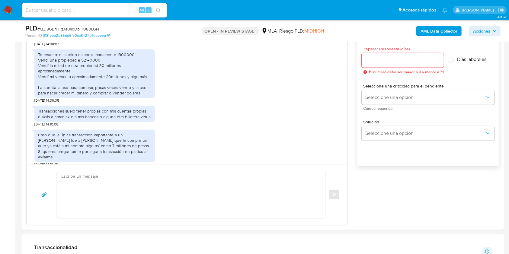
scroll to position [362, 0]
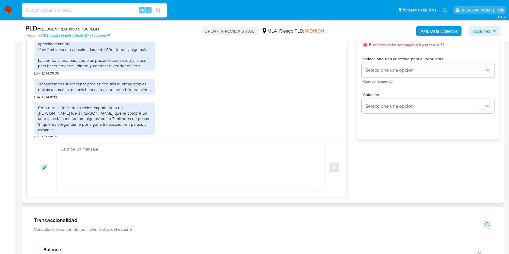
click at [97, 162] on textarea at bounding box center [189, 167] width 256 height 47
paste textarea "Hola. Muchas gracias por tu respuesta. No obstante, es necesario que adjuntes d…"
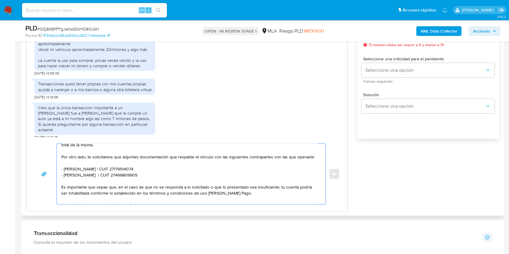
scroll to position [0, 0]
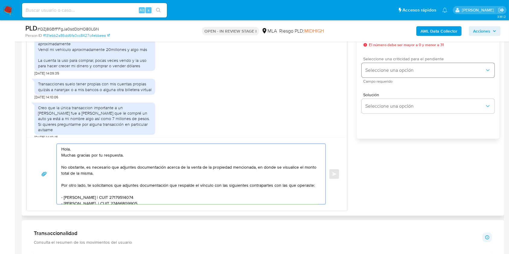
type textarea "Hola. Muchas gracias por tu respuesta. No obstante, es necesario que adjuntes d…"
click at [393, 68] on span "Seleccione una opción" at bounding box center [424, 70] width 119 height 6
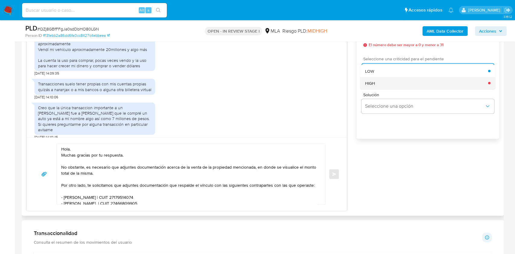
click at [388, 82] on div "HIGH" at bounding box center [426, 83] width 123 height 12
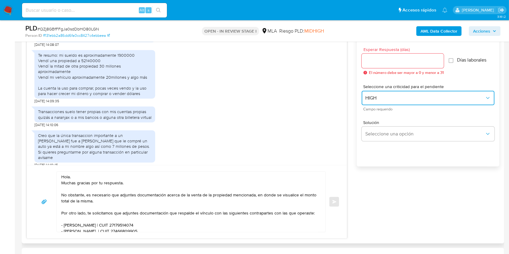
scroll to position [322, 0]
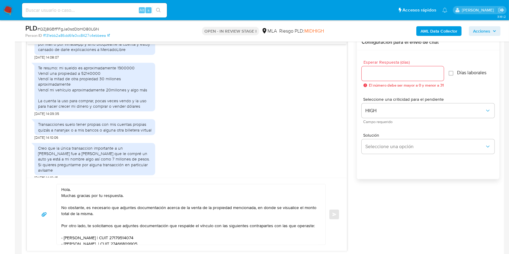
click at [381, 76] on input "Esperar Respuesta (días)" at bounding box center [402, 74] width 82 height 8
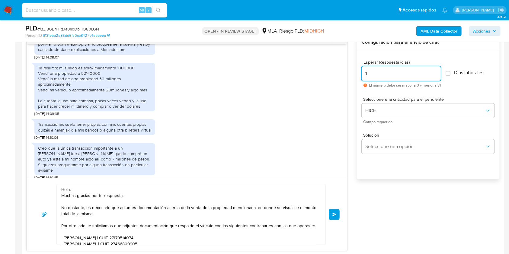
type input "1"
click at [381, 57] on div "Esperar Respuesta ([PERSON_NAME]) 1 El número debe ser mayor a 0 y menor a 31 […" at bounding box center [427, 73] width 133 height 37
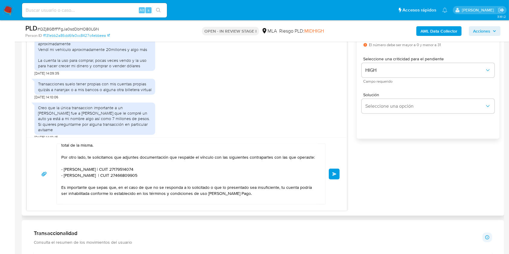
scroll to position [40, 0]
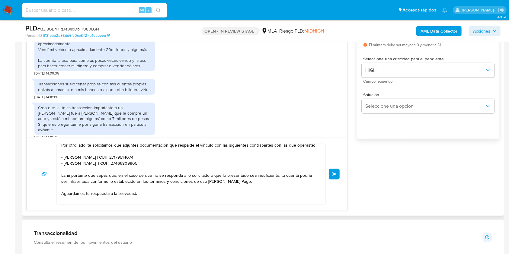
drag, startPoint x: 335, startPoint y: 173, endPoint x: 369, endPoint y: 175, distance: 33.5
click at [375, 175] on div "La vendí por 52 millones 140mil [DATE] 14:06:05 La vendí por 52 millones 140mil…" at bounding box center [263, 102] width 472 height 217
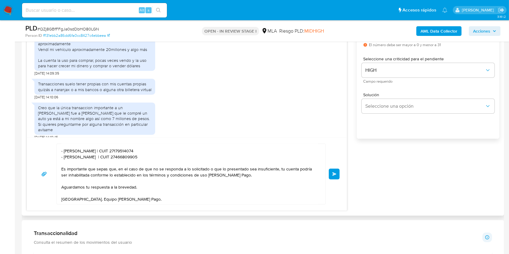
scroll to position [55, 0]
click at [333, 173] on span "Enviar" at bounding box center [334, 174] width 4 height 4
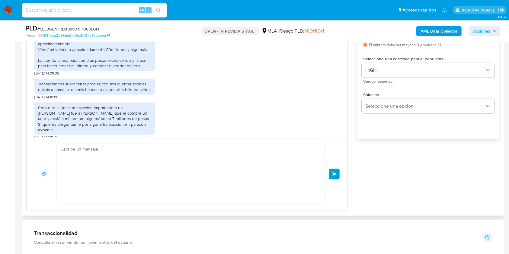
scroll to position [270, 0]
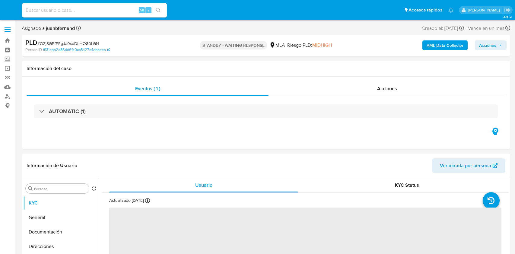
select select "10"
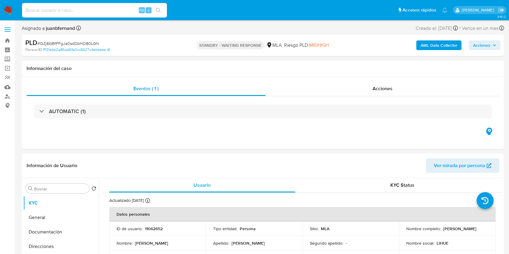
drag, startPoint x: 116, startPoint y: 9, endPoint x: 138, endPoint y: 11, distance: 21.8
click at [116, 9] on input at bounding box center [94, 10] width 145 height 8
paste input "KBgXBxypLx0xLIa4BjKJ20sN"
type input "KBgXBxypLx0xLIa4BjKJ20sN"
click at [154, 11] on button "search-icon" at bounding box center [158, 10] width 12 height 8
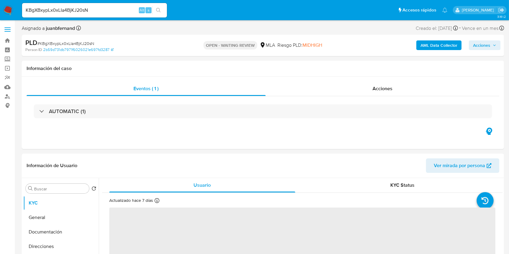
select select "10"
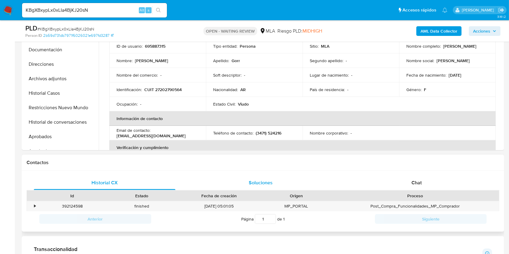
drag, startPoint x: 422, startPoint y: 179, endPoint x: 250, endPoint y: 179, distance: 171.9
click at [422, 179] on div "Chat" at bounding box center [416, 183] width 141 height 14
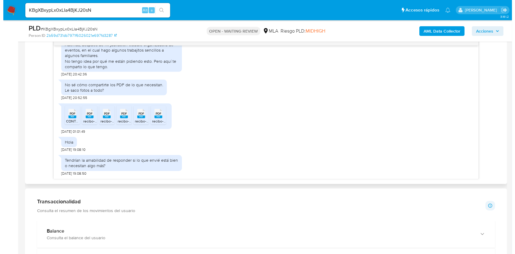
scroll to position [322, 0]
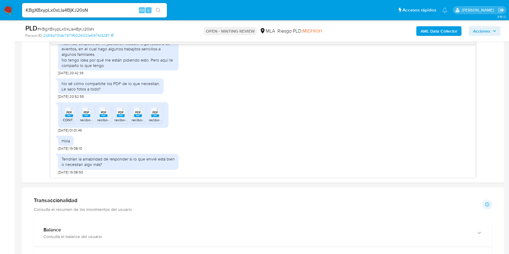
click at [434, 30] on b "AML Data Collector" at bounding box center [438, 31] width 37 height 10
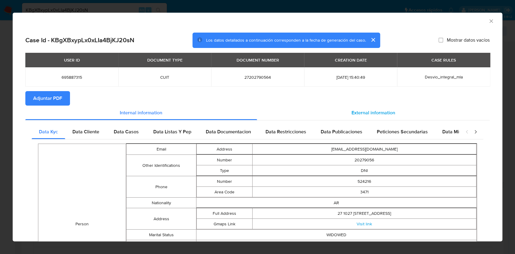
click at [374, 106] on div "External information" at bounding box center [373, 113] width 233 height 14
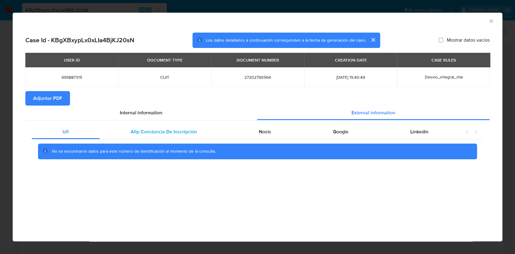
click at [153, 126] on div "Afip Constancia De Inscripción" at bounding box center [164, 132] width 128 height 14
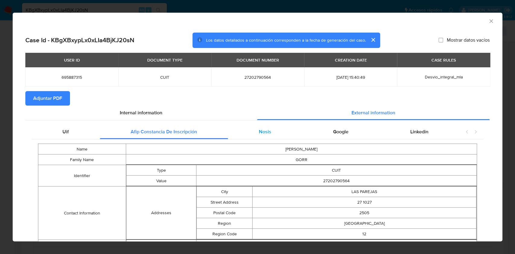
click at [260, 128] on span "Nosis" at bounding box center [265, 131] width 12 height 7
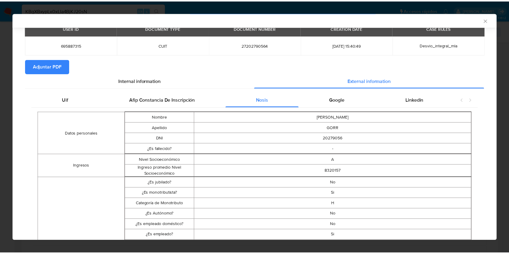
scroll to position [79, 0]
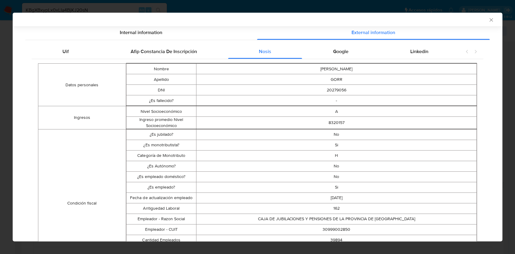
click at [488, 22] on icon "Cerrar ventana" at bounding box center [491, 20] width 6 height 6
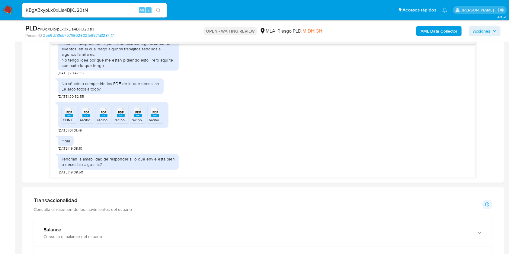
click at [140, 15] on div "KBgXBxypLx0xLIa4BjKJ20sN Alt s" at bounding box center [94, 10] width 145 height 14
click at [124, 9] on input "KBgXBxypLx0xLIa4BjKJ20sN" at bounding box center [94, 10] width 145 height 8
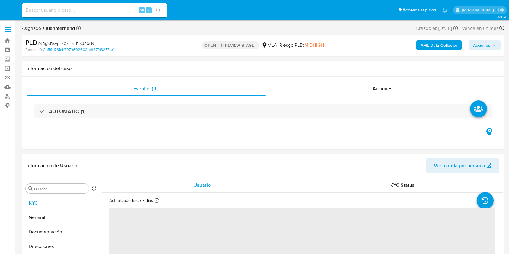
select select "10"
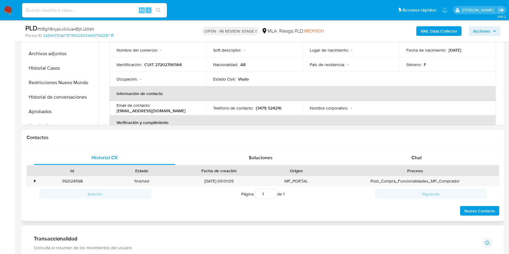
scroll to position [241, 0]
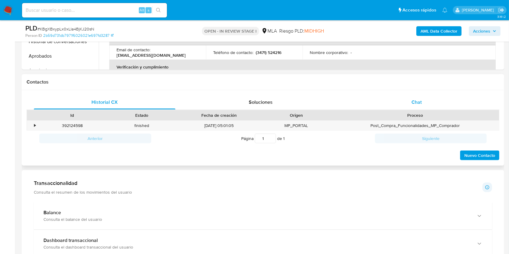
click at [421, 106] on div "Chat" at bounding box center [416, 102] width 141 height 14
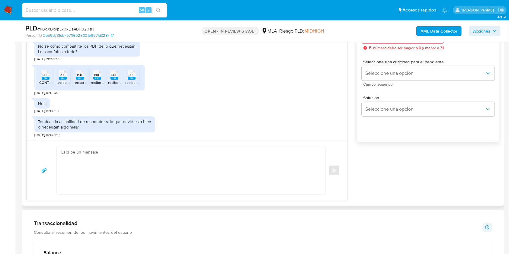
scroll to position [362, 0]
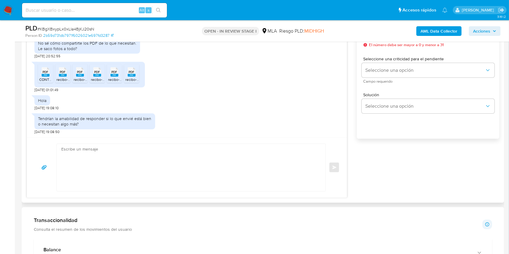
click at [113, 176] on textarea at bounding box center [189, 167] width 256 height 47
paste textarea "Lore. Ipsumdolo sit am consectetu adi elit. Se doeiusmodte in utlabor etdolorem…"
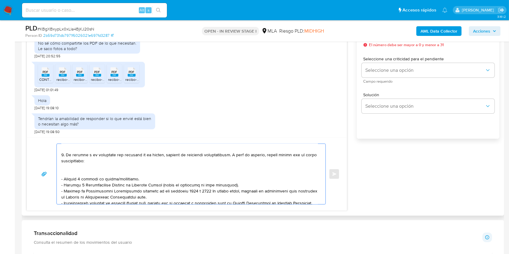
scroll to position [0, 0]
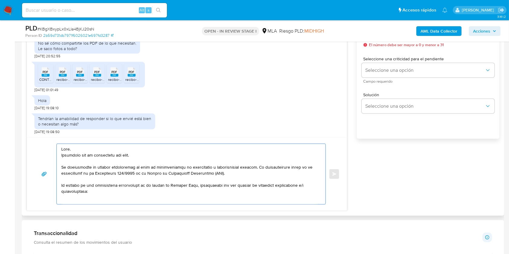
click at [66, 155] on textarea at bounding box center [189, 174] width 256 height 60
drag, startPoint x: 66, startPoint y: 155, endPoint x: 129, endPoint y: 156, distance: 63.4
click at [129, 156] on textarea at bounding box center [189, 174] width 256 height 60
drag, startPoint x: 99, startPoint y: 192, endPoint x: 60, endPoint y: 168, distance: 45.7
click at [60, 168] on div at bounding box center [189, 174] width 265 height 60
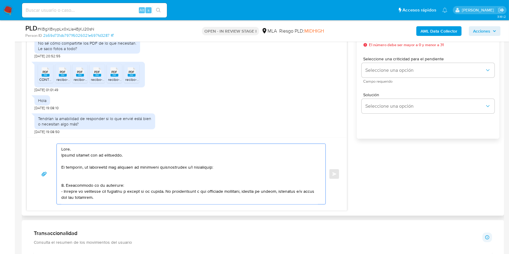
click at [169, 166] on textarea at bounding box center [189, 174] width 256 height 60
click at [0, 0] on lt-span "documentaci ó n" at bounding box center [0, 0] width 0 height 0
click at [200, 168] on textarea at bounding box center [189, 174] width 256 height 60
click at [211, 167] on textarea at bounding box center [189, 174] width 256 height 60
drag, startPoint x: 197, startPoint y: 228, endPoint x: 203, endPoint y: 219, distance: 10.6
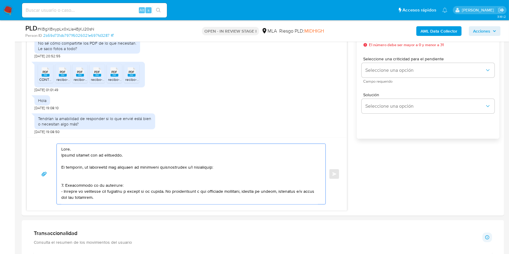
drag, startPoint x: 211, startPoint y: 165, endPoint x: 209, endPoint y: 169, distance: 4.3
click at [210, 165] on textarea at bounding box center [189, 174] width 256 height 60
click at [0, 0] on lt-span "informaci ó n" at bounding box center [0, 0] width 0 height 0
click at [92, 198] on textarea at bounding box center [189, 174] width 256 height 60
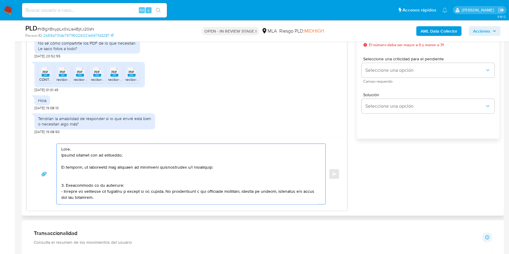
scroll to position [2, 0]
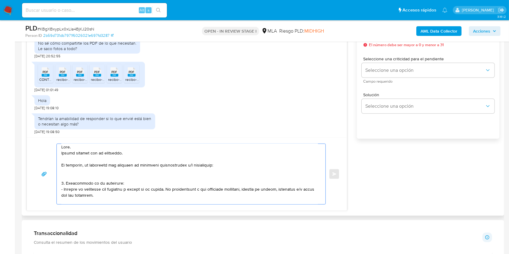
drag, startPoint x: 92, startPoint y: 198, endPoint x: 70, endPoint y: 182, distance: 26.7
click at [70, 182] on textarea at bounding box center [189, 174] width 256 height 60
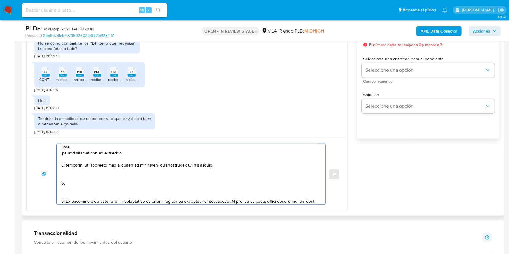
click at [65, 201] on textarea at bounding box center [189, 174] width 256 height 60
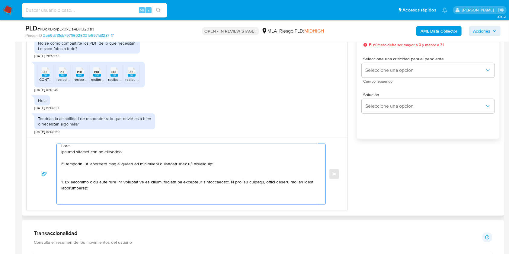
drag, startPoint x: 68, startPoint y: 182, endPoint x: 202, endPoint y: 183, distance: 134.5
click at [202, 183] on textarea at bounding box center [189, 174] width 256 height 60
click at [82, 189] on textarea at bounding box center [189, 174] width 256 height 60
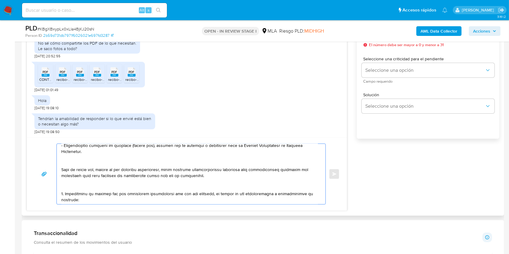
scroll to position [84, 0]
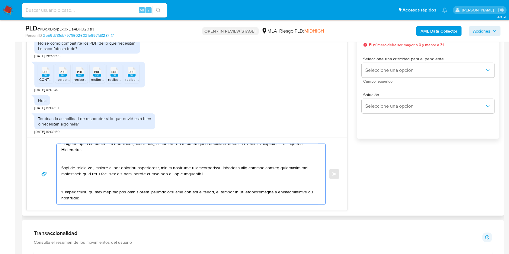
click at [94, 158] on textarea at bounding box center [189, 174] width 256 height 60
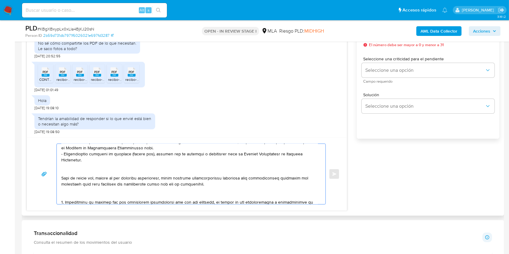
scroll to position [52, 0]
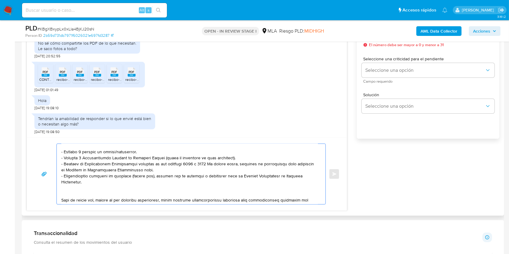
drag, startPoint x: 83, startPoint y: 167, endPoint x: 64, endPoint y: 176, distance: 20.6
click at [65, 179] on textarea at bounding box center [189, 174] width 256 height 60
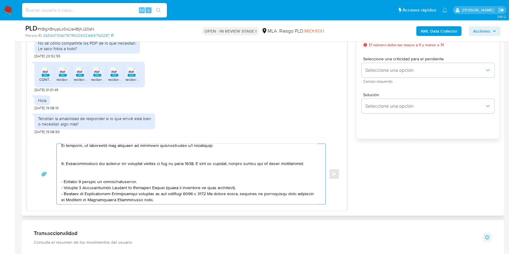
scroll to position [7, 0]
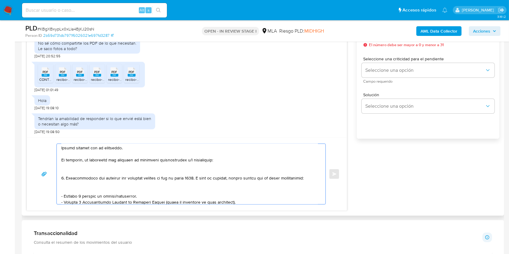
drag, startPoint x: 218, startPoint y: 180, endPoint x: 203, endPoint y: 179, distance: 15.1
click at [203, 179] on textarea at bounding box center [189, 174] width 256 height 60
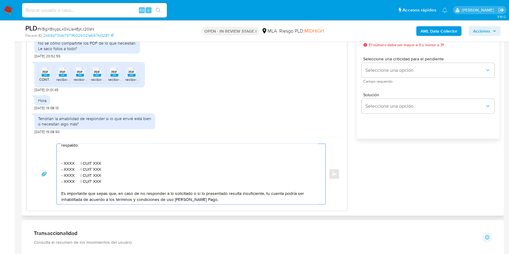
scroll to position [47, 0]
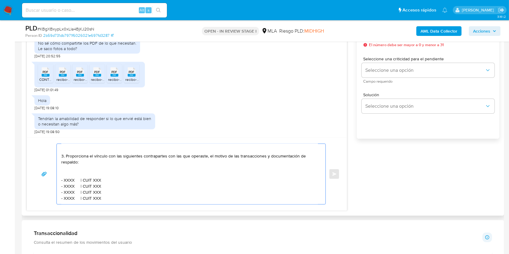
click at [63, 156] on textarea "Hola. Muchas gracias por tu respuesta. No obstante, es necesario que adjuntes l…" at bounding box center [189, 174] width 256 height 60
click at [88, 172] on textarea "Hola. Muchas gracias por tu respuesta. No obstante, es necesario que adjuntes l…" at bounding box center [189, 174] width 256 height 60
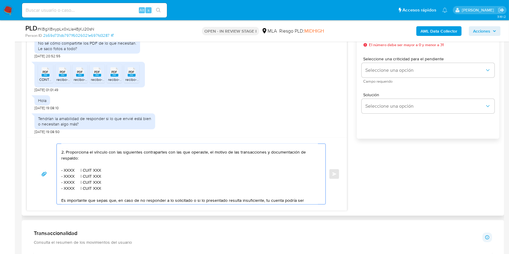
scroll to position [41, 0]
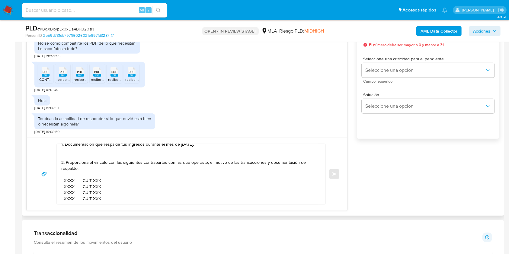
click at [70, 180] on textarea "Hola. Muchas gracias por tu respuesta. No obstante, es necesario que adjuntes l…" at bounding box center [189, 174] width 256 height 60
paste textarea "[PERSON_NAME]"
click at [138, 182] on textarea "Hola. Muchas gracias por tu respuesta. No obstante, es necesario que adjuntes l…" at bounding box center [189, 174] width 256 height 60
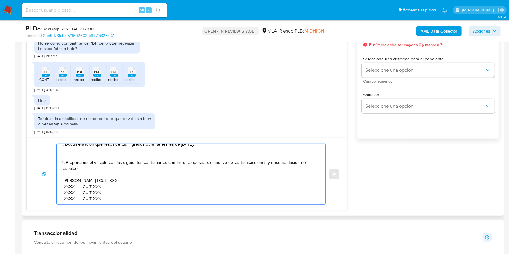
paste textarea "23341758769"
click at [68, 187] on textarea "Hola. Muchas gracias por tu respuesta. No obstante, es necesario que adjuntes l…" at bounding box center [189, 174] width 256 height 60
paste textarea "[PERSON_NAME]"
click at [135, 189] on textarea "Hola. Muchas gracias por tu respuesta. No obstante, es necesario que adjuntes l…" at bounding box center [189, 174] width 256 height 60
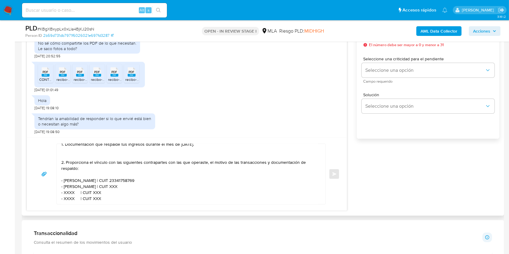
click at [135, 189] on textarea "Hola. Muchas gracias por tu respuesta. No obstante, es necesario que adjuntes l…" at bounding box center [189, 174] width 256 height 60
paste textarea "27174185420"
click at [72, 193] on textarea "Hola. Muchas gracias por tu respuesta. No obstante, es necesario que adjuntes l…" at bounding box center [189, 174] width 256 height 60
paste textarea "[PERSON_NAME] Automotores Sa"
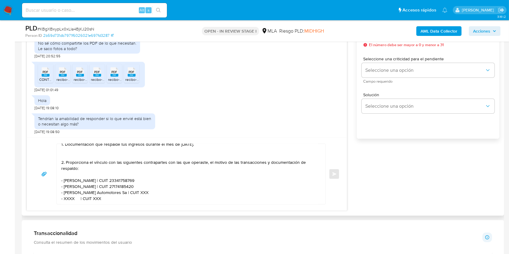
click at [135, 196] on textarea "Hola. Muchas gracias por tu respuesta. No obstante, es necesario que adjuntes l…" at bounding box center [189, 174] width 256 height 60
paste textarea "30693653394"
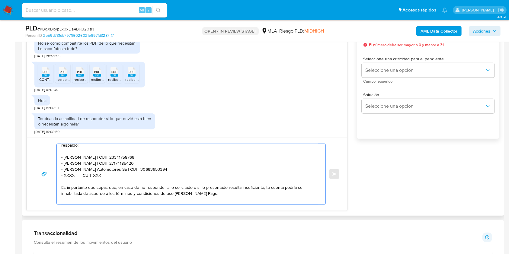
scroll to position [81, 0]
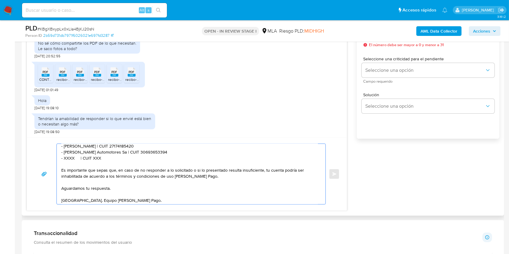
drag, startPoint x: 96, startPoint y: 160, endPoint x: 52, endPoint y: 160, distance: 43.1
click at [52, 160] on div "Hola. Muchas gracias por tu respuesta. No obstante, es necesario que adjuntes l…" at bounding box center [186, 174] width 305 height 61
click at [114, 160] on textarea "Hola. Muchas gracias por tu respuesta. No obstante, es necesario que adjuntes l…" at bounding box center [189, 174] width 256 height 60
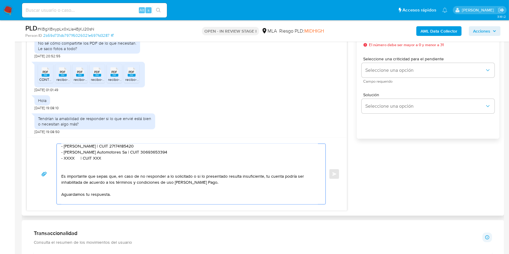
paste textarea "- XXXX | CUIT XXX"
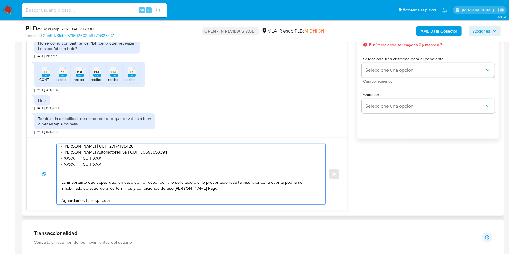
paste textarea "- XXXX | CUIT XXX"
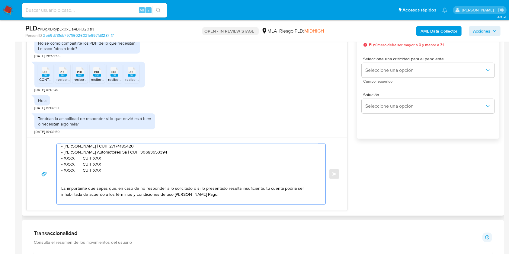
paste textarea "- XXXX | CUIT XXX"
click at [69, 161] on textarea "Hola. Muchas gracias por tu respuesta. No obstante, es necesario que adjuntes l…" at bounding box center [189, 174] width 256 height 60
paste textarea "Asociacion Mutual De Ayuda Entre Asociad"
click at [160, 162] on textarea "Hola. Muchas gracias por tu respuesta. No obstante, es necesario que adjuntes l…" at bounding box center [189, 174] width 256 height 60
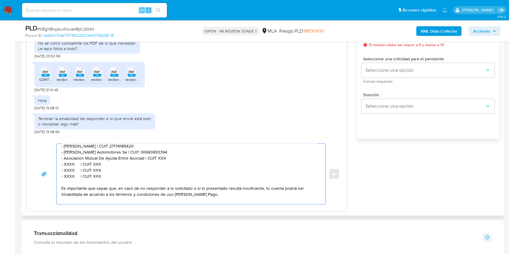
click at [160, 162] on textarea "Hola. Muchas gracias por tu respuesta. No obstante, es necesario que adjuntes l…" at bounding box center [189, 174] width 256 height 60
paste textarea "30631480930"
click at [71, 166] on textarea "Hola. Muchas gracias por tu respuesta. No obstante, es necesario que adjuntes l…" at bounding box center [189, 174] width 256 height 60
paste textarea "[PERSON_NAME]"
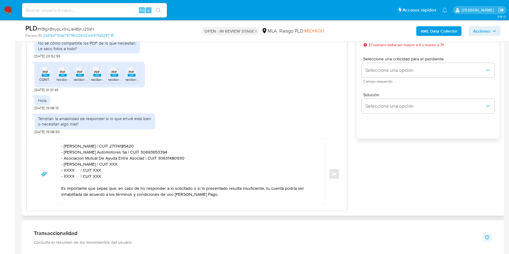
click at [127, 167] on textarea "Hola. Muchas gracias por tu respuesta. No obstante, es necesario que adjuntes l…" at bounding box center [189, 174] width 256 height 60
paste textarea "27327956243"
click at [71, 174] on textarea "Hola. Muchas gracias por tu respuesta. No obstante, es necesario que adjuntes l…" at bounding box center [189, 174] width 256 height 60
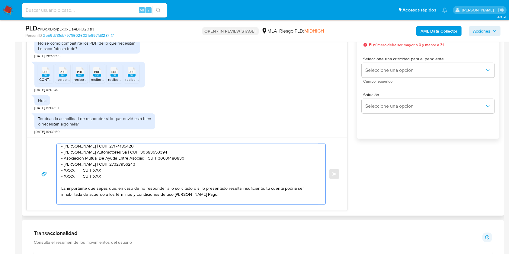
paste textarea "[PERSON_NAME] [PERSON_NAME]"
click at [115, 173] on textarea "Hola. Muchas gracias por tu respuesta. No obstante, es necesario que adjuntes l…" at bounding box center [189, 174] width 256 height 60
click at [114, 173] on textarea "Hola. Muchas gracias por tu respuesta. No obstante, es necesario que adjuntes l…" at bounding box center [189, 174] width 256 height 60
paste textarea "20163885043"
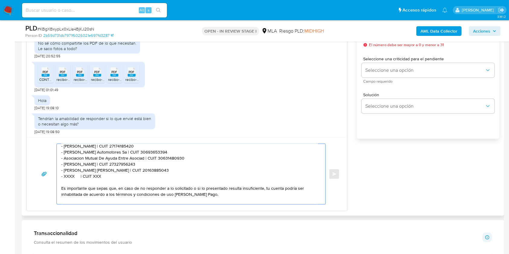
drag, startPoint x: 103, startPoint y: 178, endPoint x: 55, endPoint y: 179, distance: 48.6
click at [55, 179] on div "Hola. Muchas gracias por tu respuesta. No obstante, es necesario que adjuntes l…" at bounding box center [186, 174] width 305 height 61
click at [169, 159] on textarea "Hola. Muchas gracias por tu respuesta. No obstante, es necesario que adjuntes l…" at bounding box center [189, 174] width 256 height 60
click at [138, 160] on textarea "Hola. Muchas gracias por tu respuesta. No obstante, es necesario que adjuntes l…" at bounding box center [189, 174] width 256 height 60
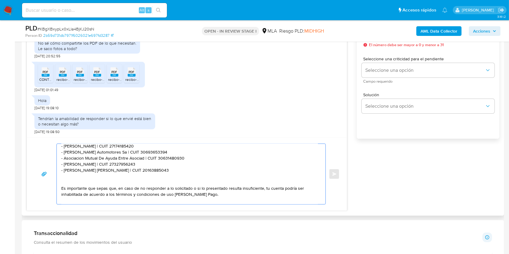
drag, startPoint x: 128, startPoint y: 161, endPoint x: 79, endPoint y: 161, distance: 48.9
click at [79, 160] on textarea "Hola. Muchas gracias por tu respuesta. No obstante, es necesario que adjuntes l…" at bounding box center [189, 174] width 256 height 60
paste textarea "os y Adherente Del Sportivo Atletico"
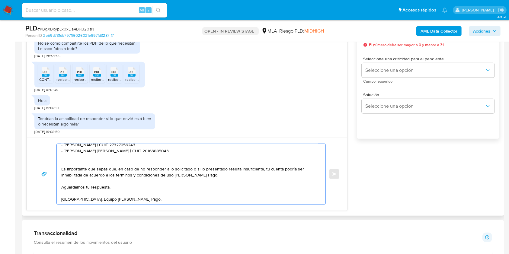
click at [141, 181] on textarea "Hola. Muchas gracias por tu respuesta. No obstante, es necesario que adjuntes l…" at bounding box center [189, 174] width 256 height 60
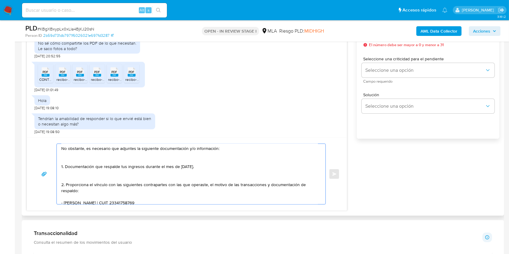
scroll to position [0, 0]
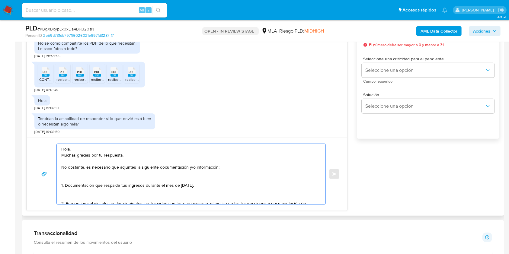
click at [143, 178] on textarea "Hola. Muchas gracias por tu respuesta. No obstante, es necesario que adjuntes l…" at bounding box center [189, 174] width 256 height 60
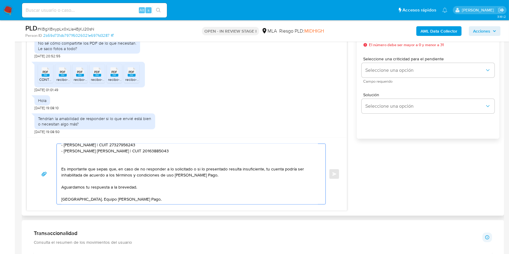
scroll to position [98, 0]
click at [142, 194] on textarea "Hola. Muchas gracias por tu respuesta. No obstante, es necesario que adjuntes l…" at bounding box center [189, 174] width 256 height 60
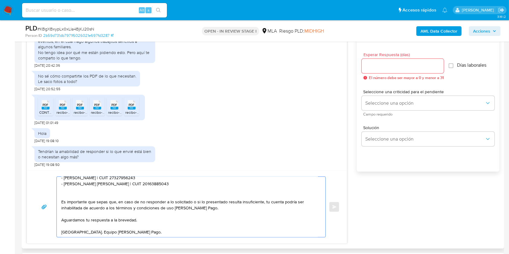
scroll to position [322, 0]
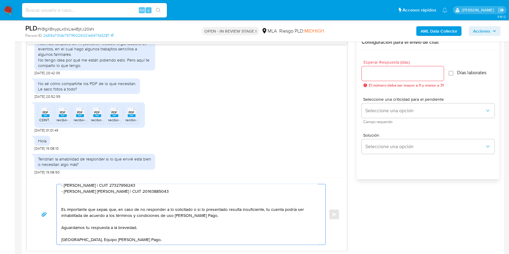
type textarea "Hola. Muchas gracias por tu respuesta. No obstante, es necesario que adjuntes l…"
click at [389, 76] on input "Esperar Respuesta (días)" at bounding box center [402, 74] width 82 height 8
type input "1"
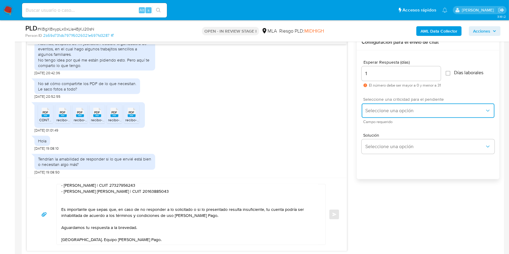
click at [384, 110] on span "Seleccione una opción" at bounding box center [424, 111] width 119 height 6
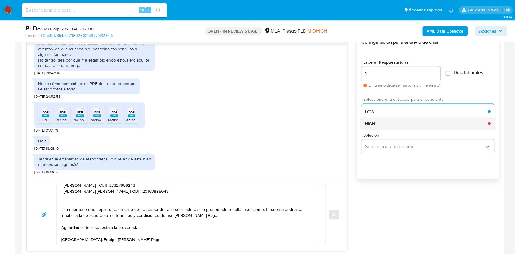
click at [384, 119] on div "HIGH" at bounding box center [426, 123] width 123 height 12
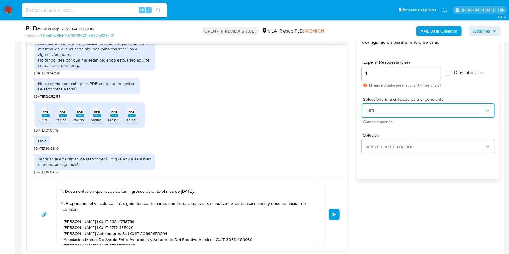
scroll to position [17, 0]
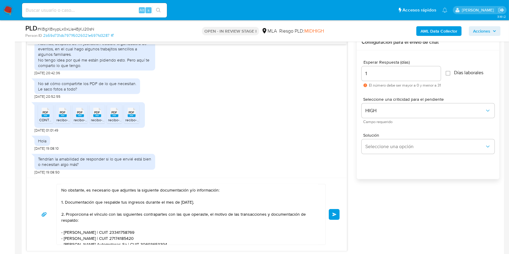
click at [89, 216] on textarea "Hola. Muchas gracias por tu respuesta. No obstante, es necesario que adjuntes l…" at bounding box center [189, 214] width 256 height 60
click at [97, 216] on textarea "Hola. Muchas gracias por tu respuesta. No obstante, es necesario que adjuntes l…" at bounding box center [189, 214] width 256 height 60
click at [0, 0] on lt-div "documentaci ó n Descartar" at bounding box center [0, 0] width 0 height 0
click at [0, 0] on lt-span "documentaci ó n" at bounding box center [0, 0] width 0 height 0
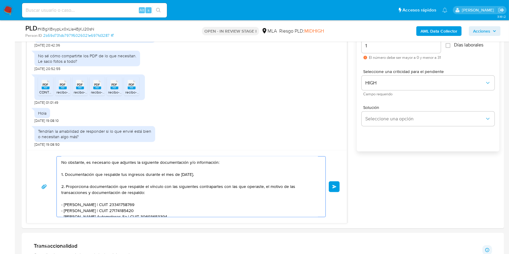
scroll to position [362, 0]
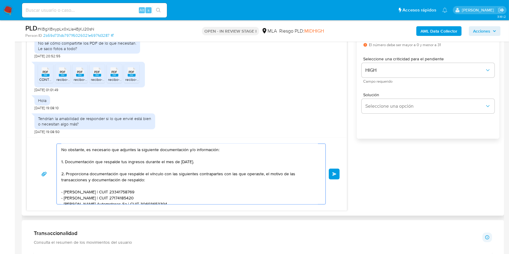
click at [263, 175] on textarea "Hola. Muchas gracias por tu respuesta. No obstante, es necesario que adjuntes l…" at bounding box center [189, 174] width 256 height 60
click at [136, 180] on textarea "Hola. Muchas gracias por tu respuesta. No obstante, es necesario que adjuntes l…" at bounding box center [189, 174] width 256 height 60
drag, startPoint x: 136, startPoint y: 181, endPoint x: 91, endPoint y: 181, distance: 44.9
click at [91, 181] on textarea "Hola. Muchas gracias por tu respuesta. No obstante, es necesario que adjuntes l…" at bounding box center [189, 174] width 256 height 60
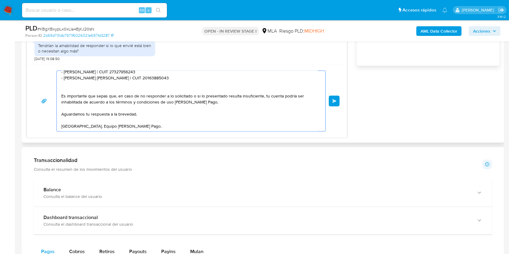
scroll to position [322, 0]
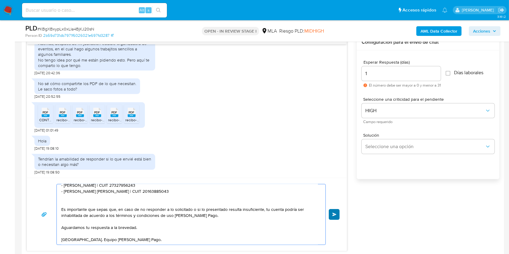
type textarea "Hola. Muchas gracias por tu respuesta. No obstante, es necesario que adjuntes l…"
click at [332, 216] on button "Enviar" at bounding box center [333, 214] width 11 height 11
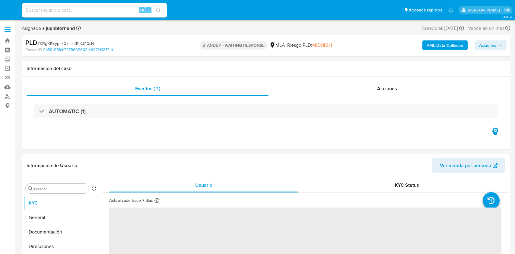
select select "10"
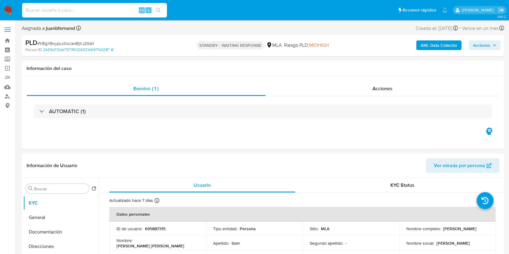
click at [135, 8] on input at bounding box center [94, 10] width 145 height 8
paste input "auT7TSwuUs2hyeVzZa4GUCU9"
type input "auT7TSwuUs2hyeVzZa4GUCU9"
click at [157, 8] on icon "search-icon" at bounding box center [158, 10] width 5 height 5
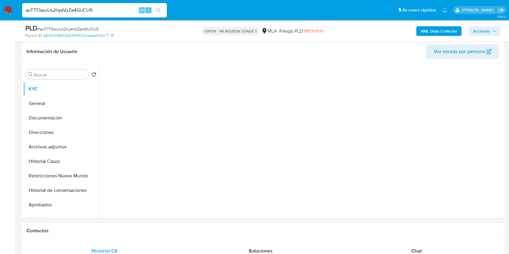
scroll to position [281, 0]
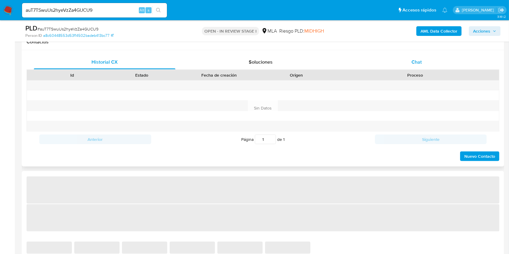
click at [427, 62] on div "Chat" at bounding box center [416, 62] width 141 height 14
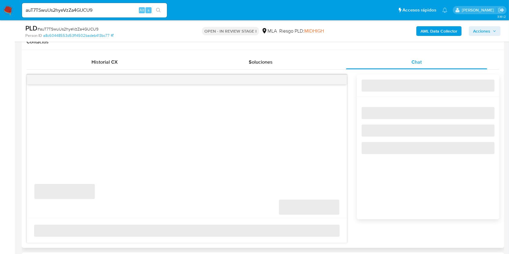
select select "10"
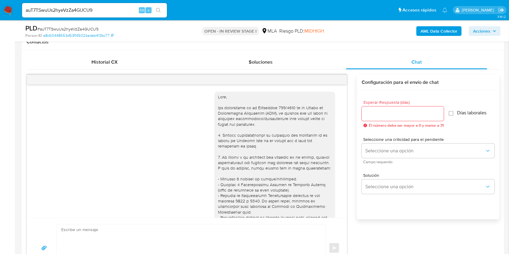
scroll to position [666, 0]
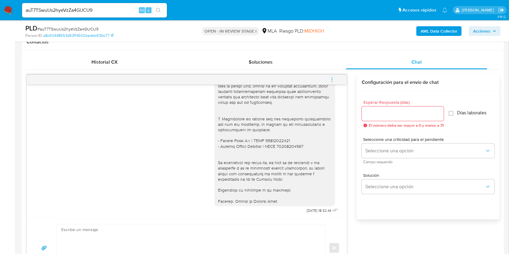
click at [108, 7] on input "auT7TSwuUs2hyeVzZa4GUCU9" at bounding box center [94, 10] width 145 height 8
paste input "Dh3SrCcS9iqj0iKHZJGmsopt"
type input "Dh3SrCcS9iqj0iKHZJGmsopt"
click at [156, 9] on icon "search-icon" at bounding box center [158, 10] width 5 height 5
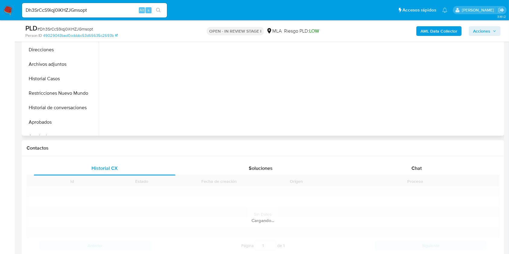
scroll to position [201, 0]
click at [441, 160] on div "Chat" at bounding box center [416, 167] width 141 height 14
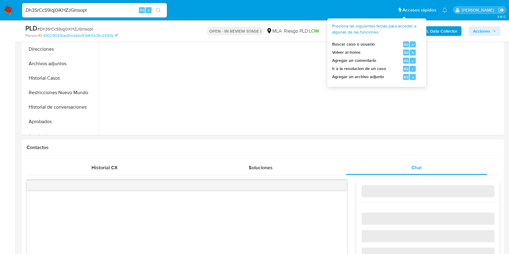
select select "10"
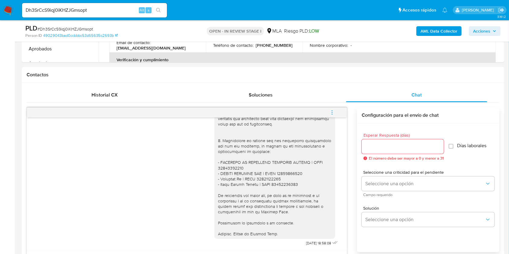
scroll to position [322, 0]
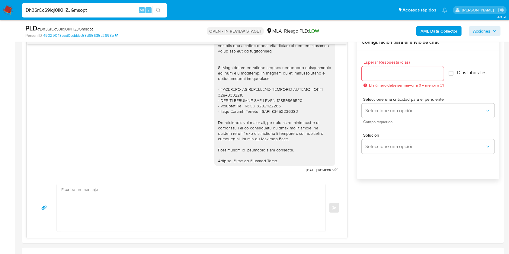
click at [111, 11] on input "Dh3SrCcS9iqj0iKHZJGmsopt" at bounding box center [94, 10] width 145 height 8
paste input "SFL9G5dtaAgTlqarZpT6ru9f"
type input "SFL9G5dtaAgTlqarZpT6ru9f"
click at [159, 11] on icon "search-icon" at bounding box center [158, 10] width 5 height 5
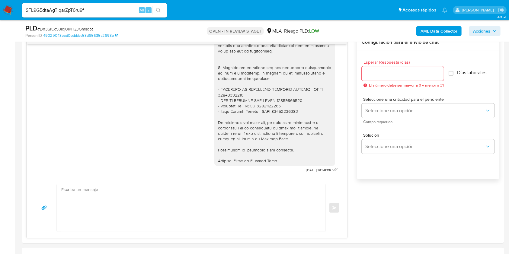
click at [156, 8] on icon "search-icon" at bounding box center [158, 10] width 5 height 5
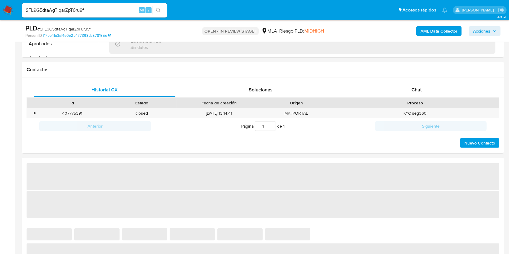
scroll to position [281, 0]
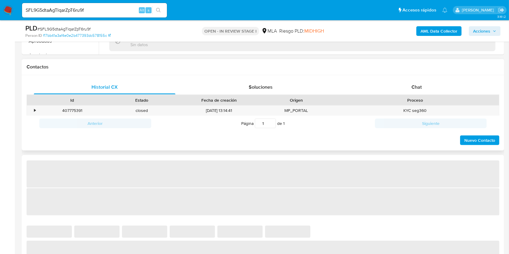
select select "10"
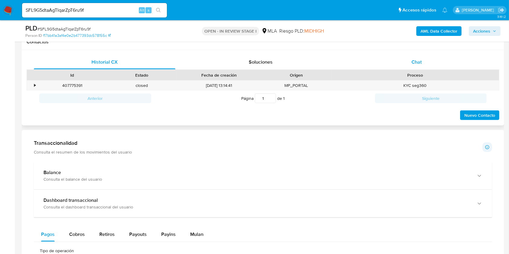
click at [430, 58] on div "Chat" at bounding box center [416, 62] width 141 height 14
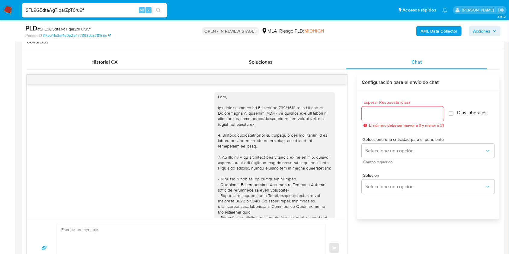
scroll to position [472, 0]
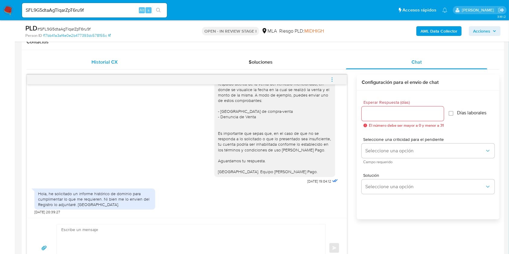
click at [110, 65] on span "Historial CX" at bounding box center [104, 62] width 26 height 7
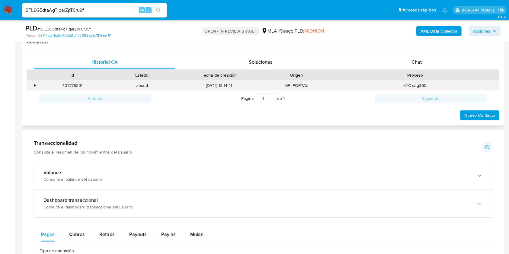
click at [78, 84] on div "407775391" at bounding box center [72, 86] width 70 height 10
copy div "407775391"
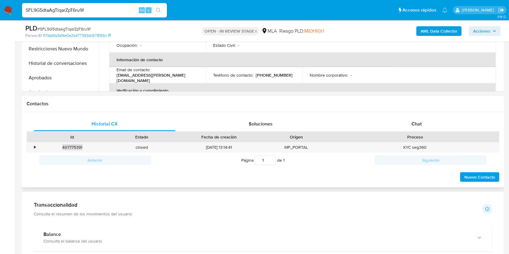
scroll to position [281, 0]
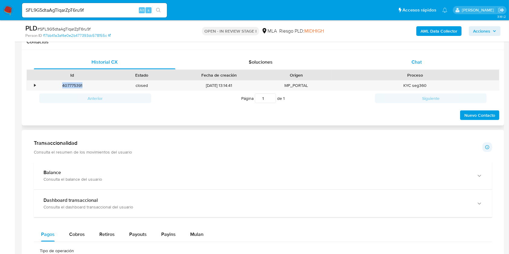
drag, startPoint x: 418, startPoint y: 59, endPoint x: 403, endPoint y: 62, distance: 15.1
click at [418, 59] on span "Chat" at bounding box center [416, 62] width 10 height 7
